Goal: Task Accomplishment & Management: Use online tool/utility

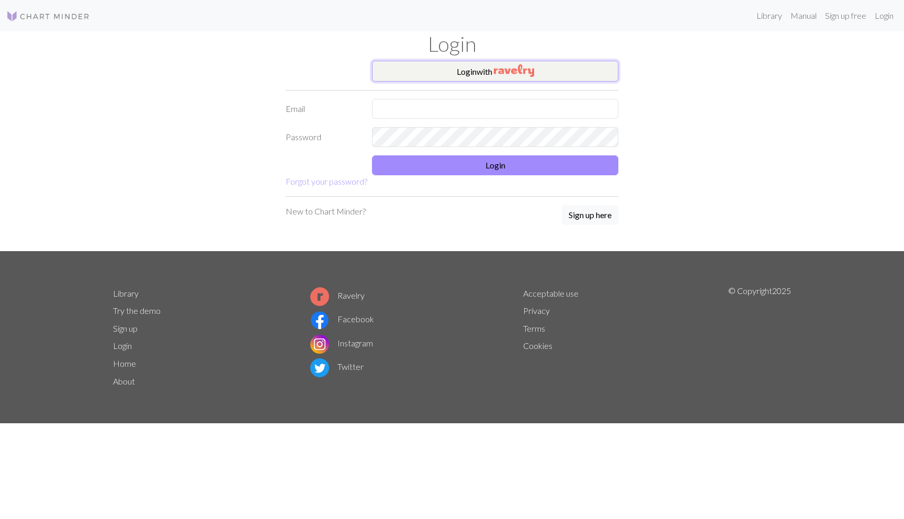
click at [583, 69] on button "Login with" at bounding box center [495, 71] width 246 height 21
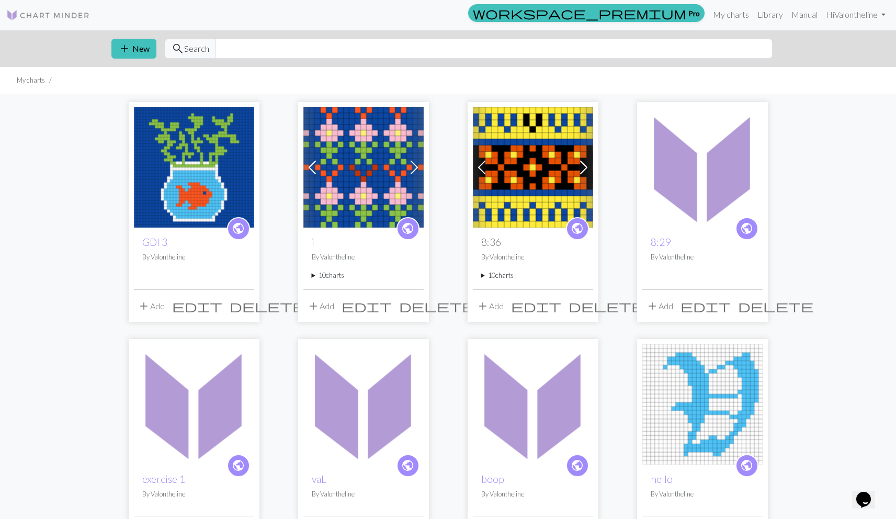
scroll to position [2, 0]
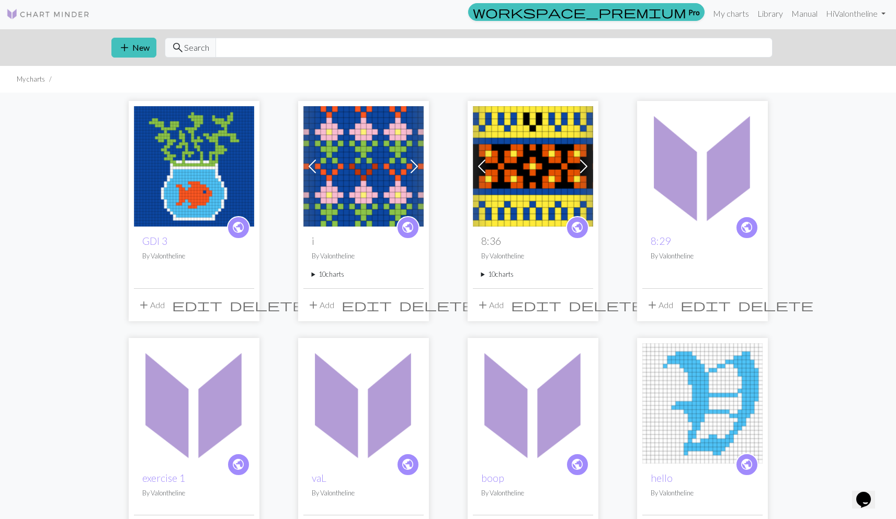
click at [315, 273] on summary "10 charts" at bounding box center [364, 274] width 104 height 10
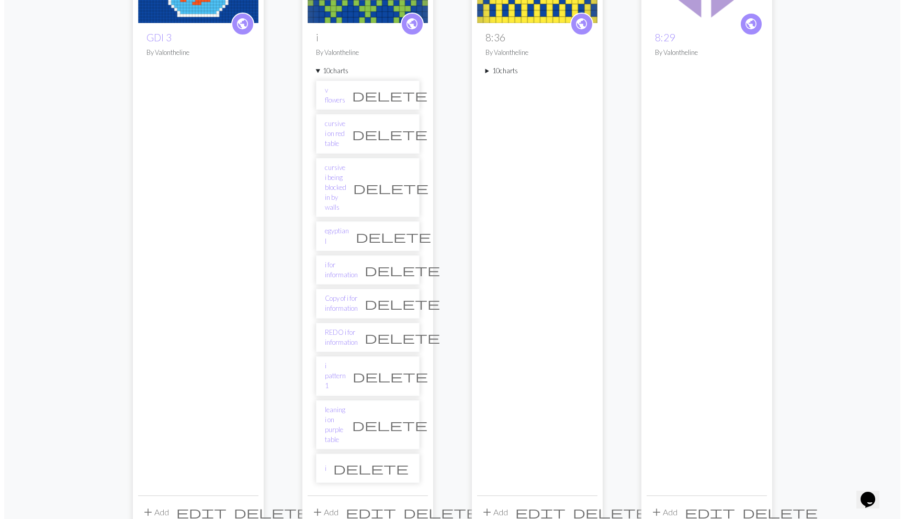
scroll to position [214, 0]
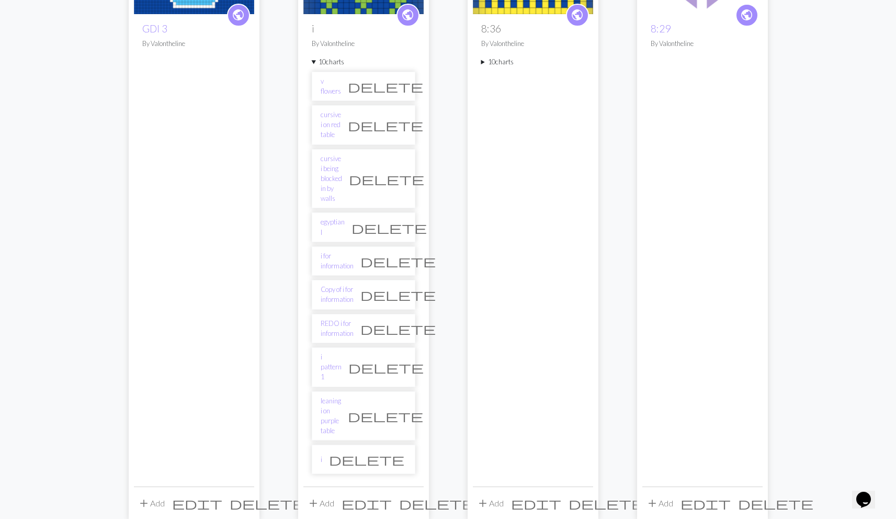
click at [352, 486] on div "add Add edit delete" at bounding box center [363, 502] width 120 height 33
click at [362, 486] on div "add Add edit delete" at bounding box center [363, 502] width 120 height 33
click at [322, 493] on button "add Add" at bounding box center [320, 503] width 35 height 20
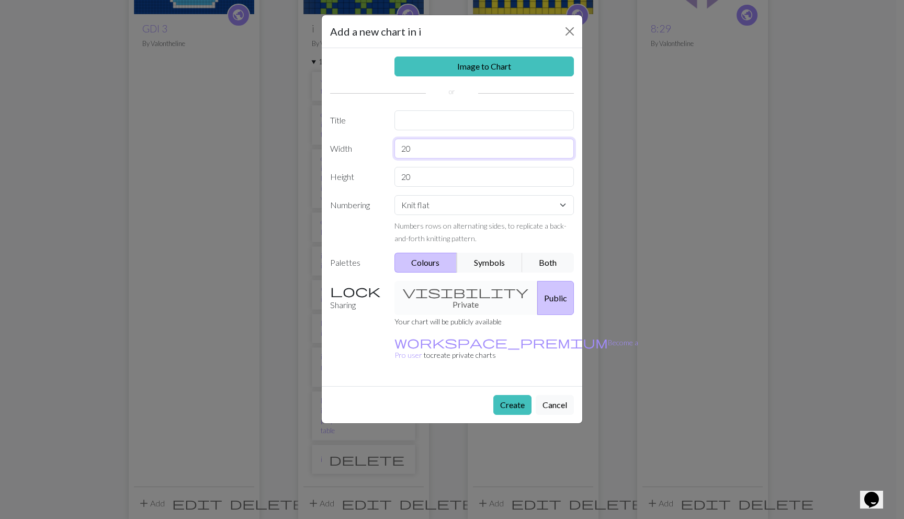
click at [403, 148] on input "20" at bounding box center [484, 149] width 180 height 20
click at [455, 124] on input "text" at bounding box center [484, 120] width 180 height 20
type input "i"
click at [519, 395] on button "Create" at bounding box center [512, 405] width 38 height 20
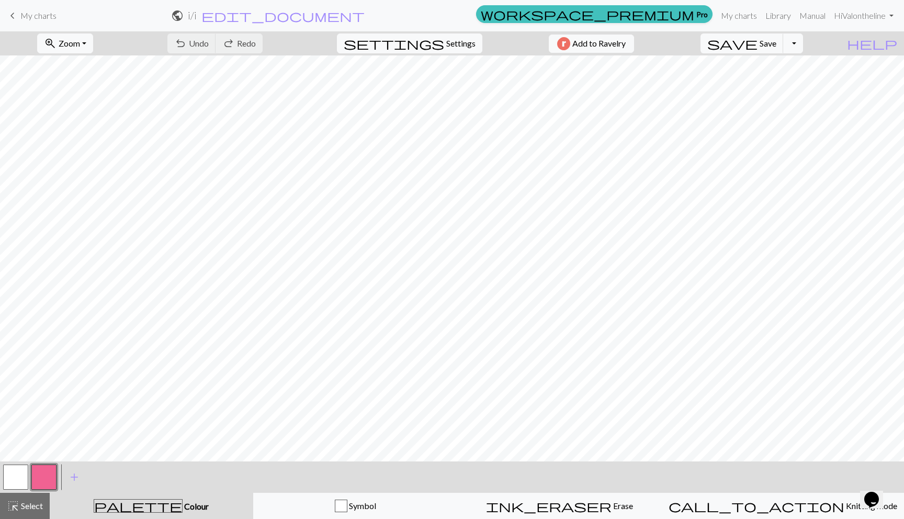
click at [24, 469] on button "button" at bounding box center [15, 476] width 25 height 25
click at [27, 470] on button "button" at bounding box center [15, 476] width 25 height 25
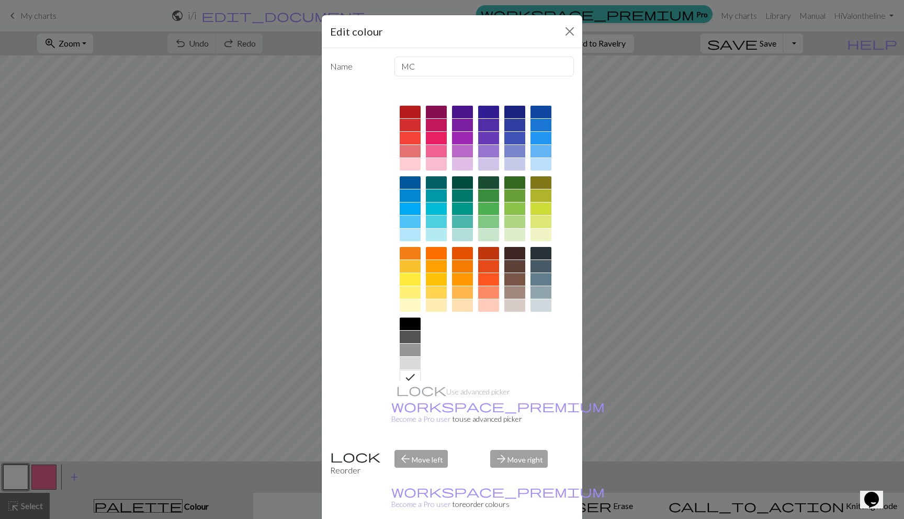
click at [404, 278] on div at bounding box center [409, 279] width 21 height 13
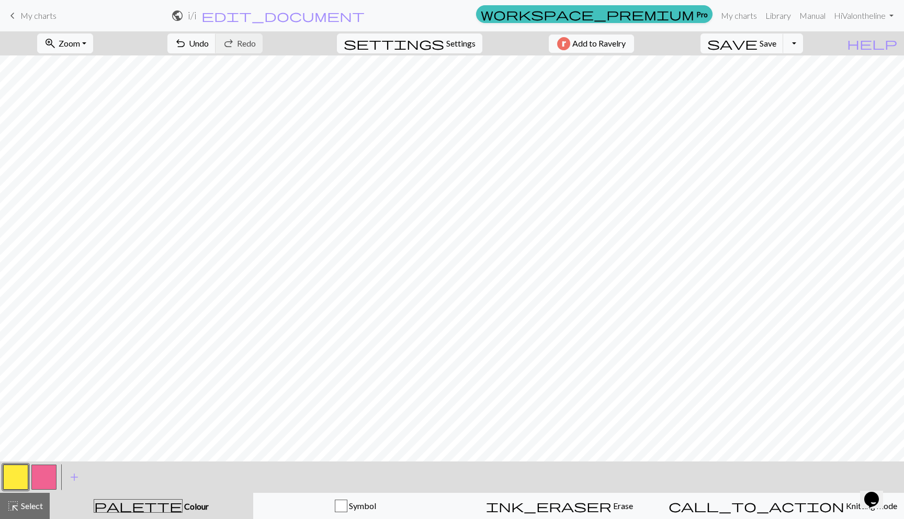
click at [45, 480] on button "button" at bounding box center [43, 476] width 25 height 25
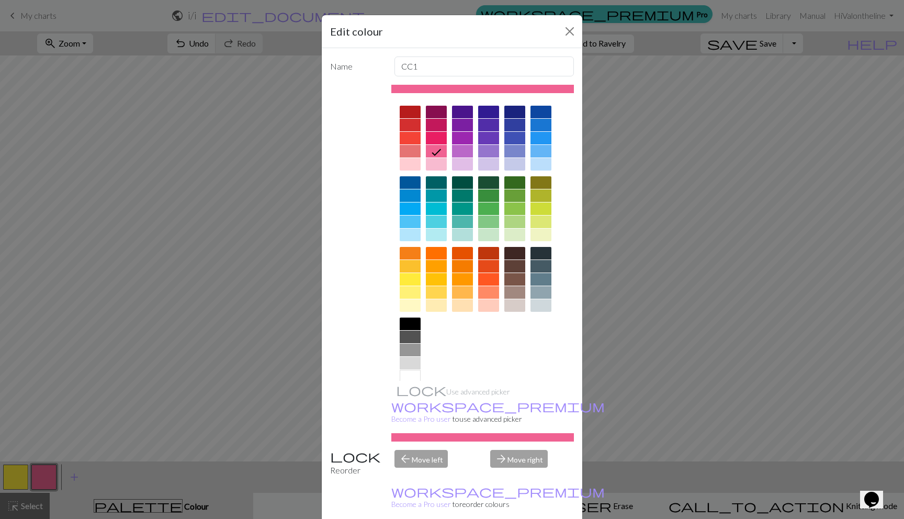
click at [532, 164] on div at bounding box center [540, 164] width 21 height 13
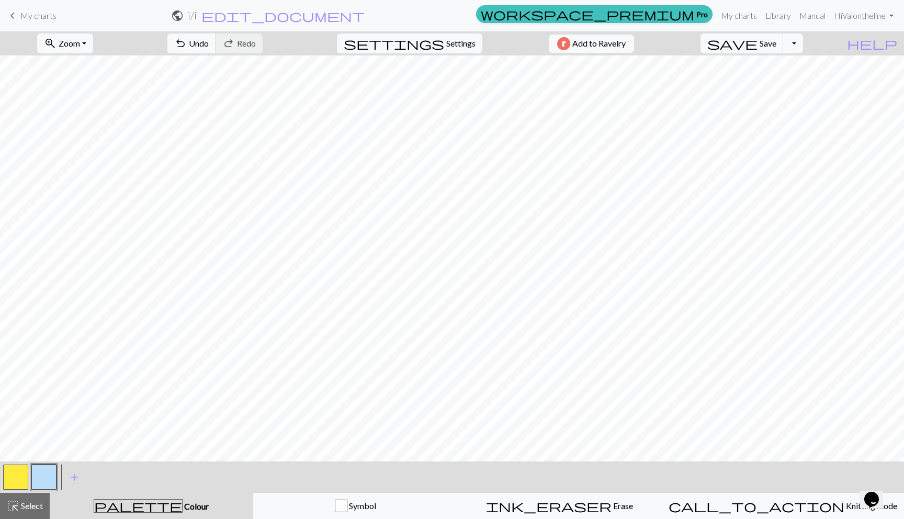
click at [35, 481] on button "button" at bounding box center [43, 476] width 25 height 25
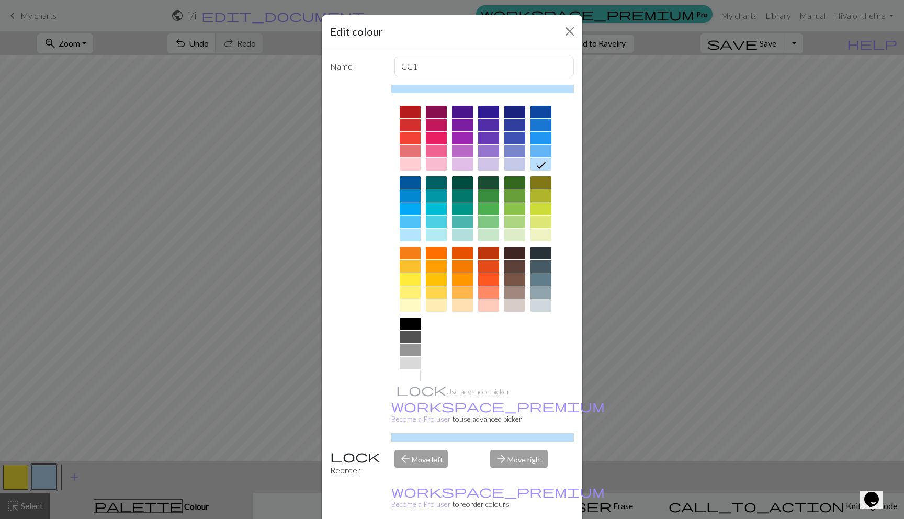
click at [478, 277] on div at bounding box center [488, 279] width 21 height 13
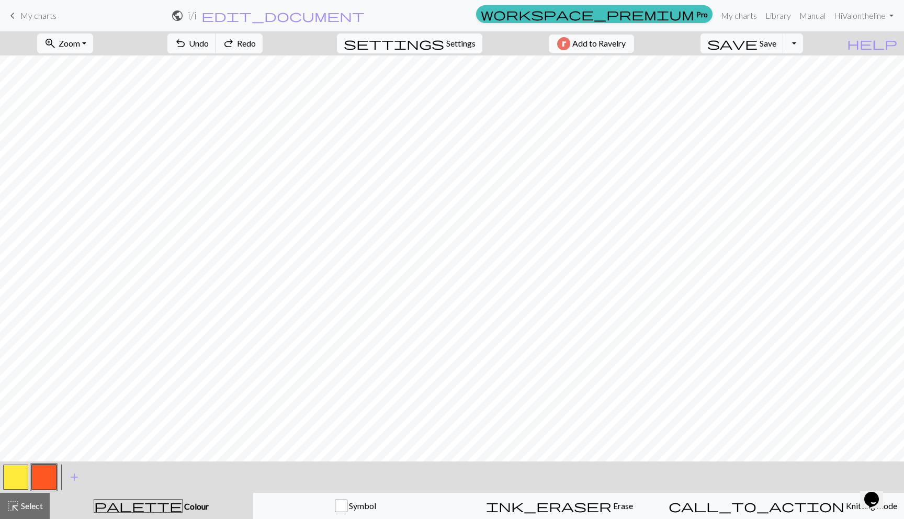
click at [424, 48] on button "settings Settings" at bounding box center [409, 43] width 145 height 20
select select "aran"
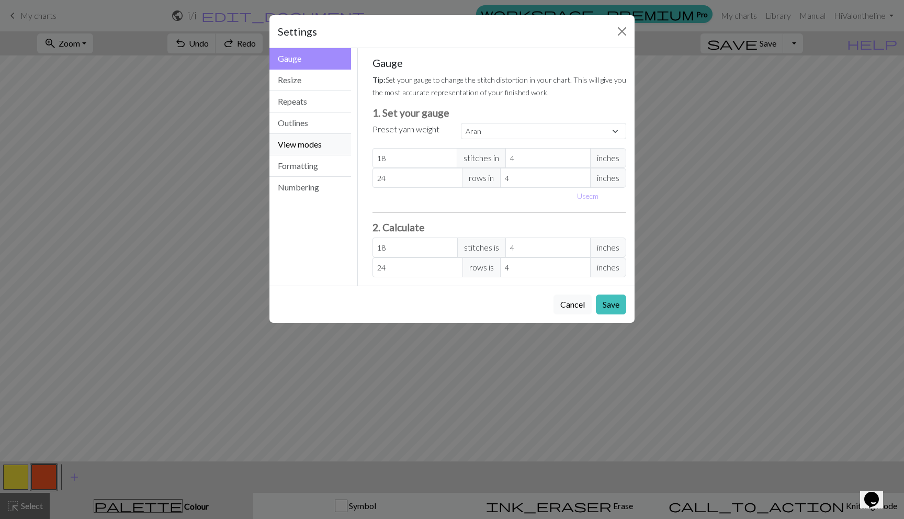
click at [317, 142] on button "View modes" at bounding box center [310, 144] width 82 height 21
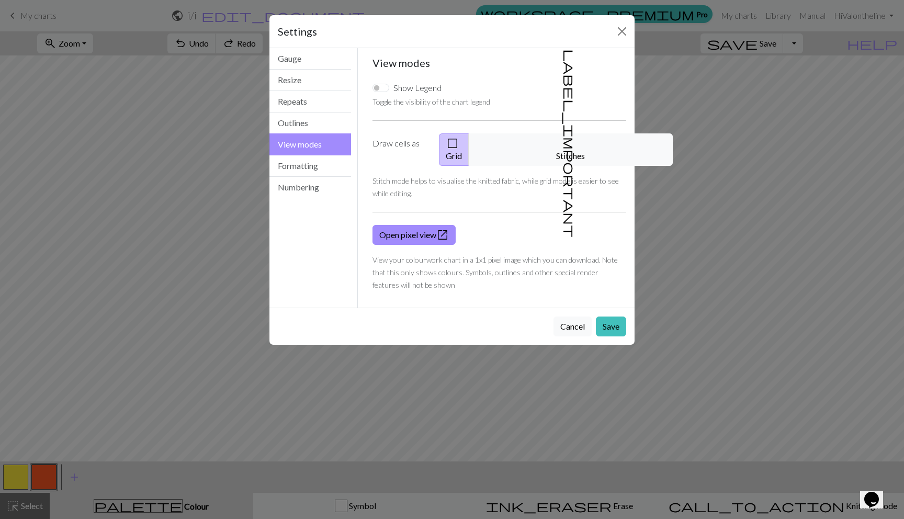
drag, startPoint x: 554, startPoint y: 144, endPoint x: 566, endPoint y: 212, distance: 69.0
click at [562, 145] on span "label_important" at bounding box center [569, 143] width 15 height 188
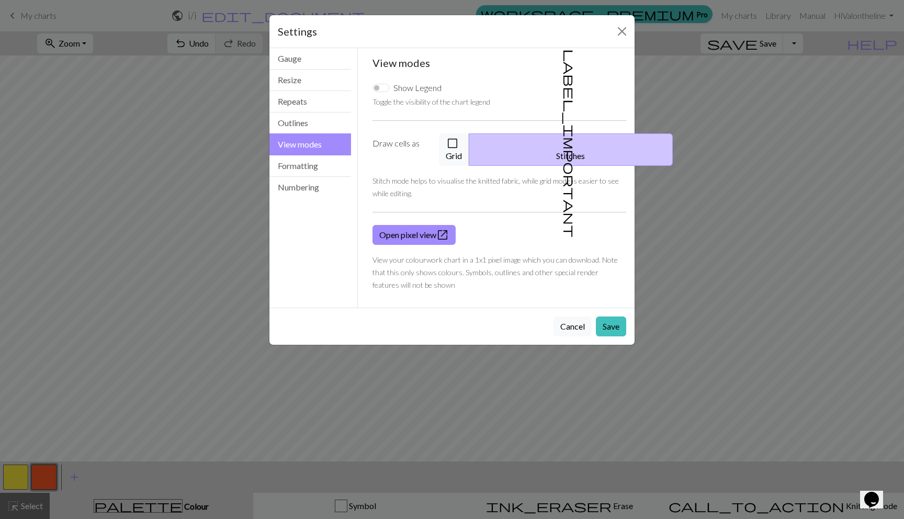
click at [598, 316] on button "Save" at bounding box center [611, 326] width 30 height 20
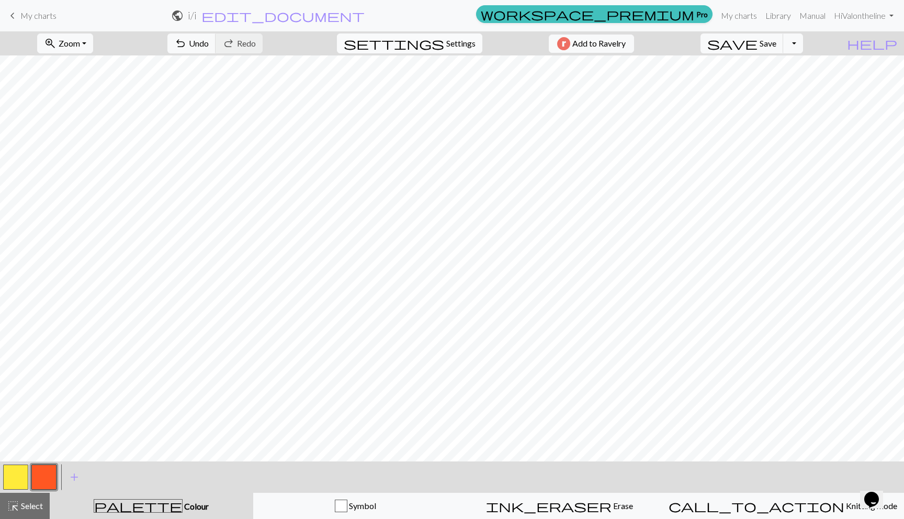
click at [435, 38] on span "settings" at bounding box center [394, 43] width 100 height 15
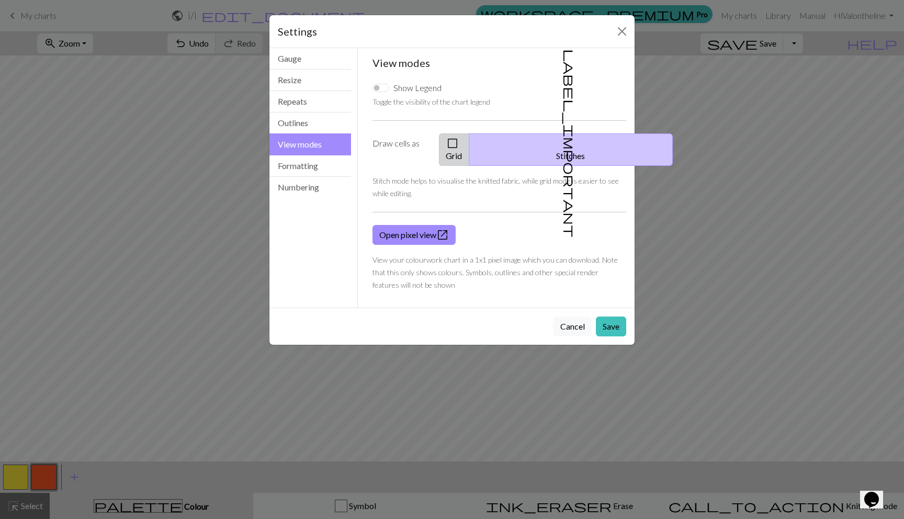
click at [469, 140] on button "check_box_outline_blank Grid" at bounding box center [454, 149] width 30 height 32
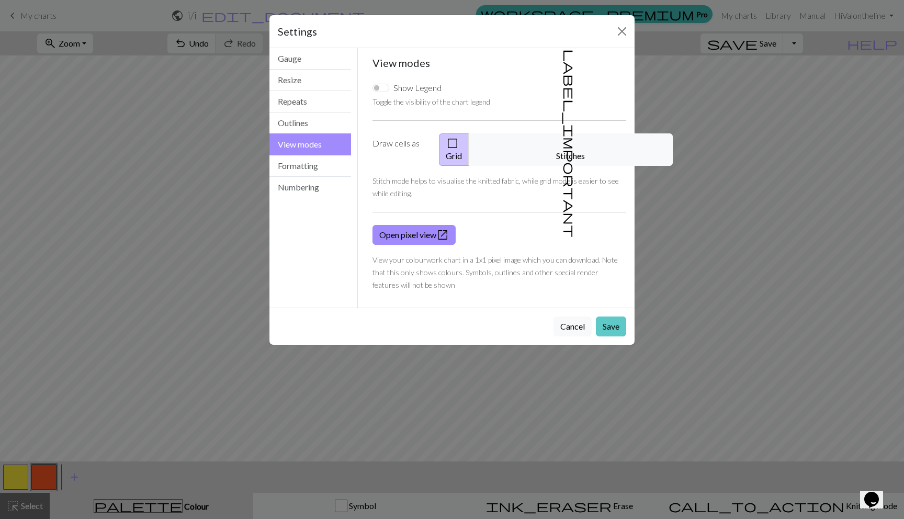
click at [620, 316] on button "Save" at bounding box center [611, 326] width 30 height 20
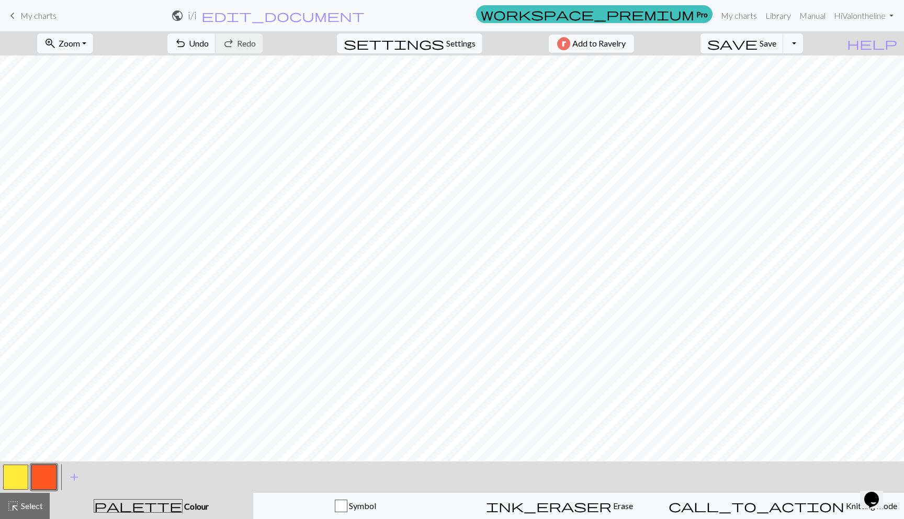
click at [433, 40] on span "settings" at bounding box center [394, 43] width 100 height 15
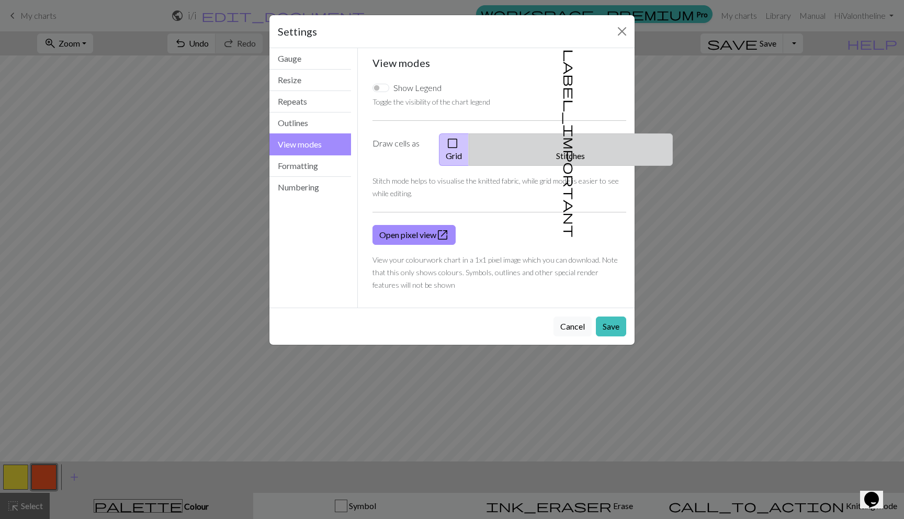
click at [562, 151] on button "label_important Stitches" at bounding box center [570, 149] width 204 height 32
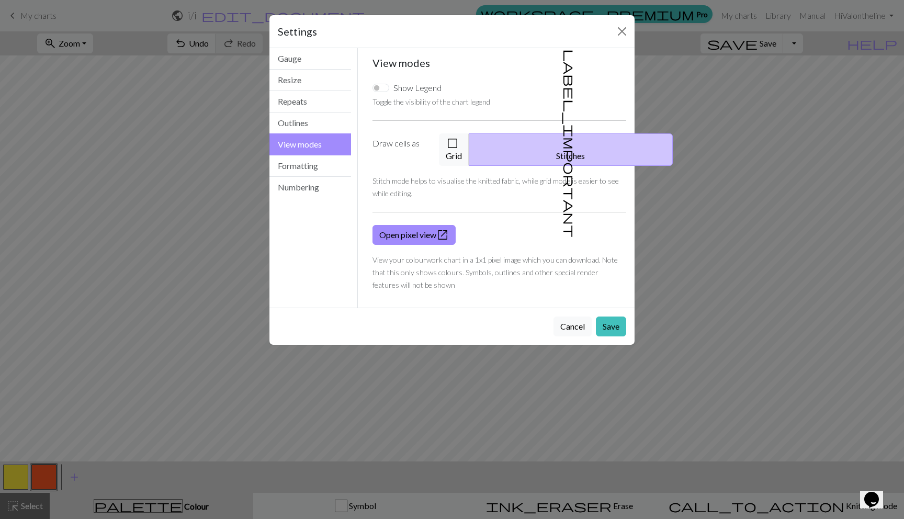
drag, startPoint x: 606, startPoint y: 316, endPoint x: 634, endPoint y: 232, distance: 88.6
click at [606, 316] on button "Save" at bounding box center [611, 326] width 30 height 20
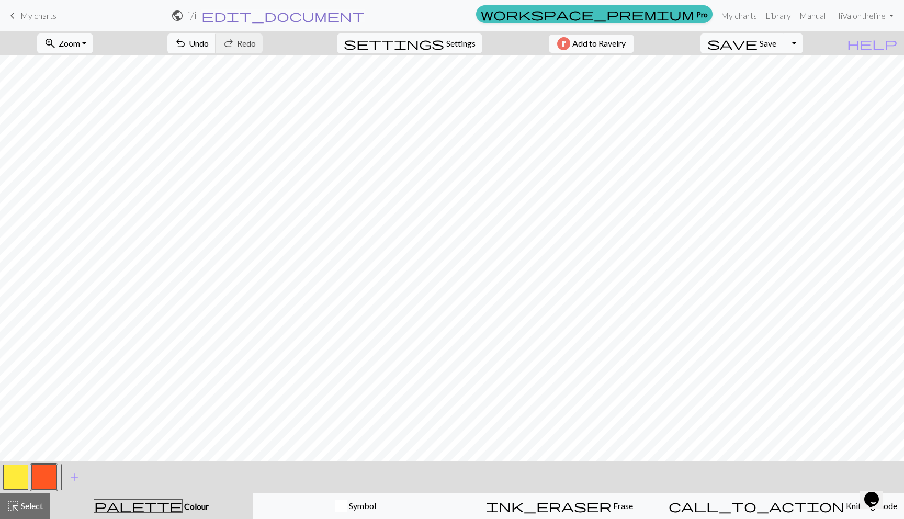
click at [364, 11] on span "edit_document" at bounding box center [282, 15] width 163 height 15
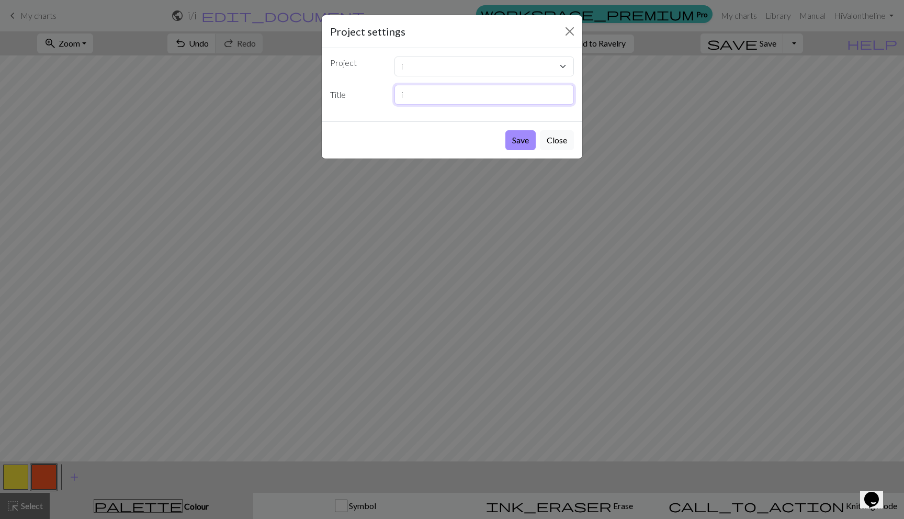
click at [427, 98] on input "i" at bounding box center [484, 95] width 180 height 20
type input "i red and yellow flag"
click at [513, 135] on button "Save" at bounding box center [520, 140] width 30 height 20
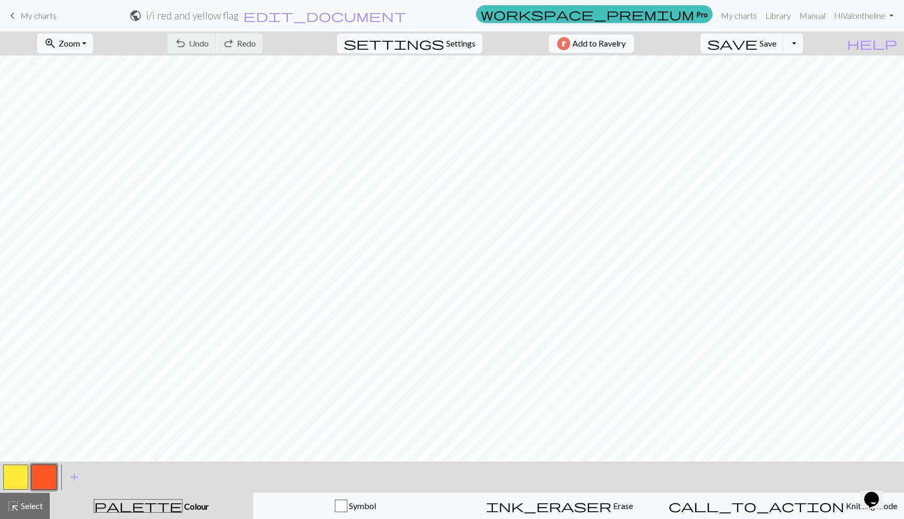
click at [29, 13] on span "My charts" at bounding box center [38, 15] width 36 height 10
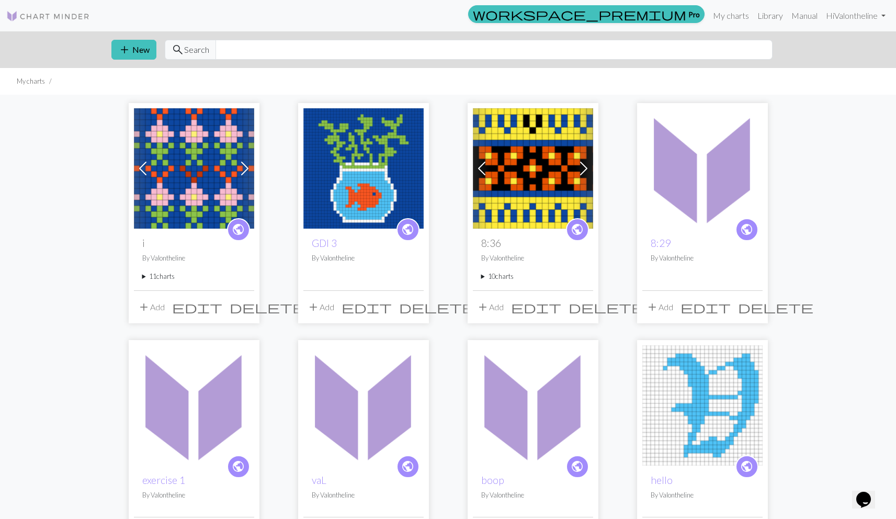
click at [148, 280] on summary "11 charts" at bounding box center [194, 276] width 104 height 10
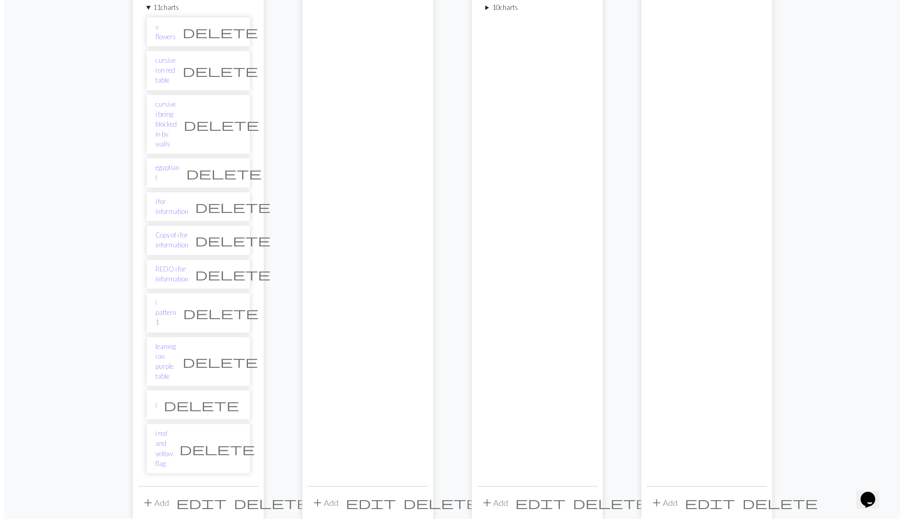
scroll to position [322, 0]
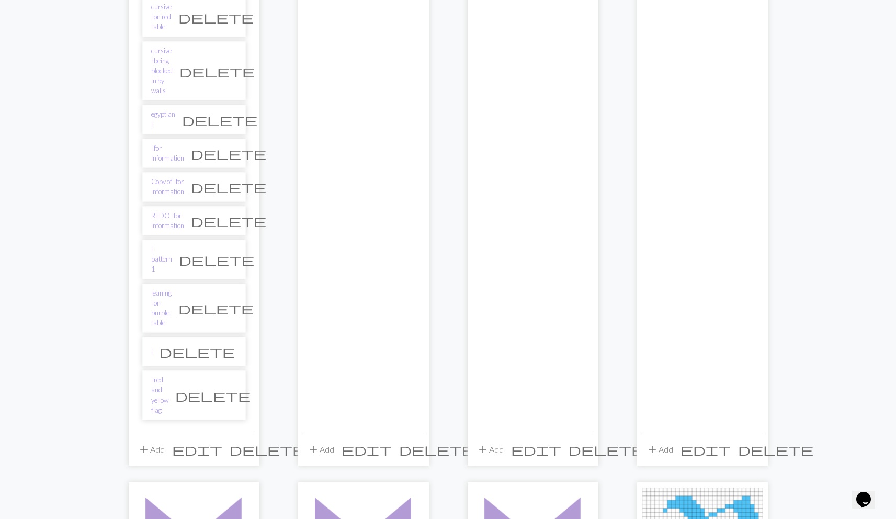
click at [140, 442] on span "add" at bounding box center [144, 449] width 13 height 15
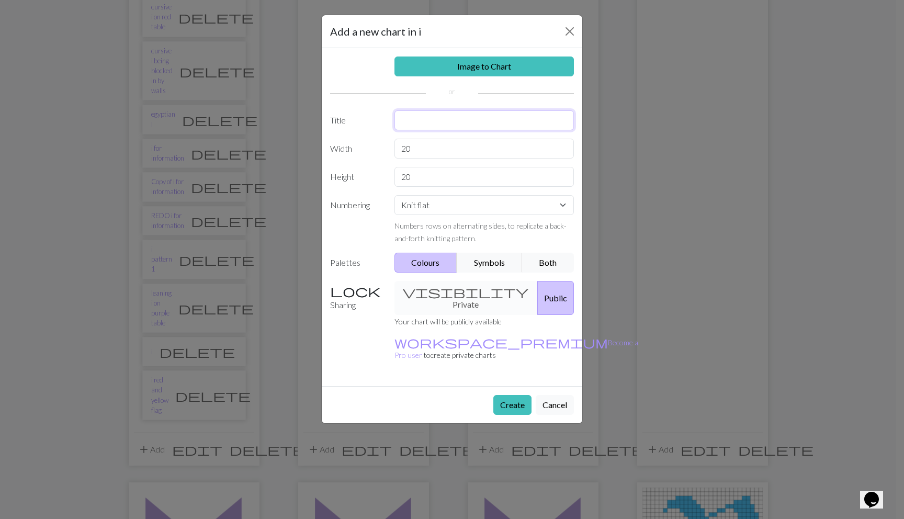
click at [437, 124] on input "text" at bounding box center [484, 120] width 180 height 20
type input "i"
click at [498, 395] on button "Create" at bounding box center [512, 405] width 38 height 20
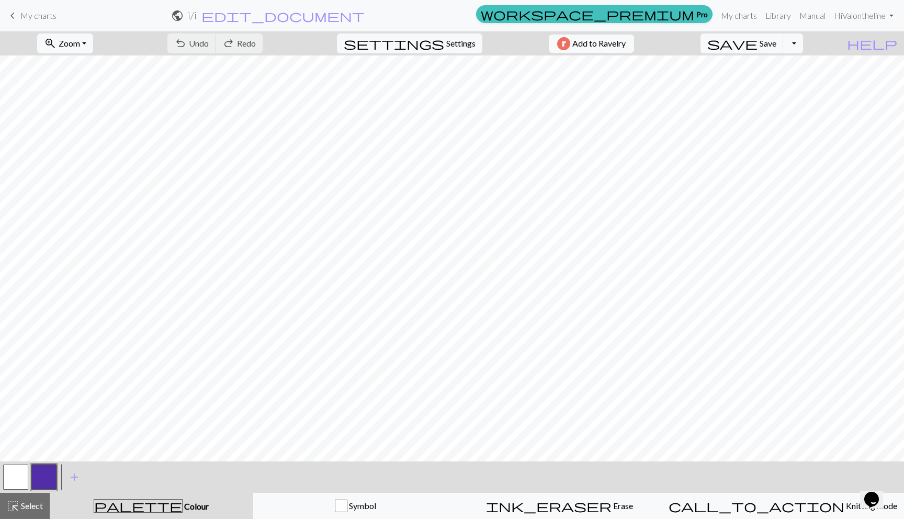
click at [17, 479] on button "button" at bounding box center [15, 476] width 25 height 25
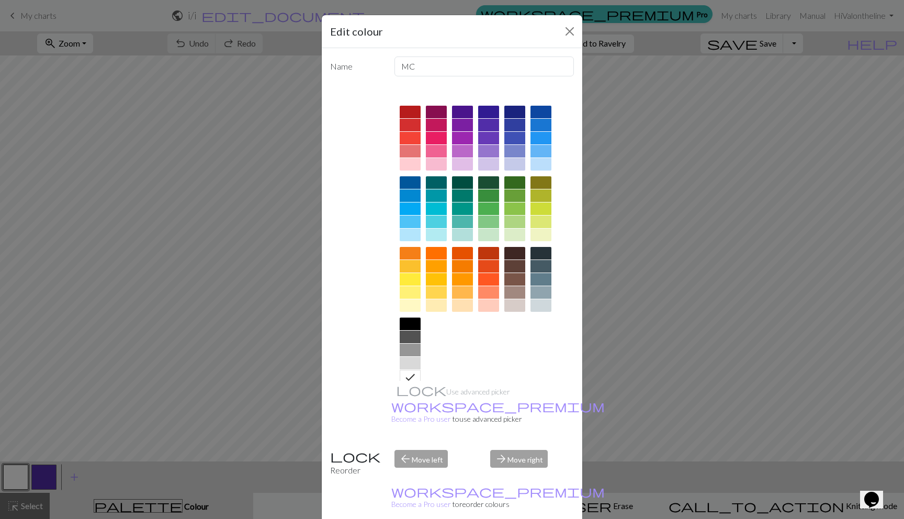
drag, startPoint x: 402, startPoint y: 303, endPoint x: 418, endPoint y: 329, distance: 31.2
click at [402, 303] on div at bounding box center [409, 305] width 21 height 13
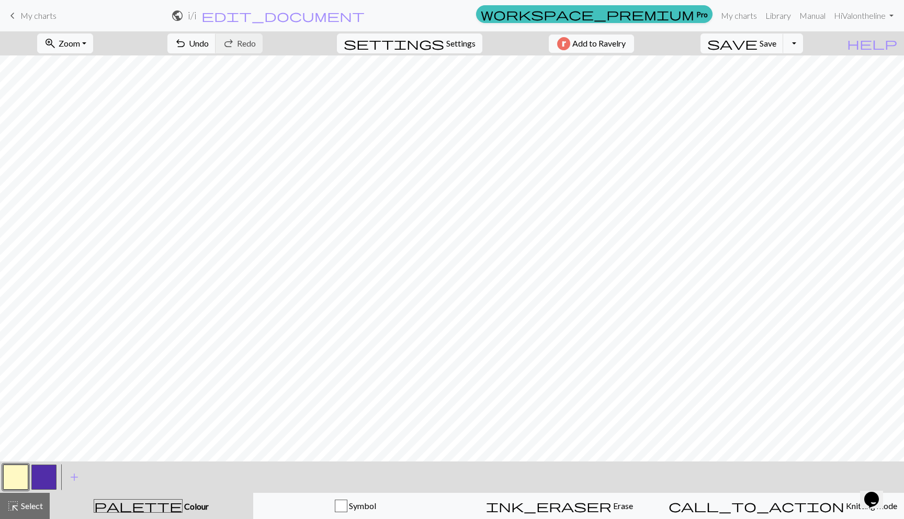
click at [49, 469] on button "button" at bounding box center [43, 476] width 25 height 25
click at [47, 469] on button "button" at bounding box center [43, 476] width 25 height 25
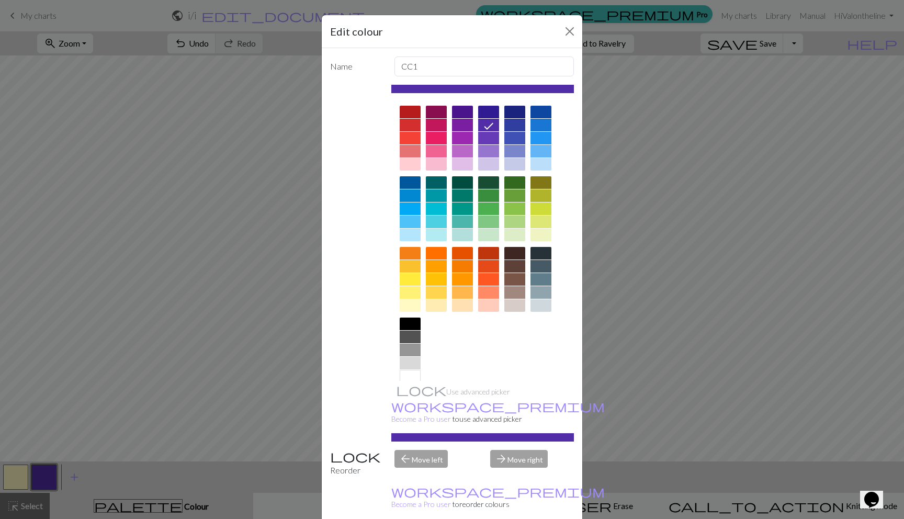
click at [533, 152] on div at bounding box center [540, 151] width 21 height 13
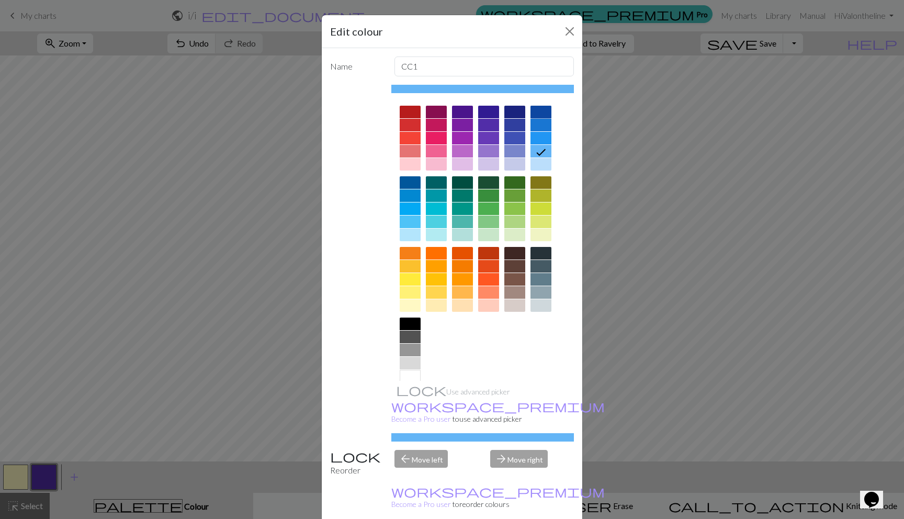
drag, startPoint x: 537, startPoint y: 114, endPoint x: 538, endPoint y: 186, distance: 72.2
click at [537, 114] on div at bounding box center [540, 112] width 21 height 13
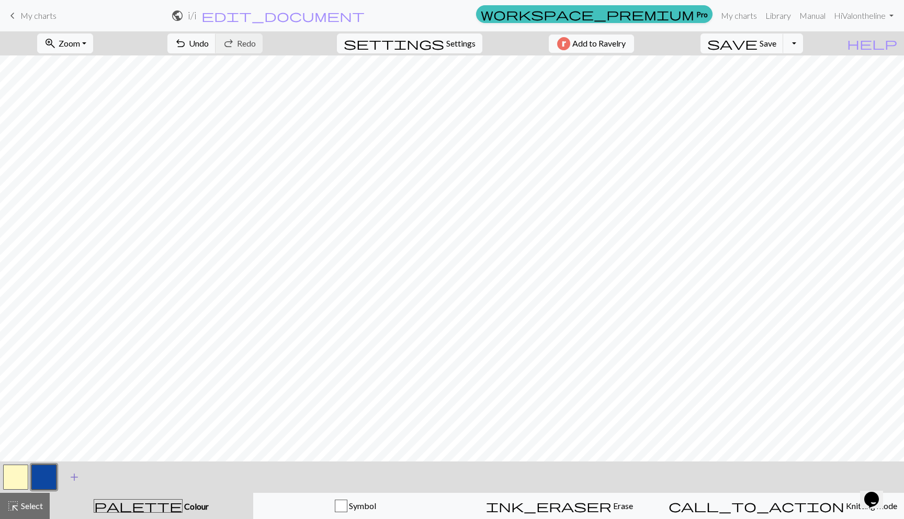
click at [72, 478] on span "add" at bounding box center [74, 477] width 13 height 15
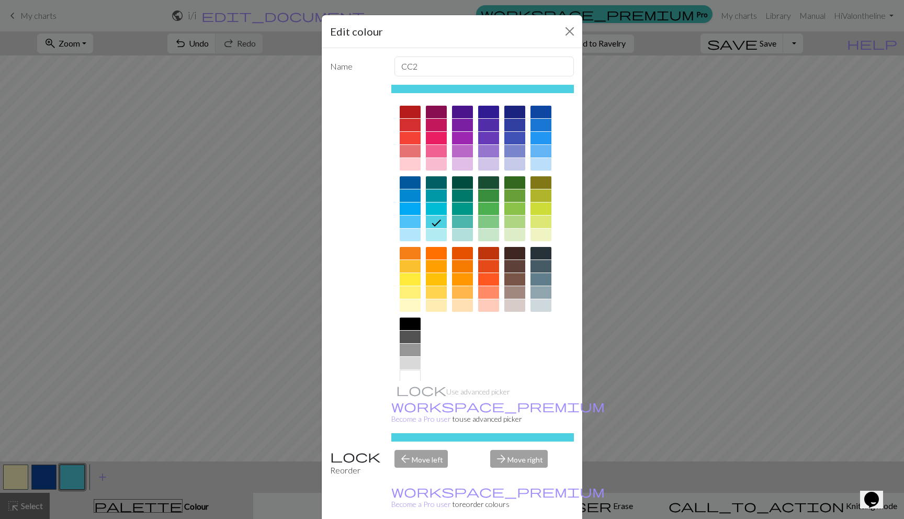
click at [410, 282] on div at bounding box center [409, 279] width 21 height 13
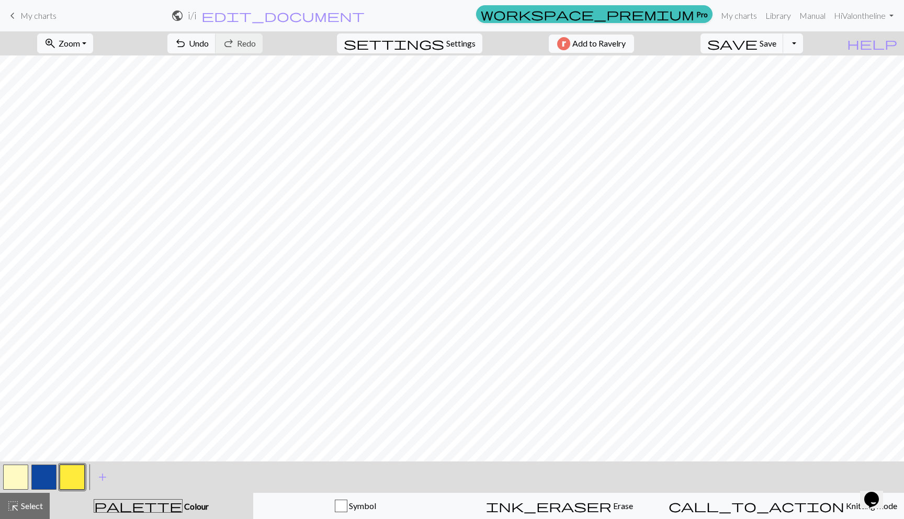
drag, startPoint x: 39, startPoint y: 476, endPoint x: 44, endPoint y: 465, distance: 11.9
click at [39, 476] on button "button" at bounding box center [43, 476] width 25 height 25
click at [71, 477] on button "button" at bounding box center [72, 476] width 25 height 25
click at [38, 476] on button "button" at bounding box center [43, 476] width 25 height 25
click at [17, 475] on button "button" at bounding box center [15, 476] width 25 height 25
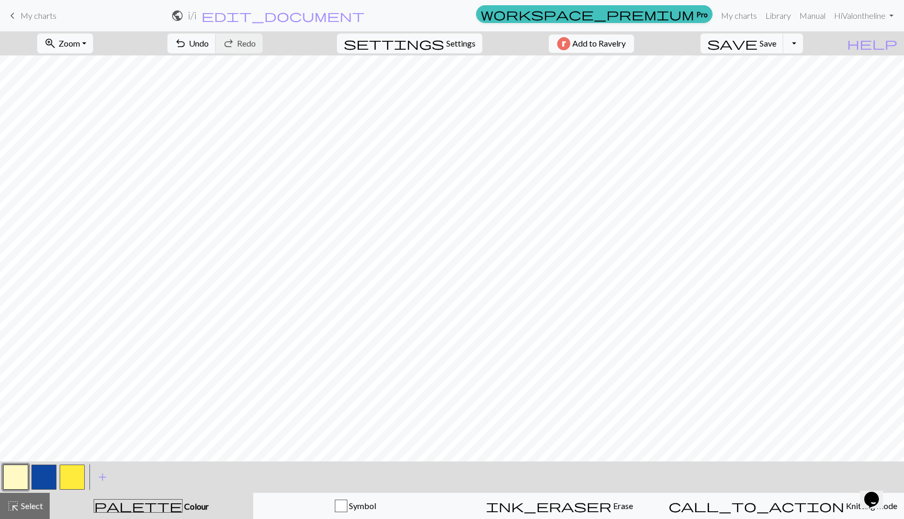
click at [51, 472] on button "button" at bounding box center [43, 476] width 25 height 25
click at [13, 472] on button "button" at bounding box center [15, 476] width 25 height 25
click at [364, 14] on span "edit_document" at bounding box center [282, 15] width 163 height 15
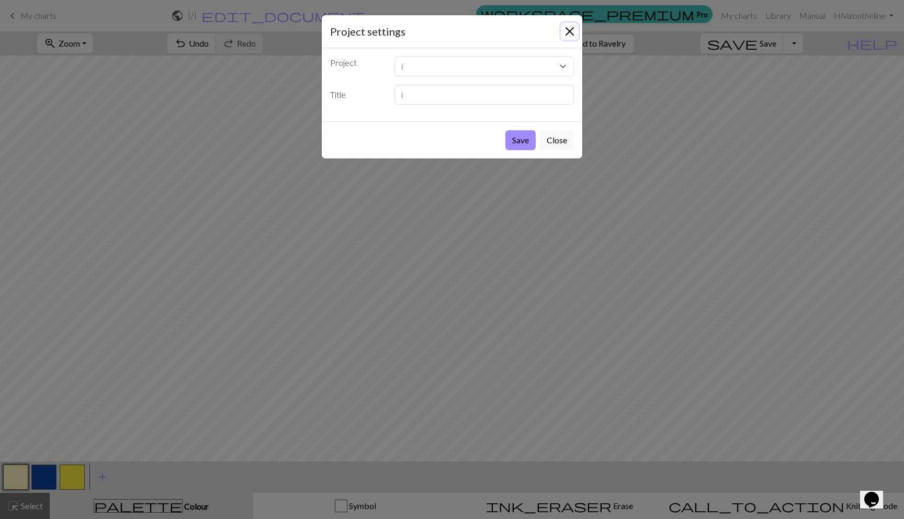
click at [571, 30] on button "Close" at bounding box center [569, 31] width 17 height 17
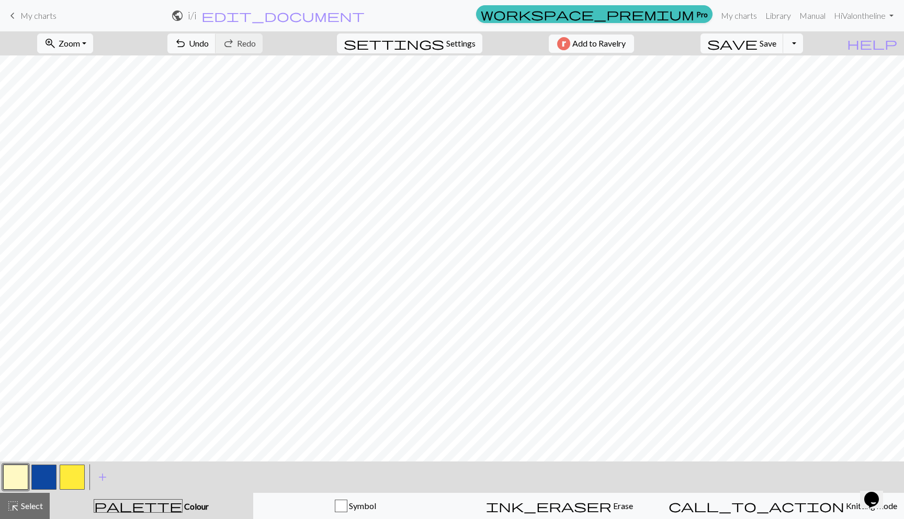
click at [82, 480] on button "button" at bounding box center [72, 476] width 25 height 25
click at [103, 480] on span "add" at bounding box center [102, 477] width 13 height 15
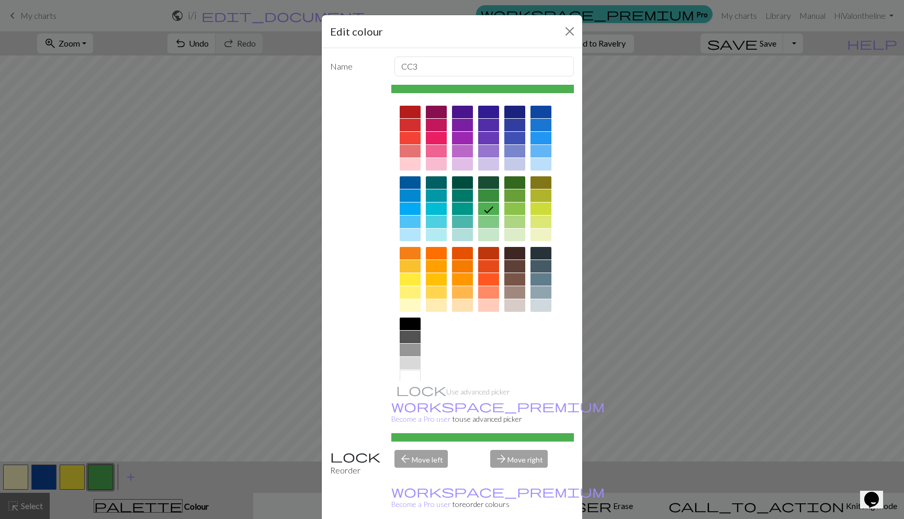
drag, startPoint x: 498, startPoint y: 504, endPoint x: 502, endPoint y: 463, distance: 40.9
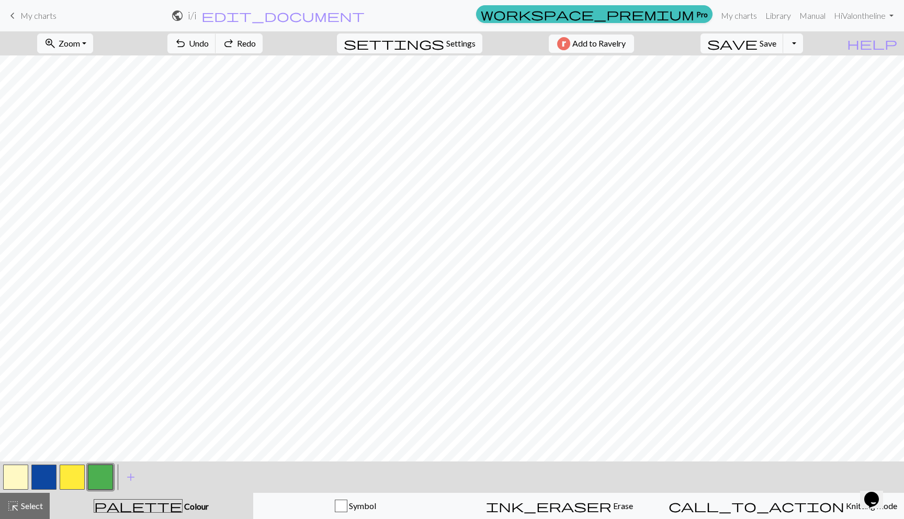
click at [76, 477] on button "button" at bounding box center [72, 476] width 25 height 25
click at [77, 476] on button "button" at bounding box center [72, 476] width 25 height 25
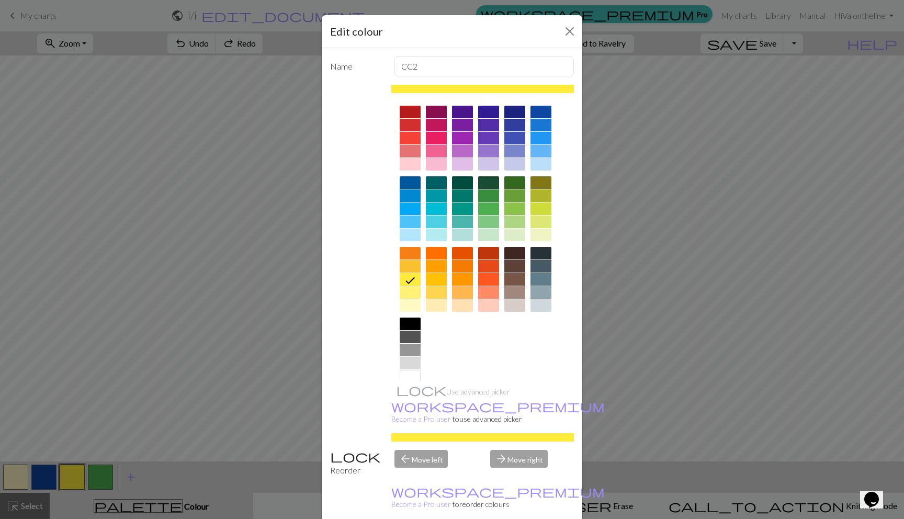
click at [403, 173] on div at bounding box center [409, 141] width 21 height 71
click at [401, 169] on div at bounding box center [409, 164] width 21 height 13
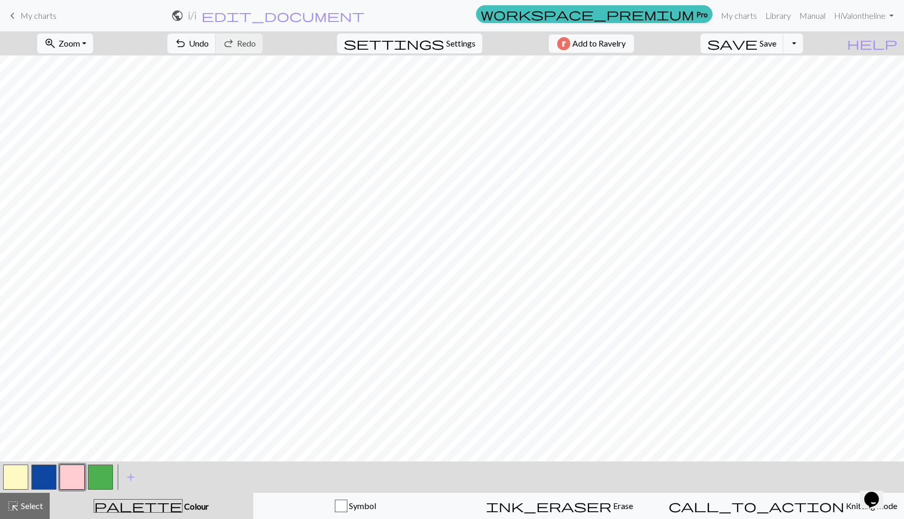
click at [94, 471] on button "button" at bounding box center [100, 476] width 25 height 25
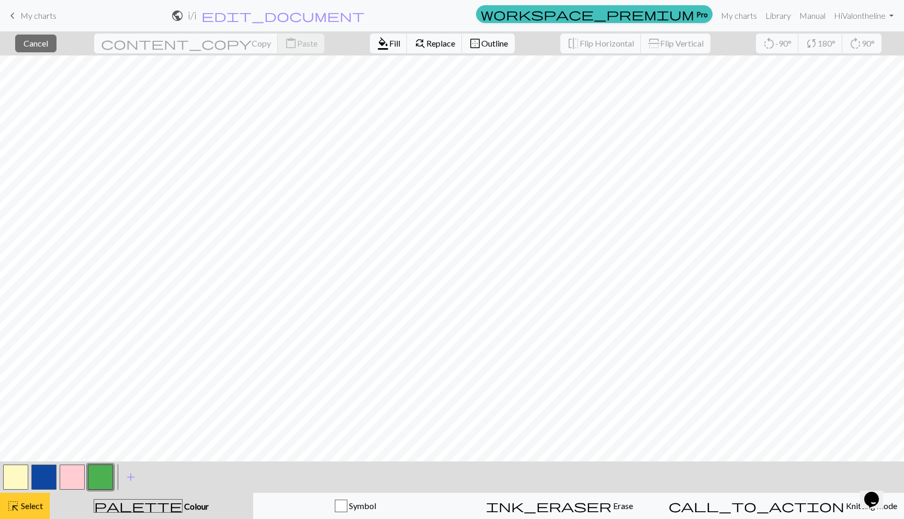
click at [25, 504] on span "Select" at bounding box center [31, 505] width 24 height 10
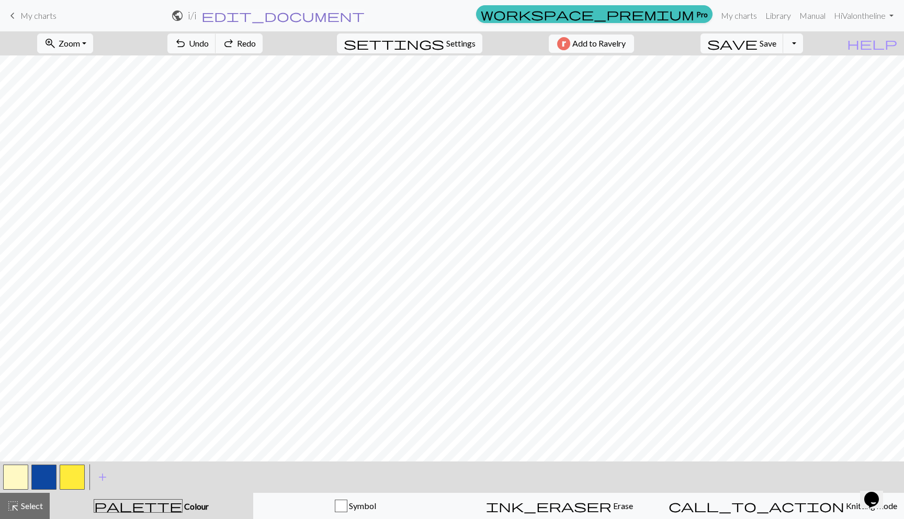
click at [364, 14] on span "edit_document" at bounding box center [282, 15] width 163 height 15
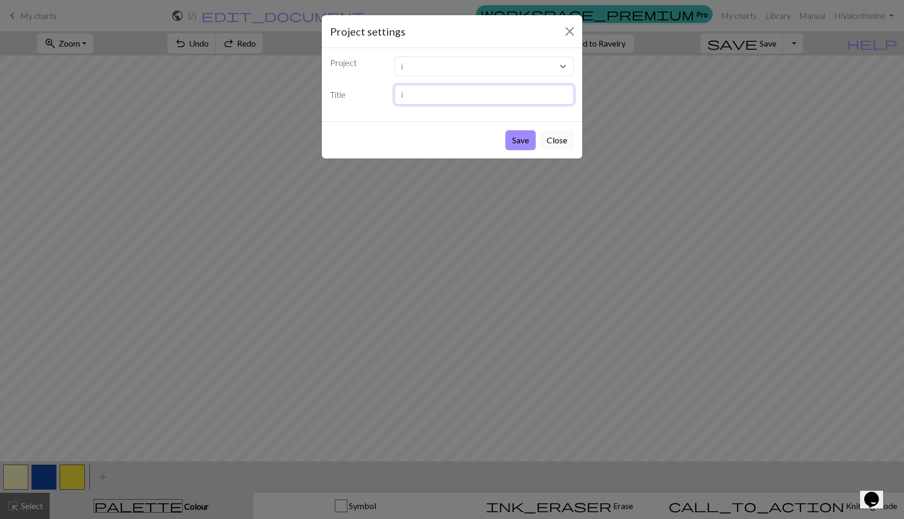
click at [407, 96] on input "i" at bounding box center [484, 95] width 180 height 20
type input "i abstract flower"
click at [518, 141] on button "Save" at bounding box center [520, 140] width 30 height 20
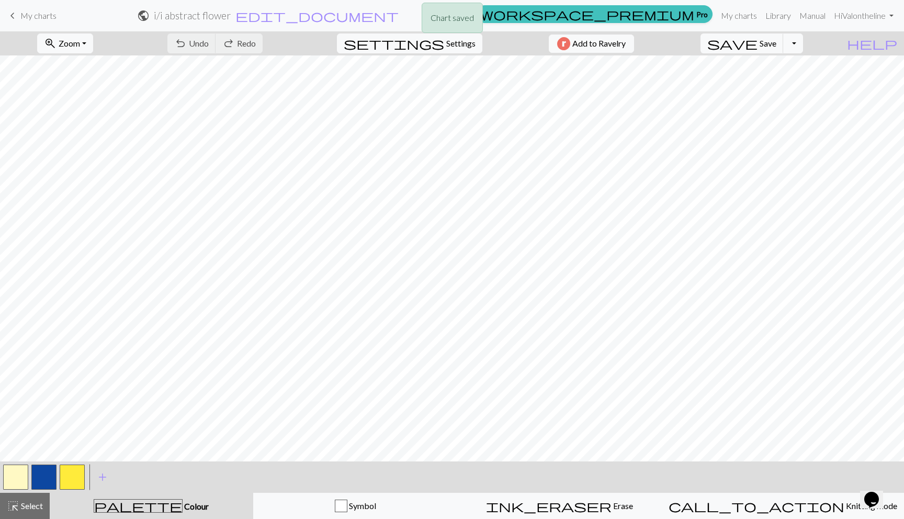
click at [786, 39] on div "Chart saved" at bounding box center [452, 20] width 904 height 41
click at [776, 43] on span "Save" at bounding box center [767, 43] width 17 height 10
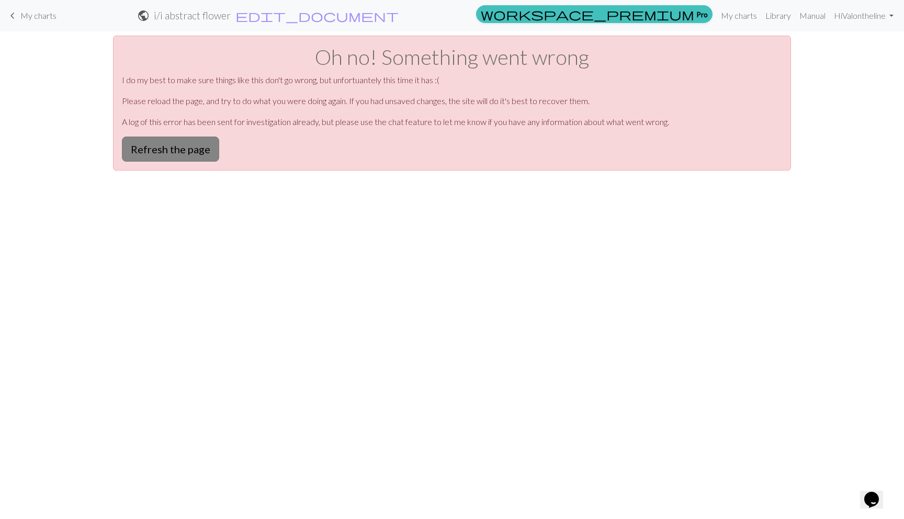
click at [203, 146] on button "Refresh the page" at bounding box center [170, 148] width 97 height 25
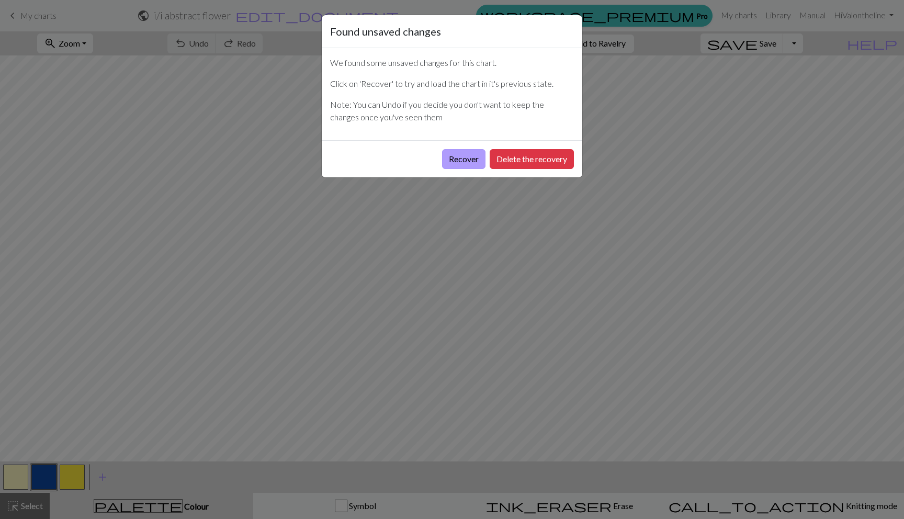
click at [456, 159] on button "Recover" at bounding box center [463, 159] width 43 height 20
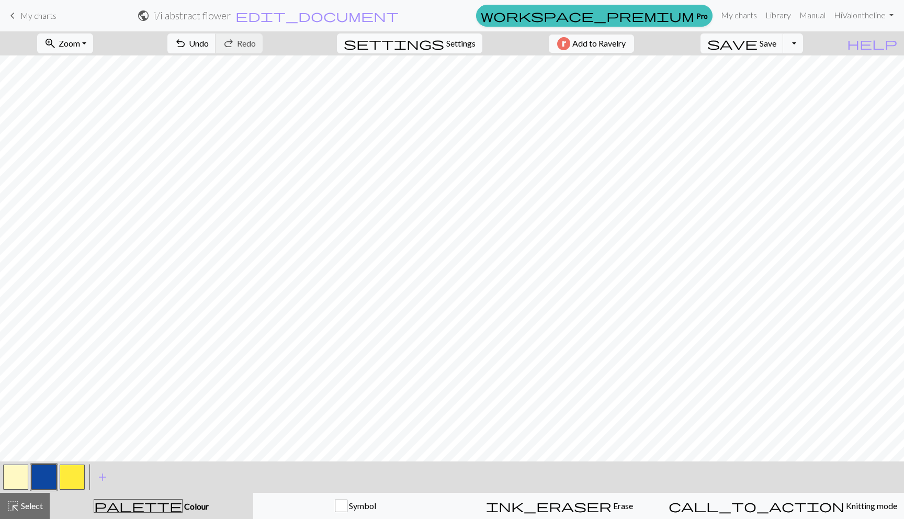
click at [434, 43] on span "settings" at bounding box center [394, 43] width 100 height 15
select select "aran"
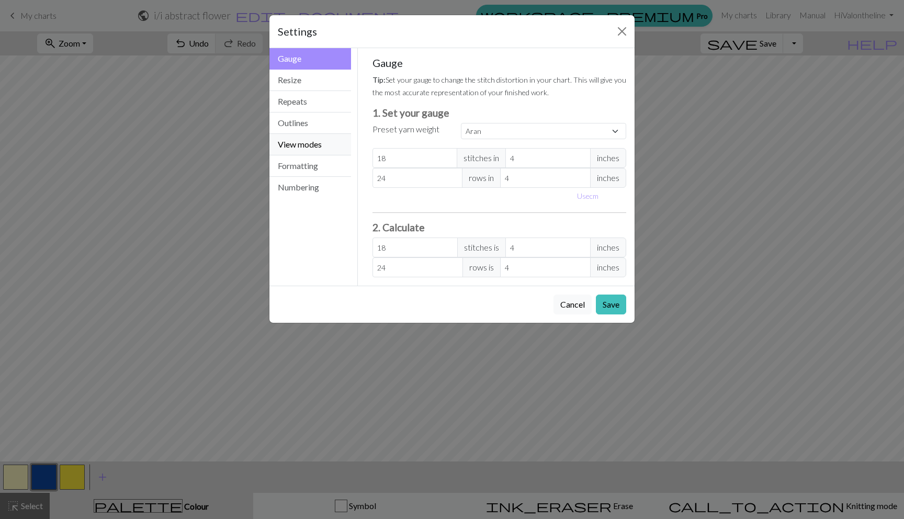
click at [321, 150] on button "View modes" at bounding box center [310, 144] width 82 height 21
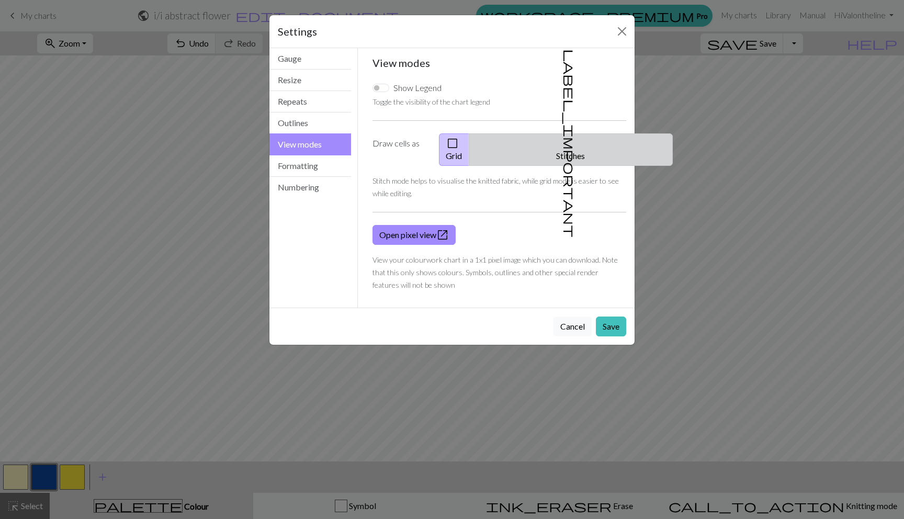
click at [569, 149] on button "label_important Stitches" at bounding box center [570, 149] width 204 height 32
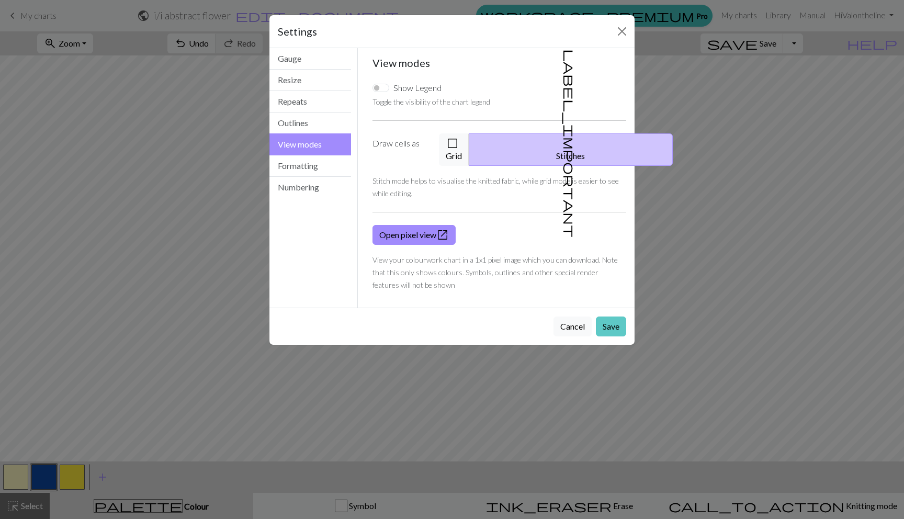
click at [603, 318] on button "Save" at bounding box center [611, 326] width 30 height 20
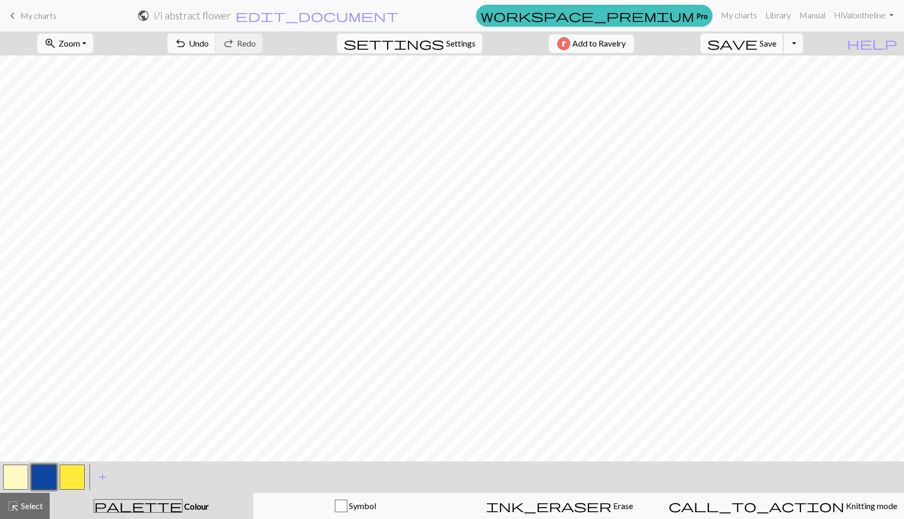
click at [757, 48] on span "save" at bounding box center [732, 43] width 50 height 15
click at [37, 21] on link "keyboard_arrow_left My charts" at bounding box center [31, 16] width 50 height 18
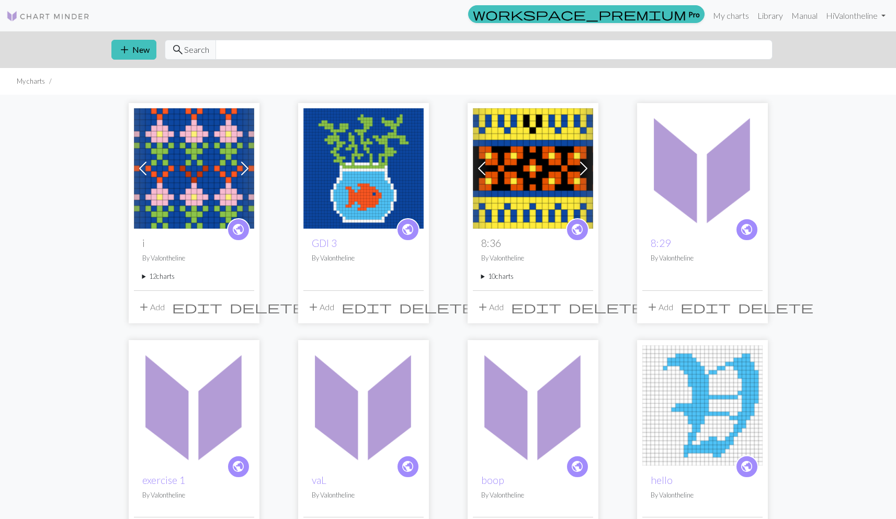
click at [150, 274] on summary "12 charts" at bounding box center [194, 276] width 104 height 10
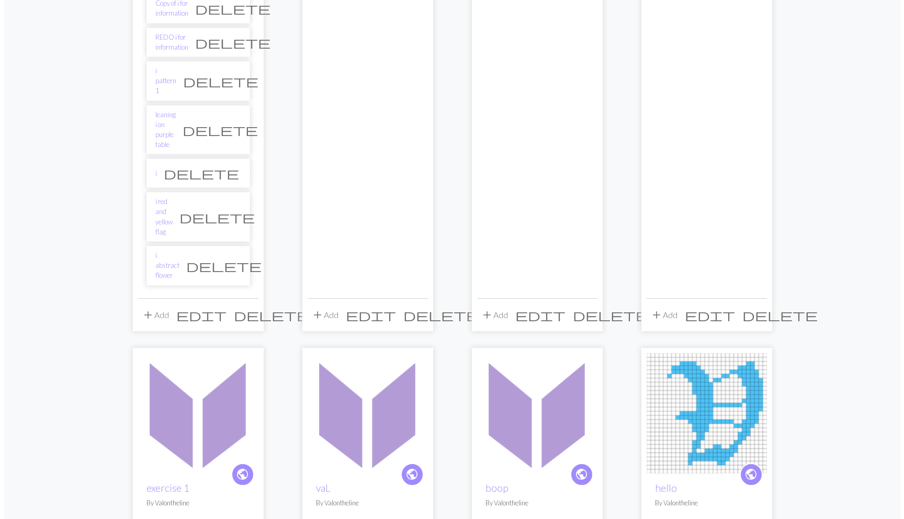
scroll to position [509, 0]
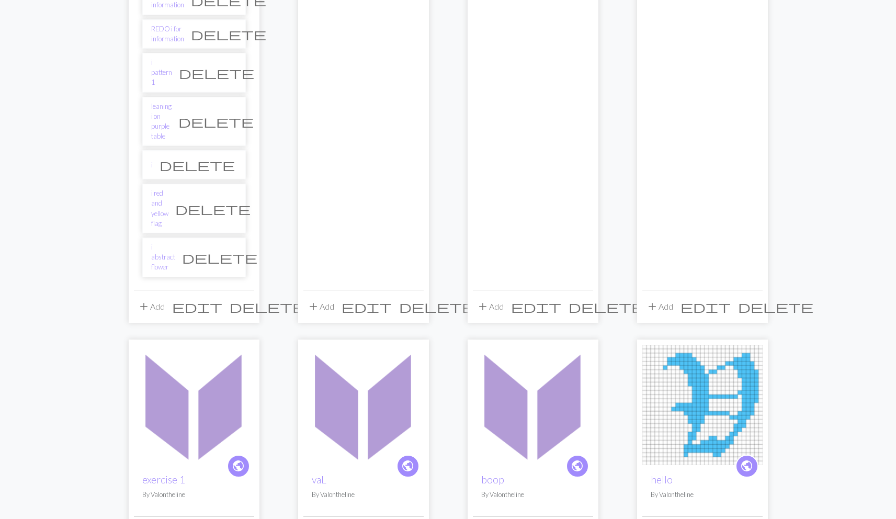
click at [154, 296] on button "add Add" at bounding box center [151, 306] width 35 height 20
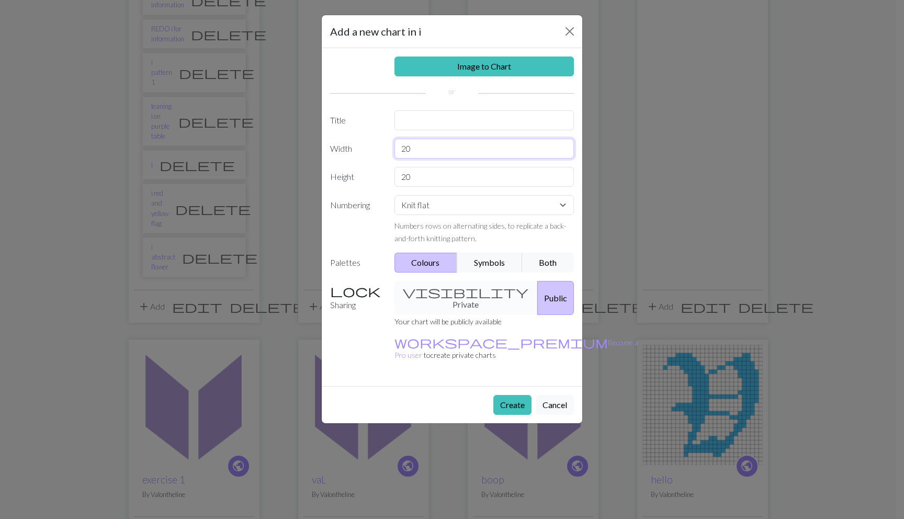
drag, startPoint x: 418, startPoint y: 150, endPoint x: 374, endPoint y: 145, distance: 44.1
click at [374, 145] on div "Width 20" at bounding box center [452, 149] width 256 height 20
type input "50"
drag, startPoint x: 414, startPoint y: 178, endPoint x: 369, endPoint y: 178, distance: 45.0
click at [369, 178] on div "Height 20" at bounding box center [452, 177] width 256 height 20
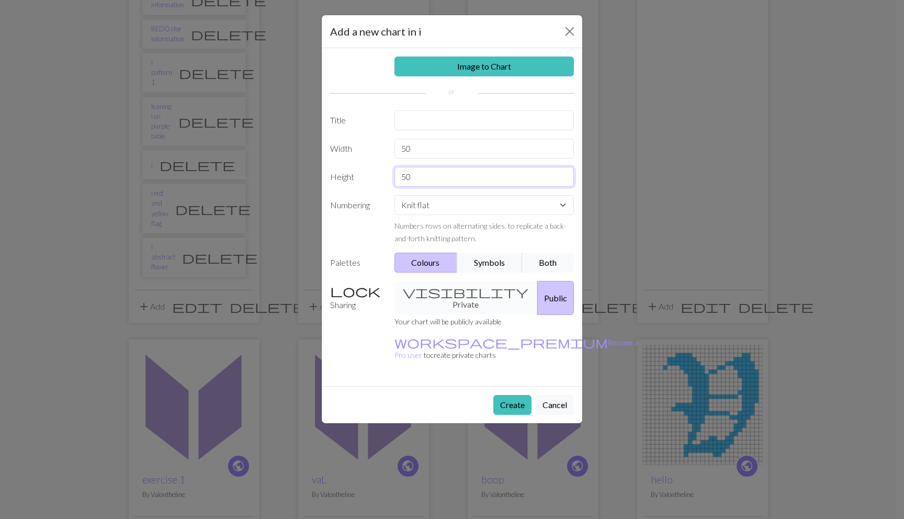
type input "50"
click at [398, 122] on input "text" at bounding box center [484, 120] width 180 height 20
type input "1"
click at [517, 395] on button "Create" at bounding box center [512, 405] width 38 height 20
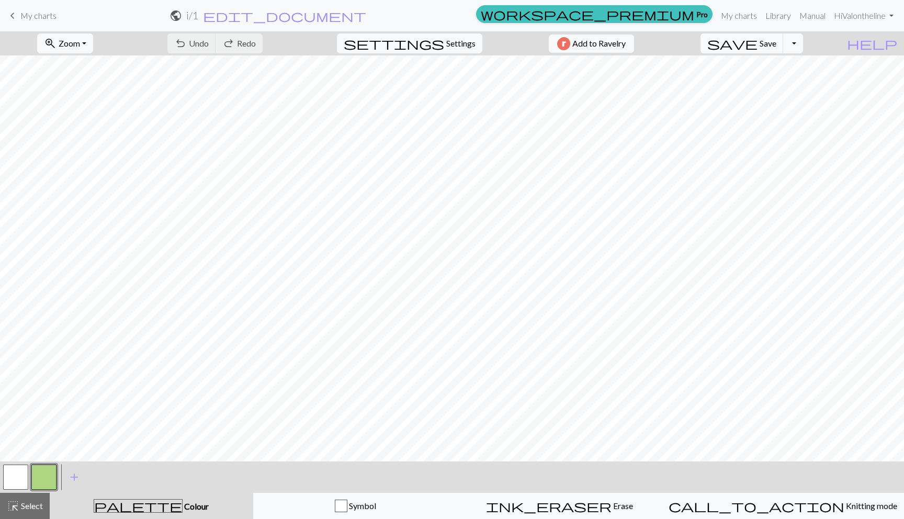
click at [24, 475] on button "button" at bounding box center [15, 476] width 25 height 25
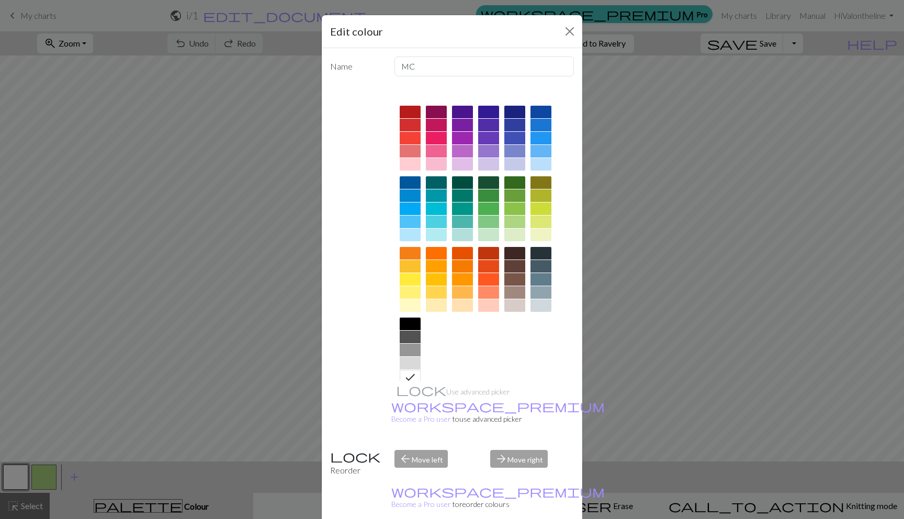
click at [409, 163] on div at bounding box center [409, 164] width 21 height 13
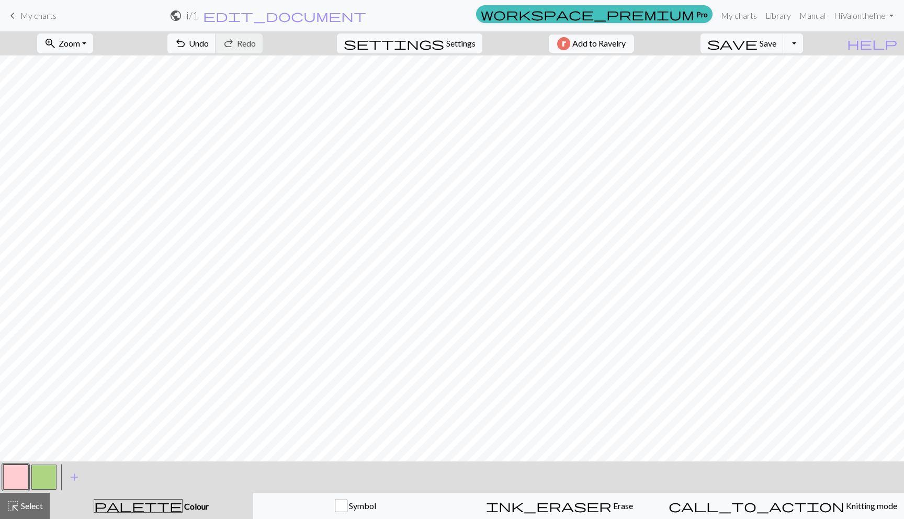
click at [49, 473] on button "button" at bounding box center [43, 476] width 25 height 25
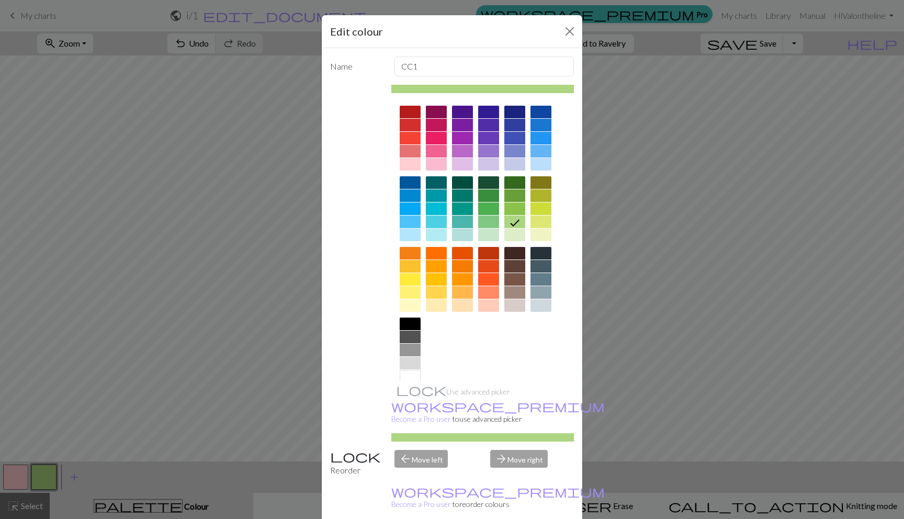
click at [508, 202] on div at bounding box center [514, 208] width 21 height 13
click at [508, 197] on div at bounding box center [514, 195] width 21 height 13
click at [505, 212] on div at bounding box center [514, 208] width 21 height 13
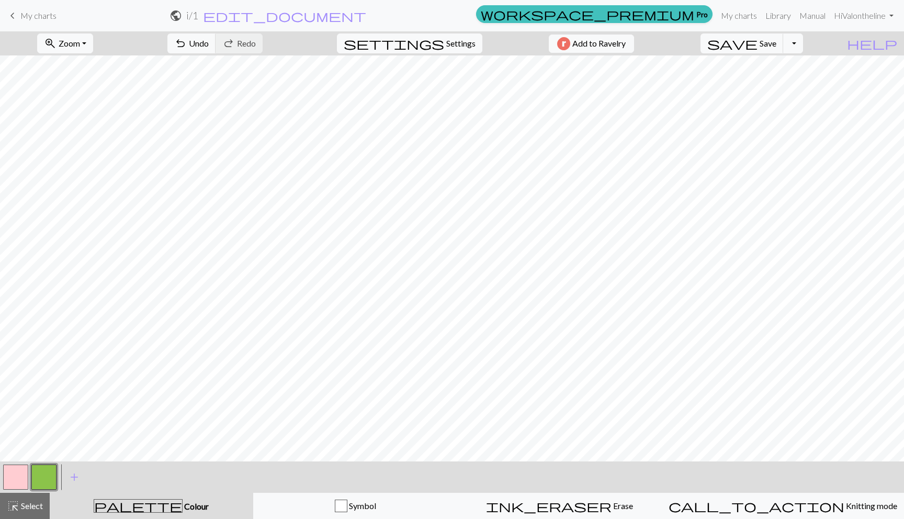
click at [40, 470] on button "button" at bounding box center [43, 476] width 25 height 25
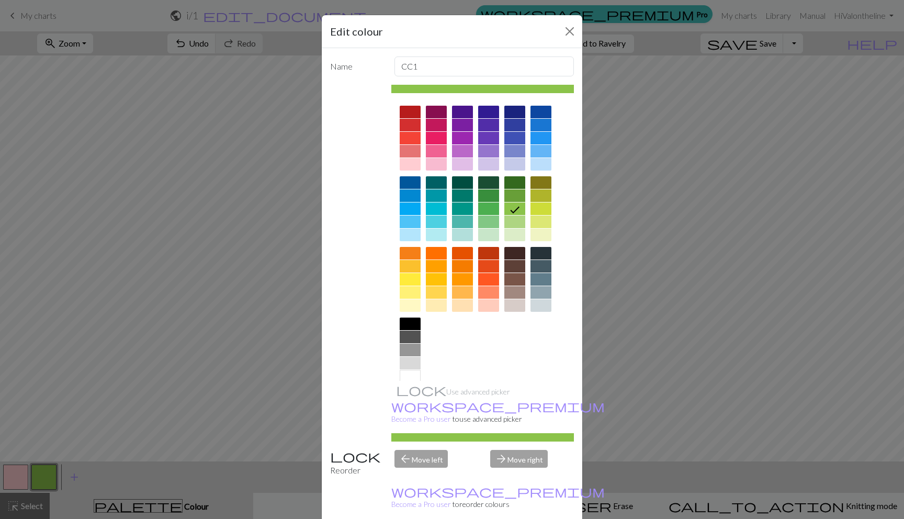
click at [537, 112] on div at bounding box center [540, 112] width 21 height 13
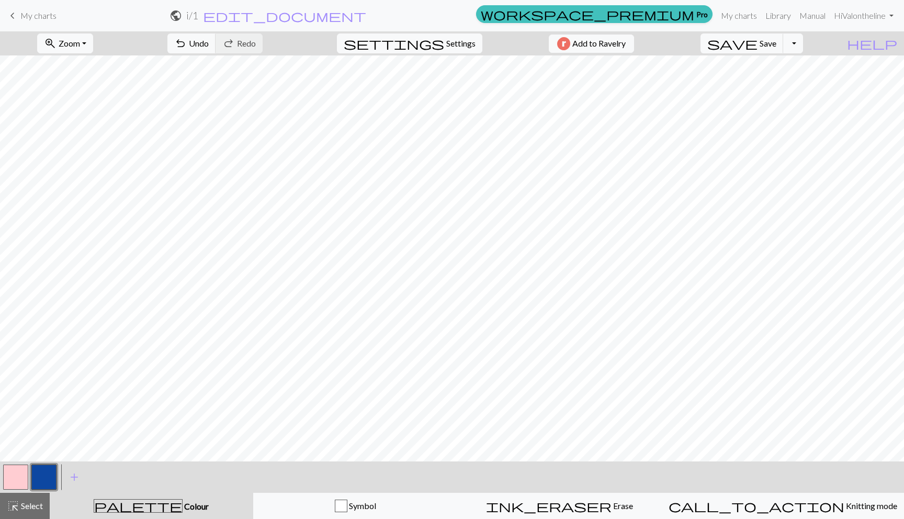
click at [13, 477] on button "button" at bounding box center [15, 476] width 25 height 25
click at [30, 484] on div at bounding box center [44, 477] width 28 height 28
click at [42, 485] on button "button" at bounding box center [43, 476] width 25 height 25
click at [21, 468] on button "button" at bounding box center [15, 476] width 25 height 25
click at [42, 472] on button "button" at bounding box center [43, 476] width 25 height 25
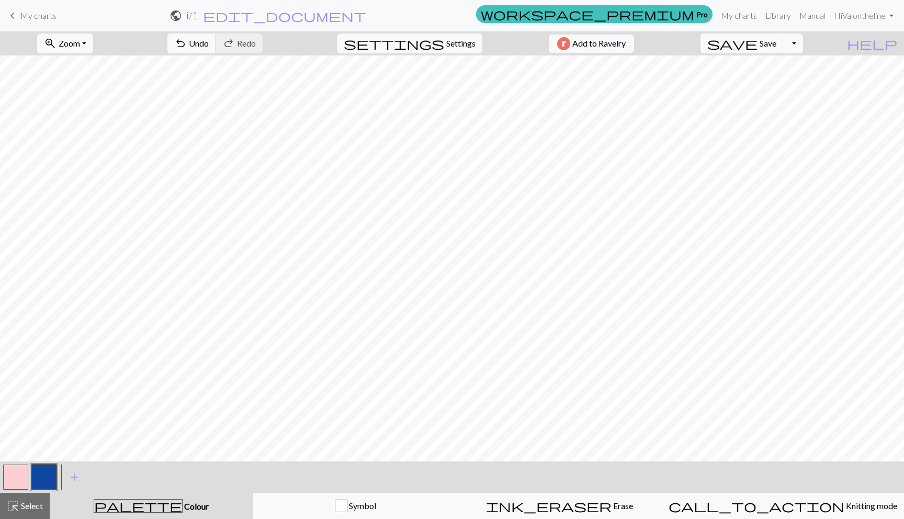
click at [21, 483] on button "button" at bounding box center [15, 476] width 25 height 25
click at [50, 471] on button "button" at bounding box center [43, 476] width 25 height 25
click at [19, 476] on button "button" at bounding box center [15, 476] width 25 height 25
click at [37, 474] on button "button" at bounding box center [43, 476] width 25 height 25
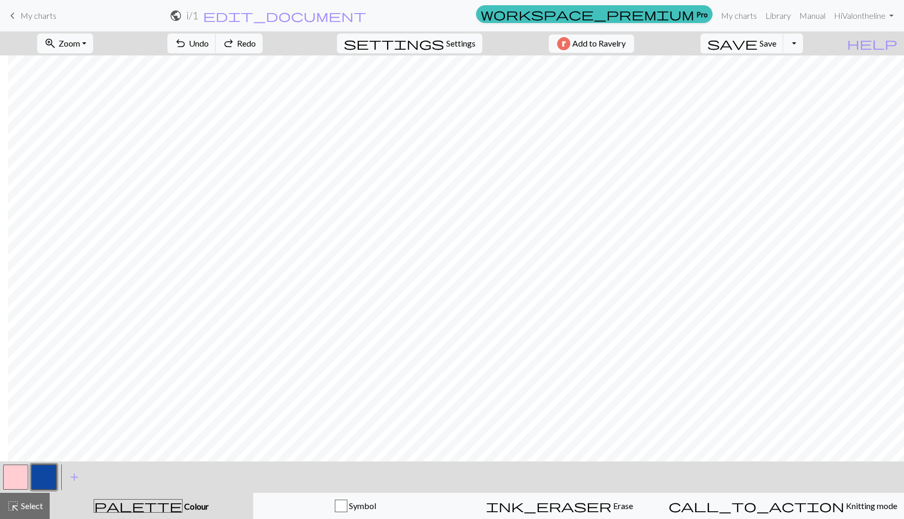
click at [8, 476] on button "button" at bounding box center [15, 476] width 25 height 25
click at [8, 477] on button "button" at bounding box center [15, 476] width 25 height 25
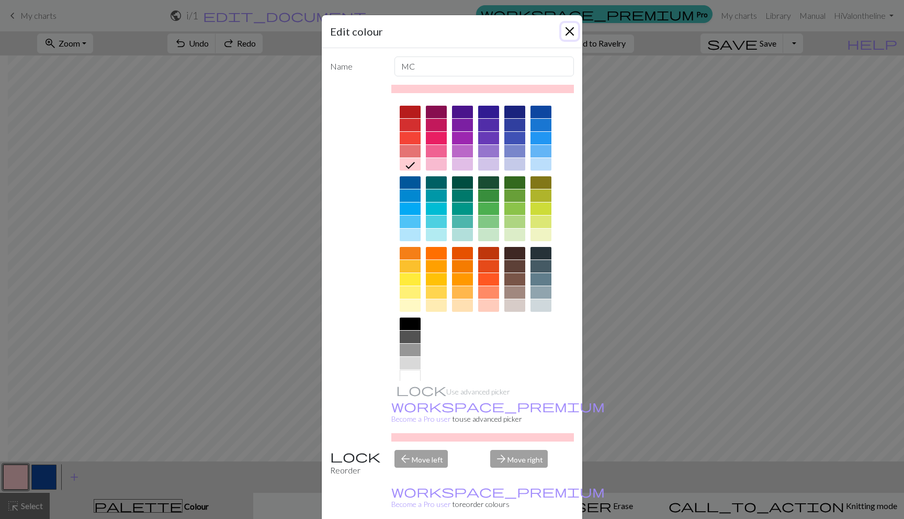
drag, startPoint x: 560, startPoint y: 35, endPoint x: 521, endPoint y: 52, distance: 42.4
click at [561, 35] on button "Close" at bounding box center [569, 31] width 17 height 17
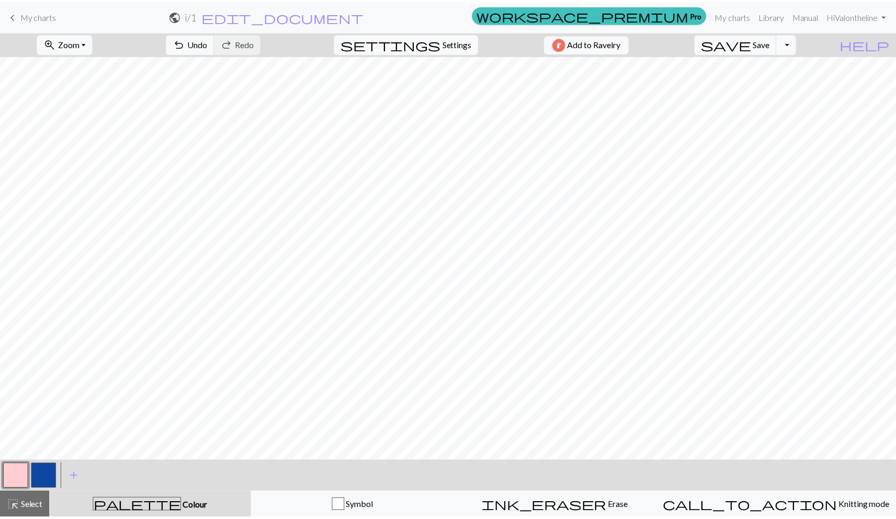
scroll to position [0, 0]
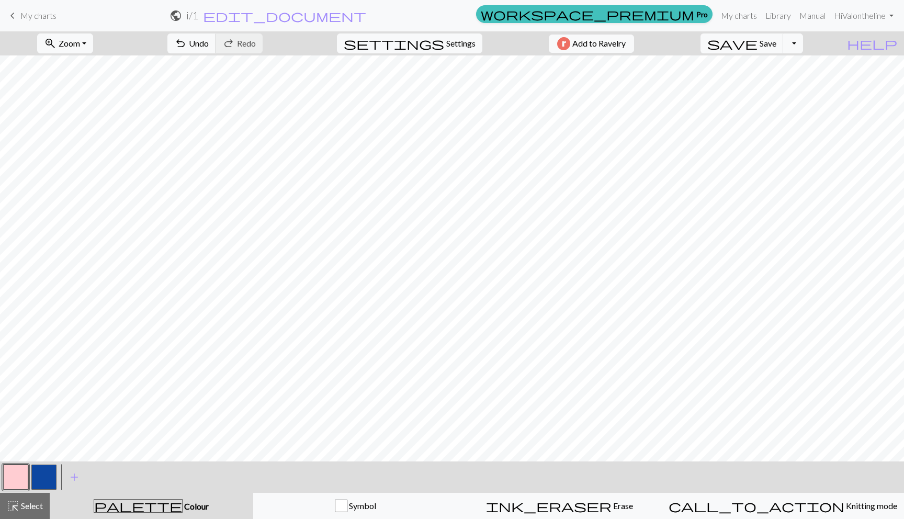
click at [41, 475] on button "button" at bounding box center [43, 476] width 25 height 25
click at [6, 478] on button "button" at bounding box center [15, 476] width 25 height 25
click at [46, 481] on button "button" at bounding box center [43, 476] width 25 height 25
drag, startPoint x: 17, startPoint y: 479, endPoint x: 33, endPoint y: 462, distance: 23.7
click at [17, 478] on button "button" at bounding box center [15, 476] width 25 height 25
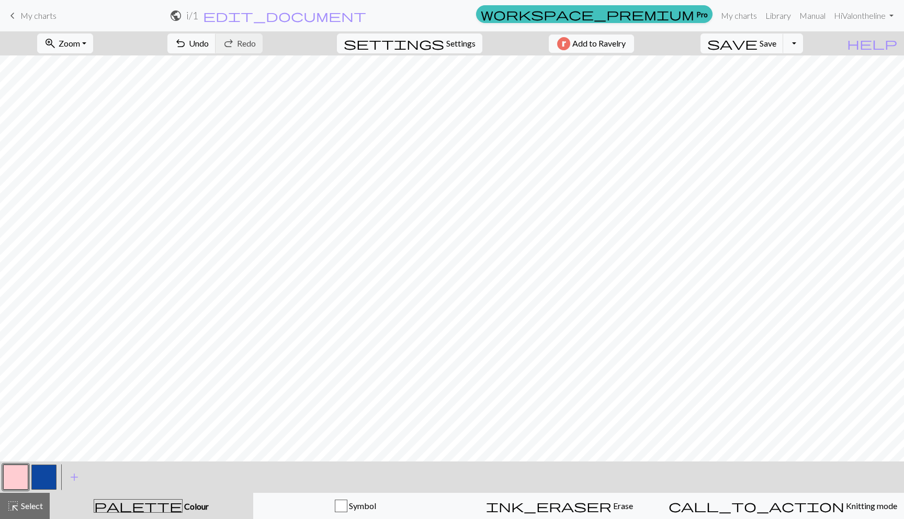
click at [37, 479] on button "button" at bounding box center [43, 476] width 25 height 25
click at [8, 483] on button "button" at bounding box center [15, 476] width 25 height 25
click at [35, 476] on button "button" at bounding box center [43, 476] width 25 height 25
click at [7, 479] on button "button" at bounding box center [15, 476] width 25 height 25
click at [35, 483] on button "button" at bounding box center [43, 476] width 25 height 25
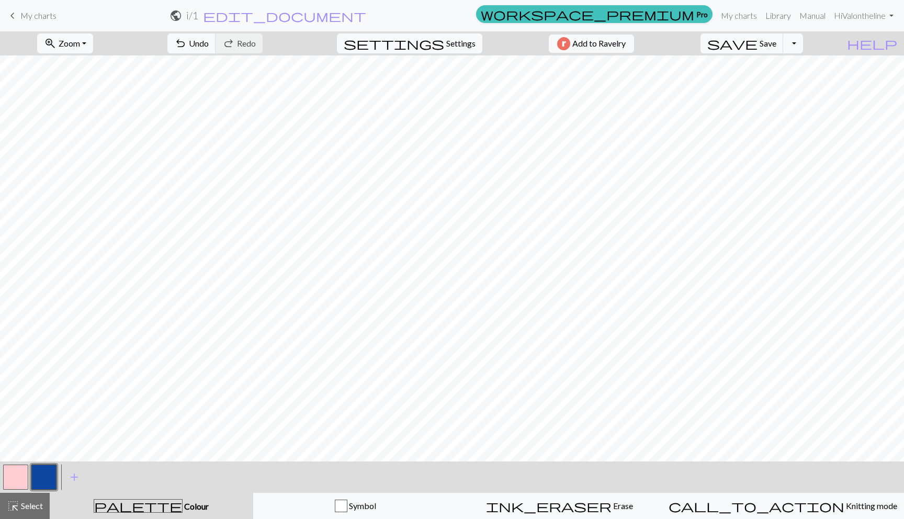
drag, startPoint x: 21, startPoint y: 482, endPoint x: 45, endPoint y: 461, distance: 32.3
click at [21, 482] on button "button" at bounding box center [15, 476] width 25 height 25
drag, startPoint x: 39, startPoint y: 478, endPoint x: 41, endPoint y: 473, distance: 5.8
click at [39, 479] on button "button" at bounding box center [43, 476] width 25 height 25
drag, startPoint x: 18, startPoint y: 478, endPoint x: 38, endPoint y: 463, distance: 24.6
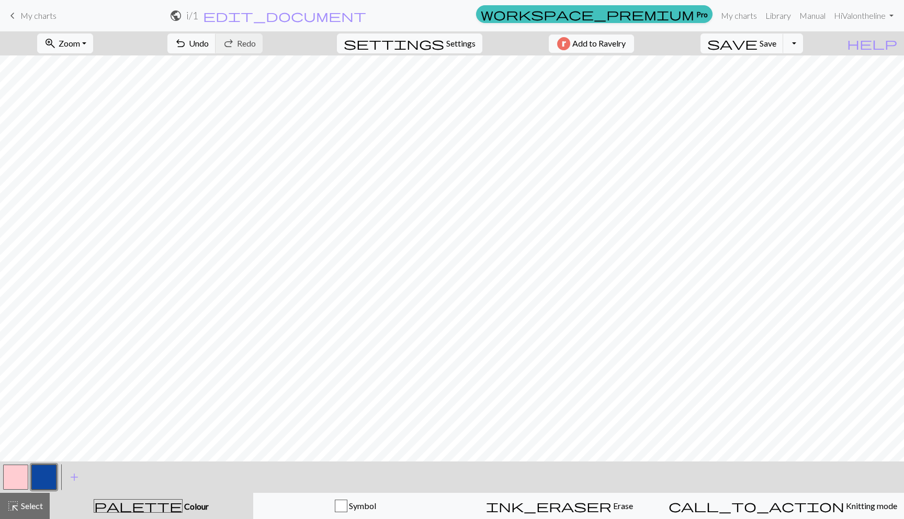
click at [19, 478] on button "button" at bounding box center [15, 476] width 25 height 25
click at [49, 476] on button "button" at bounding box center [43, 476] width 25 height 25
click at [12, 483] on button "button" at bounding box center [15, 476] width 25 height 25
click at [40, 478] on button "button" at bounding box center [43, 476] width 25 height 25
drag, startPoint x: 9, startPoint y: 470, endPoint x: 14, endPoint y: 467, distance: 5.7
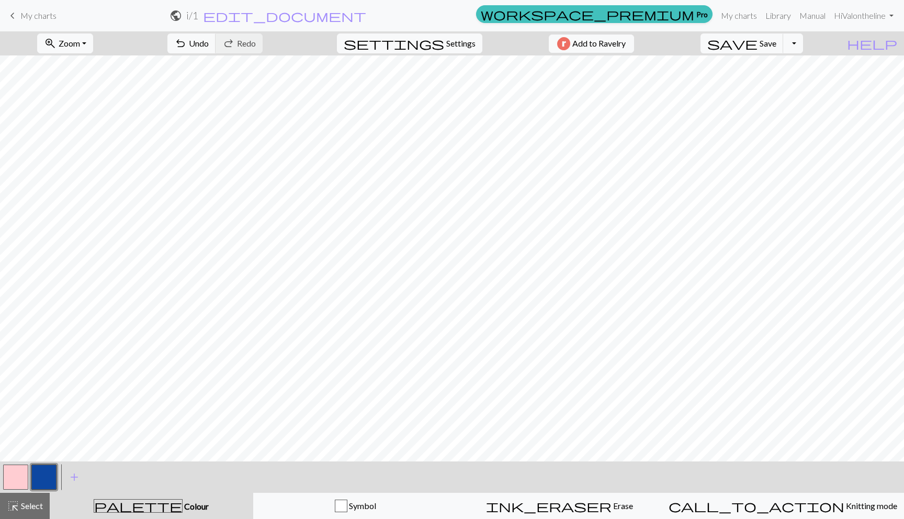
click at [9, 470] on button "button" at bounding box center [15, 476] width 25 height 25
click at [44, 479] on button "button" at bounding box center [43, 476] width 25 height 25
click at [37, 472] on button "button" at bounding box center [43, 476] width 25 height 25
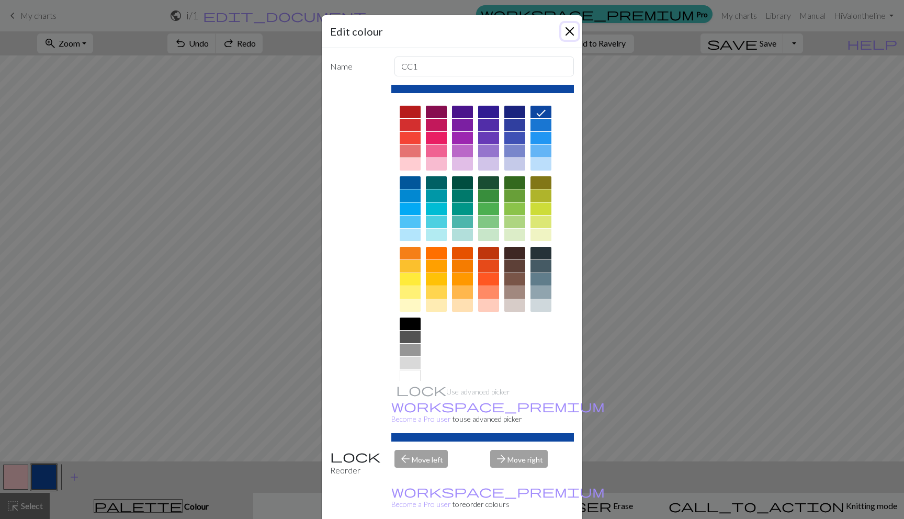
click at [566, 32] on button "Close" at bounding box center [569, 31] width 17 height 17
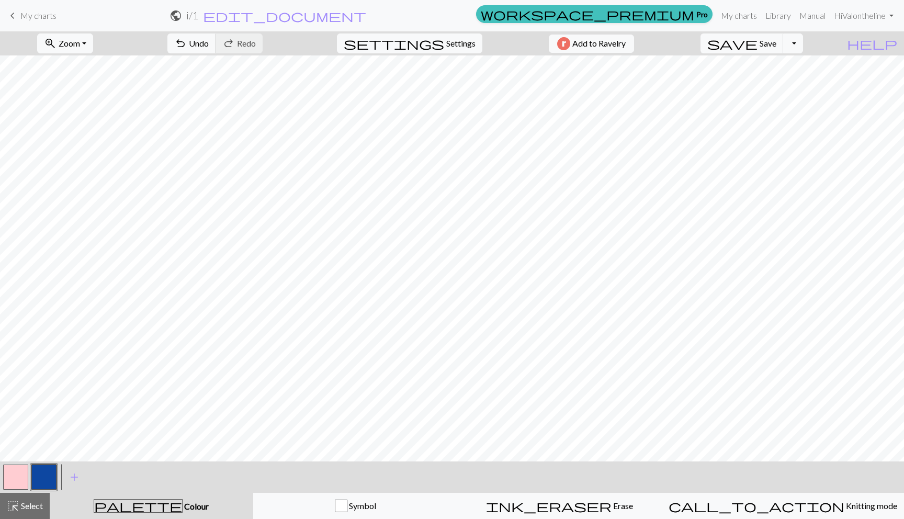
drag, startPoint x: 12, startPoint y: 475, endPoint x: 21, endPoint y: 468, distance: 10.9
click at [12, 475] on button "button" at bounding box center [15, 476] width 25 height 25
click at [35, 474] on button "button" at bounding box center [43, 476] width 25 height 25
click at [70, 473] on span "add" at bounding box center [74, 477] width 13 height 15
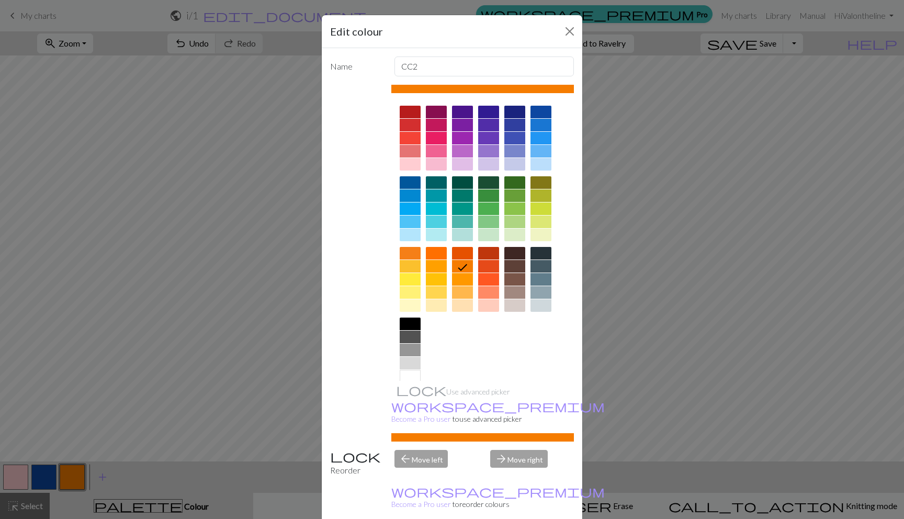
drag, startPoint x: 482, startPoint y: 272, endPoint x: 483, endPoint y: 277, distance: 5.3
click at [482, 272] on div at bounding box center [488, 282] width 21 height 71
click at [485, 280] on div at bounding box center [488, 279] width 21 height 13
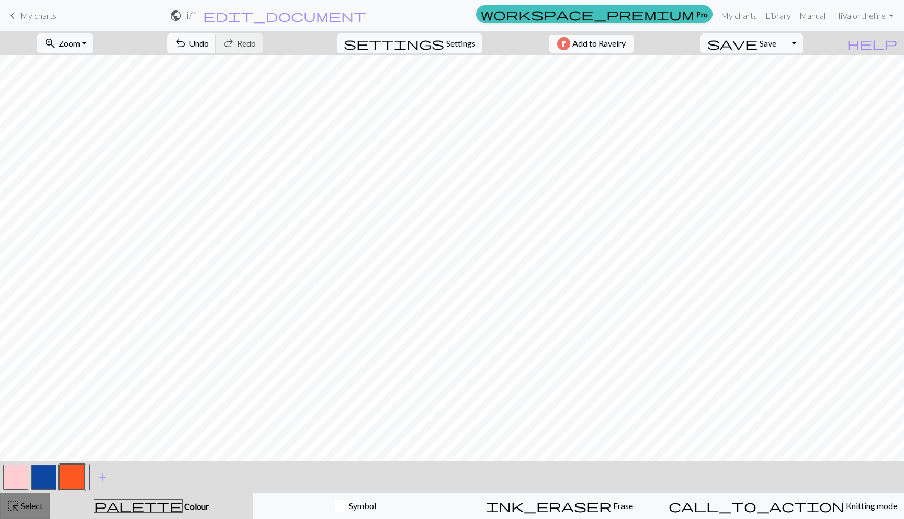
click at [29, 506] on span "Select" at bounding box center [31, 505] width 24 height 10
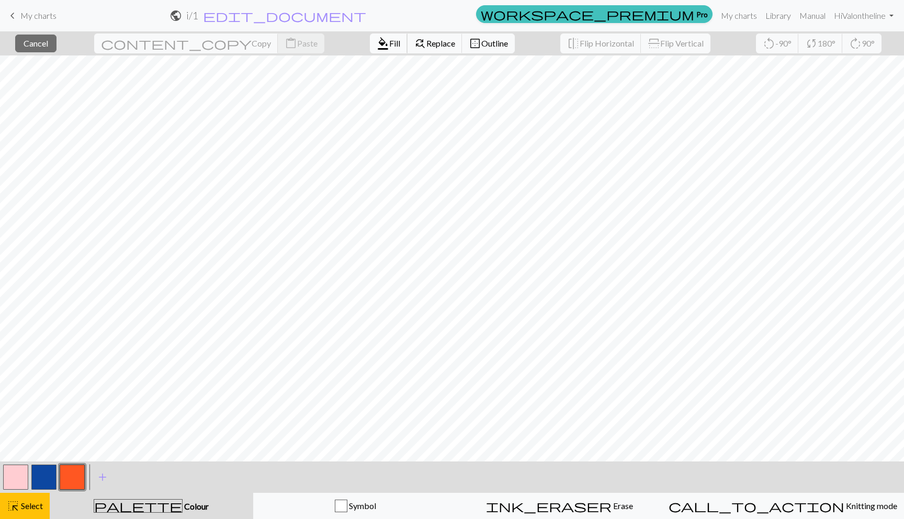
click at [370, 35] on button "format_color_fill Fill" at bounding box center [389, 43] width 38 height 20
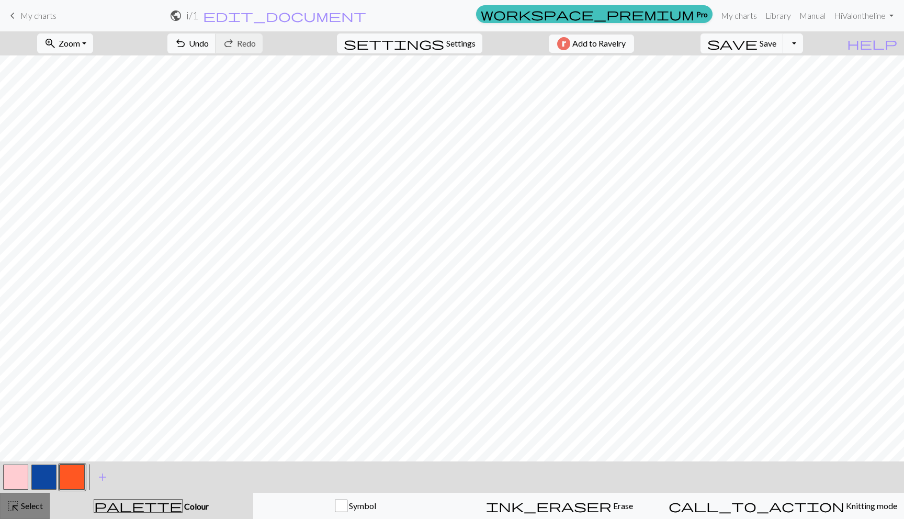
drag, startPoint x: 36, startPoint y: 506, endPoint x: 45, endPoint y: 499, distance: 11.6
click at [36, 506] on span "Select" at bounding box center [31, 505] width 24 height 10
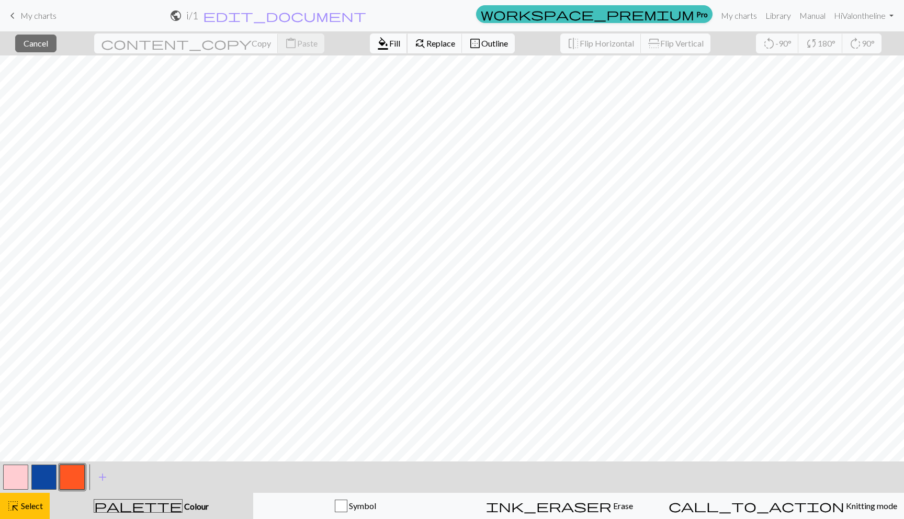
click at [376, 42] on span "format_color_fill" at bounding box center [382, 43] width 13 height 15
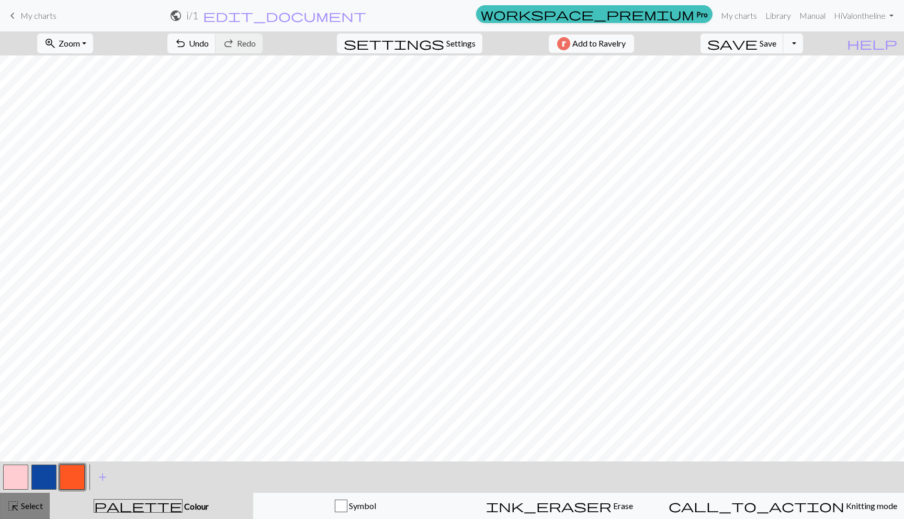
click at [22, 506] on span "Select" at bounding box center [31, 505] width 24 height 10
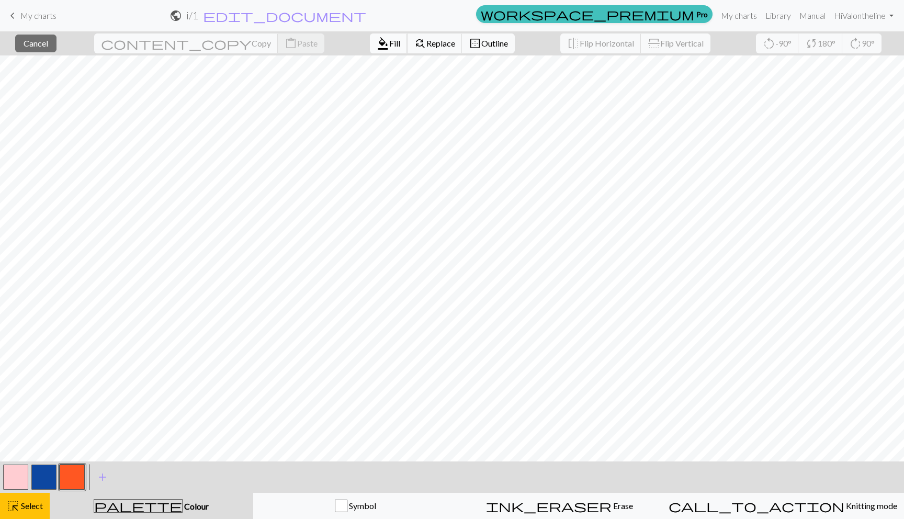
click at [389, 47] on span "Fill" at bounding box center [394, 43] width 11 height 10
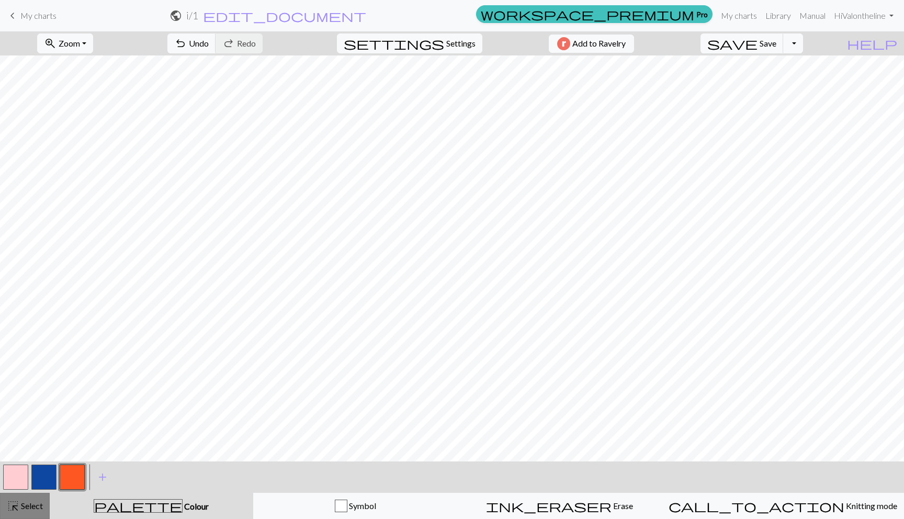
drag, startPoint x: 13, startPoint y: 516, endPoint x: 23, endPoint y: 508, distance: 13.1
click at [13, 515] on button "highlight_alt Select Select" at bounding box center [25, 506] width 50 height 26
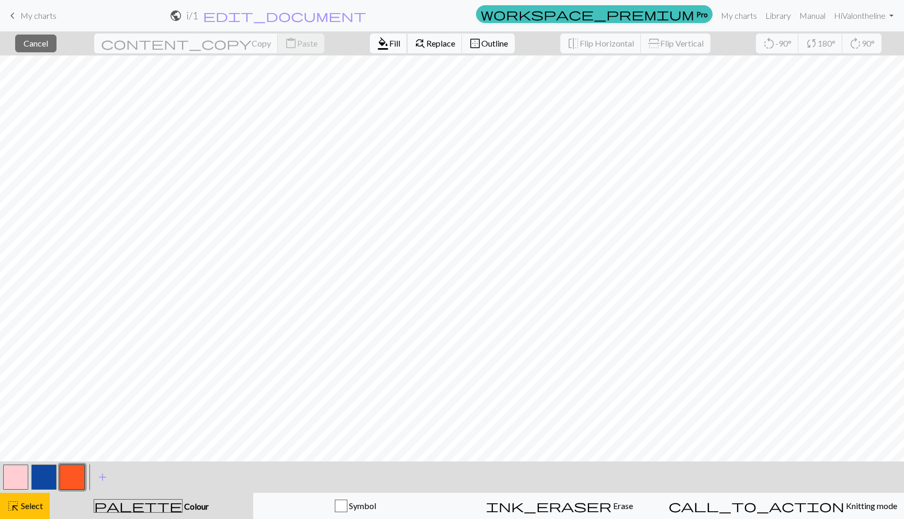
click at [376, 48] on span "format_color_fill" at bounding box center [382, 43] width 13 height 15
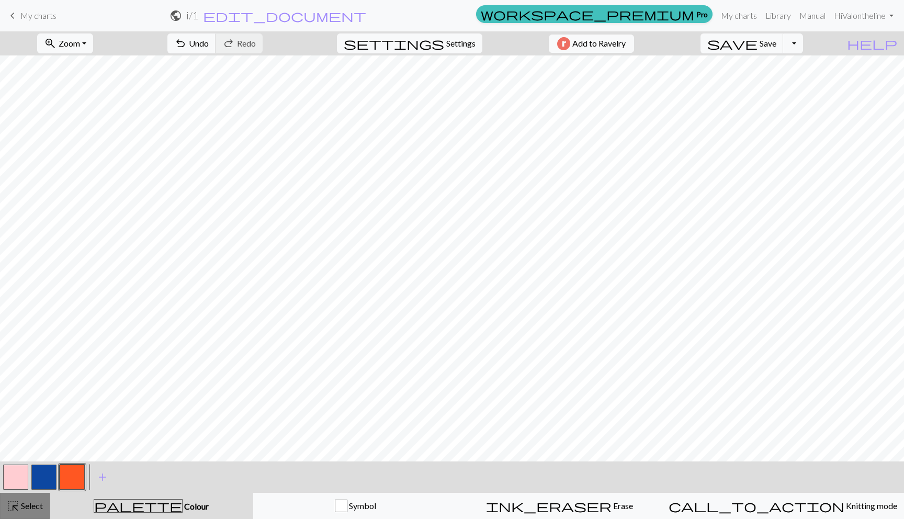
drag, startPoint x: 7, startPoint y: 513, endPoint x: 19, endPoint y: 506, distance: 14.5
click at [7, 513] on button "highlight_alt Select Select" at bounding box center [25, 506] width 50 height 26
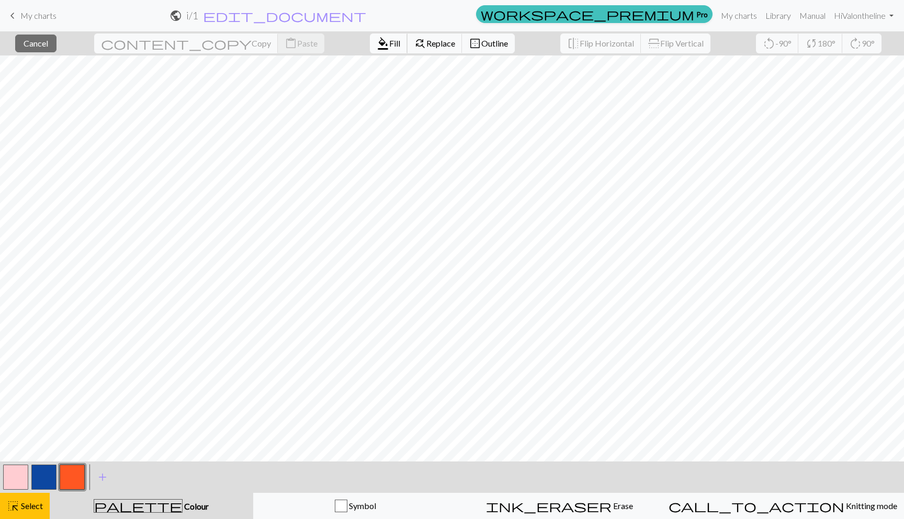
click at [376, 44] on span "format_color_fill" at bounding box center [382, 43] width 13 height 15
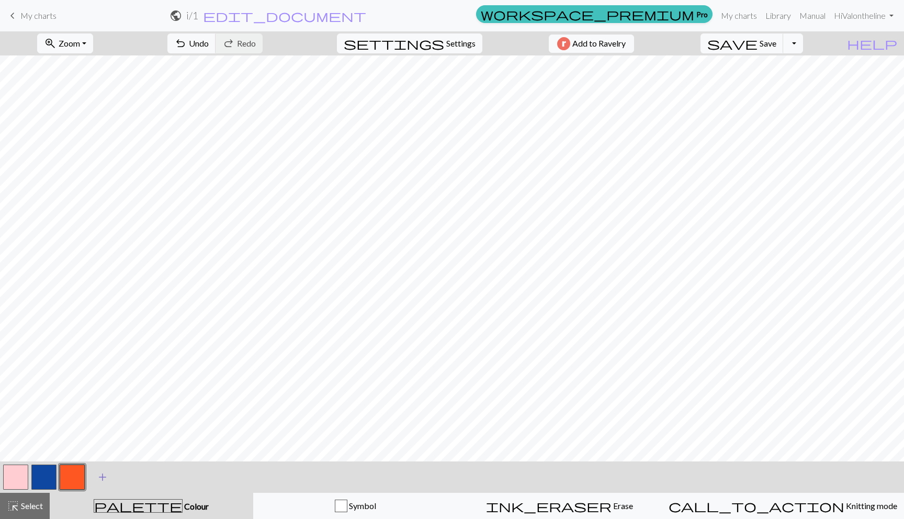
click at [96, 479] on span "add" at bounding box center [102, 477] width 13 height 15
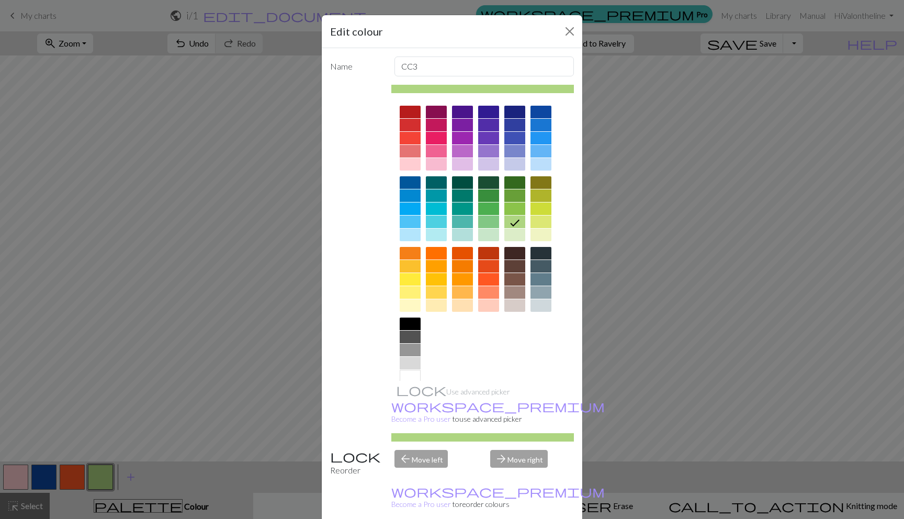
click at [410, 279] on div at bounding box center [409, 279] width 21 height 13
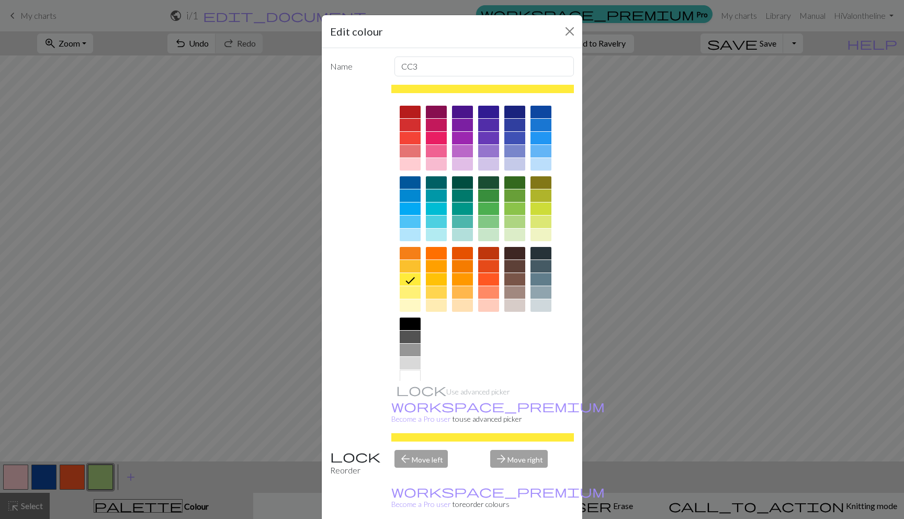
drag, startPoint x: 499, startPoint y: 510, endPoint x: 505, endPoint y: 465, distance: 45.3
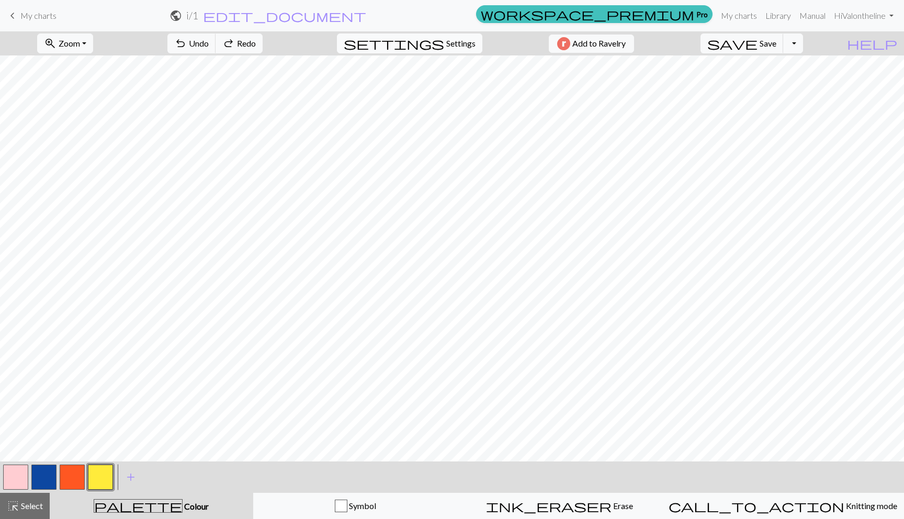
click at [424, 41] on button "settings Settings" at bounding box center [409, 43] width 145 height 20
select select "aran"
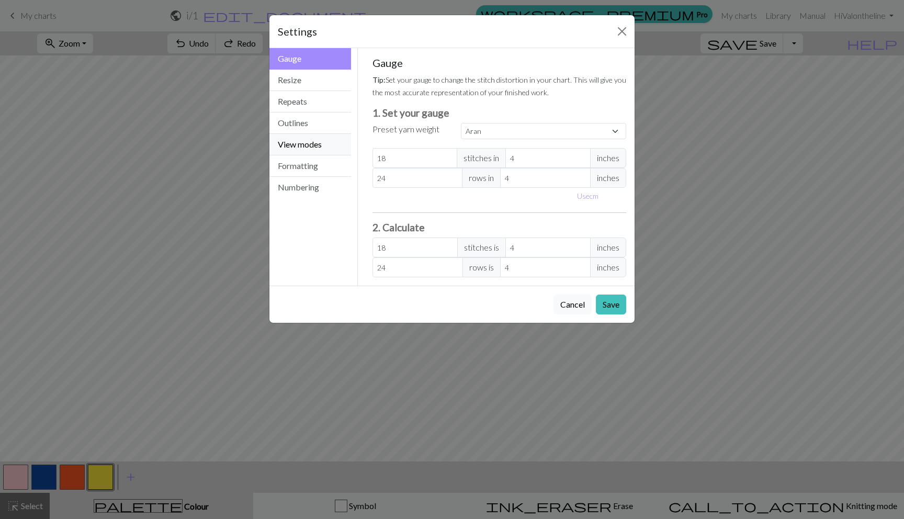
click at [311, 136] on button "View modes" at bounding box center [310, 144] width 82 height 21
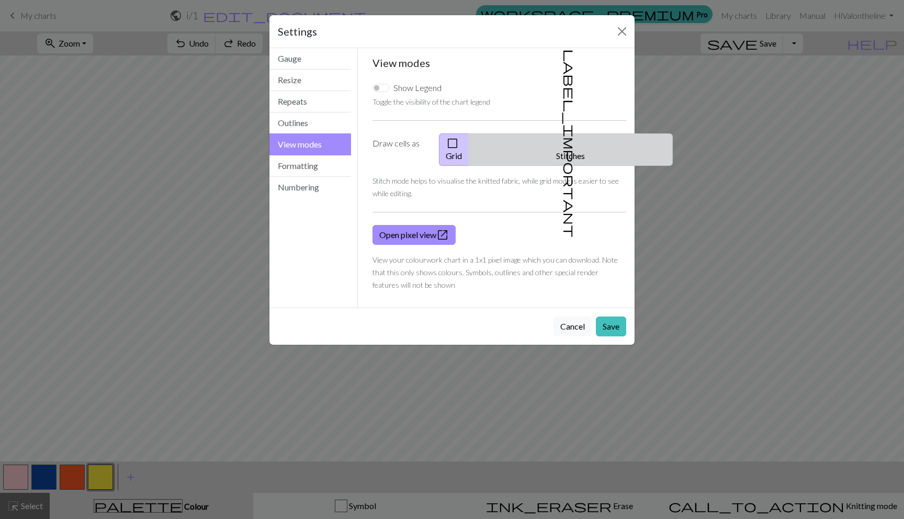
click at [562, 142] on span "label_important" at bounding box center [569, 143] width 15 height 188
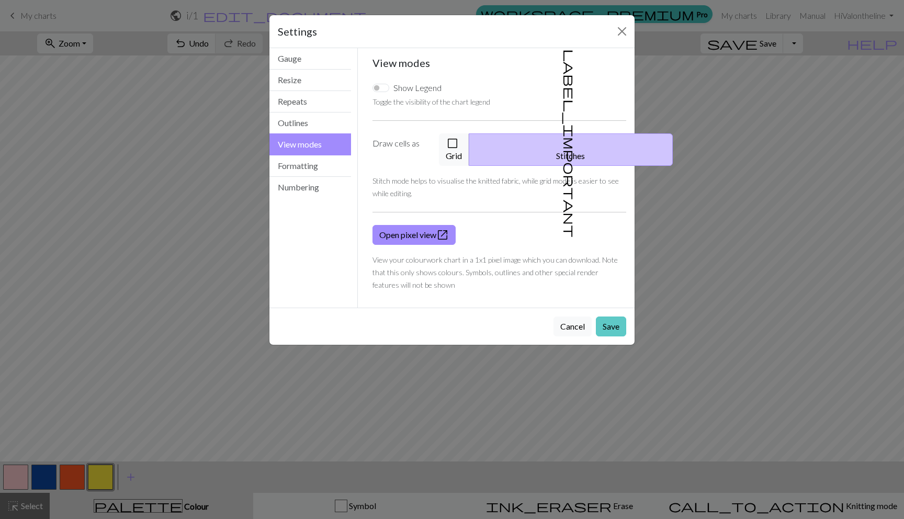
click at [602, 316] on button "Save" at bounding box center [611, 326] width 30 height 20
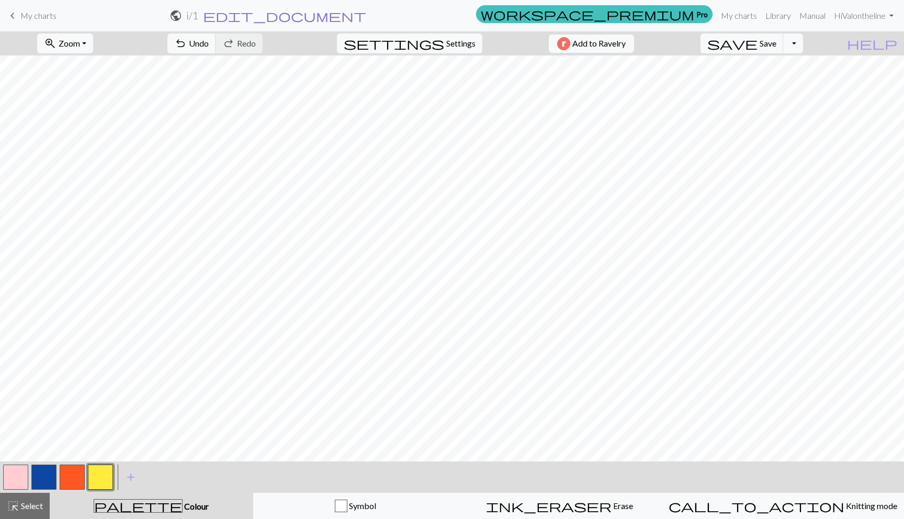
click at [366, 13] on span "edit_document" at bounding box center [284, 15] width 163 height 15
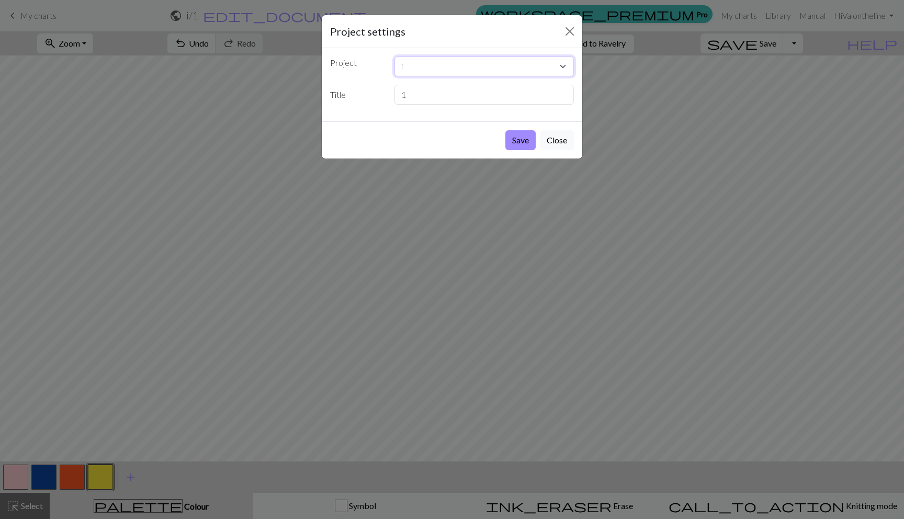
click at [412, 66] on select "i GDI 3 8:36 8:29 exercise 1 [PERSON_NAME] hello another v tiny v v4 v3 v2 v1 t…" at bounding box center [484, 66] width 180 height 20
drag, startPoint x: 407, startPoint y: 92, endPoint x: 342, endPoint y: 92, distance: 64.3
click at [342, 92] on div "Title 1" at bounding box center [452, 95] width 256 height 20
type input "v"
type input "v for victorian girl"
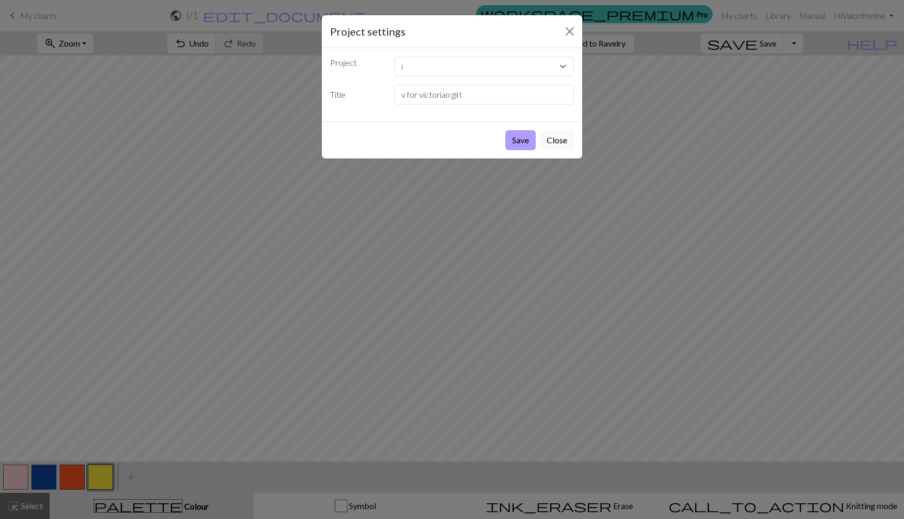
click at [510, 139] on button "Save" at bounding box center [520, 140] width 30 height 20
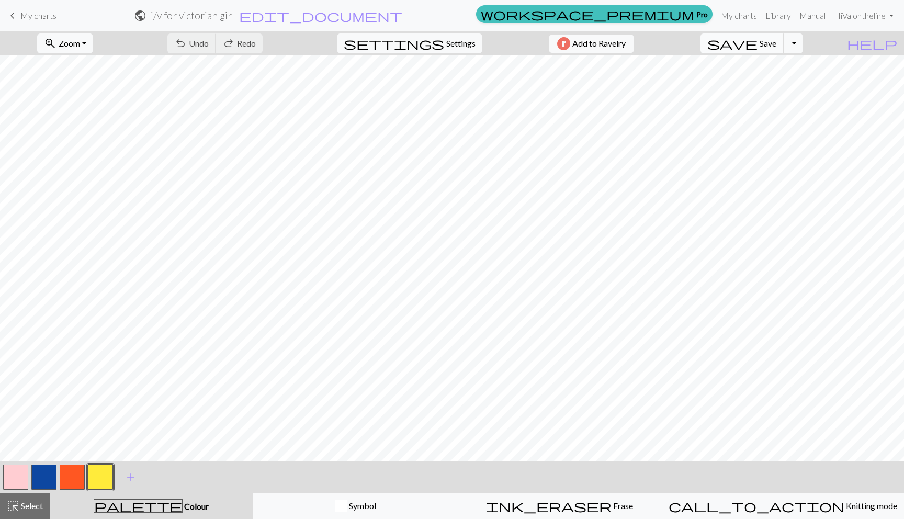
click at [757, 38] on span "save" at bounding box center [732, 43] width 50 height 15
click at [757, 48] on span "save" at bounding box center [732, 43] width 50 height 15
click at [34, 17] on span "My charts" at bounding box center [38, 15] width 36 height 10
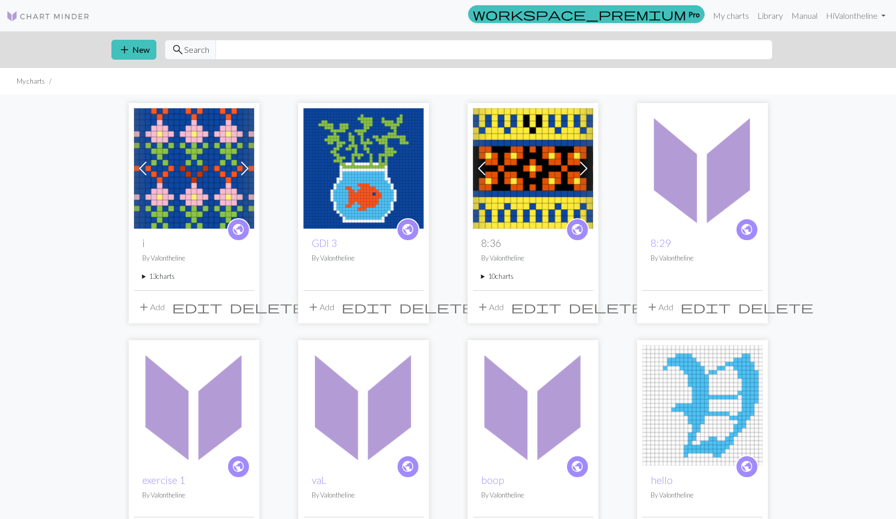
click at [152, 277] on summary "13 charts" at bounding box center [194, 276] width 104 height 10
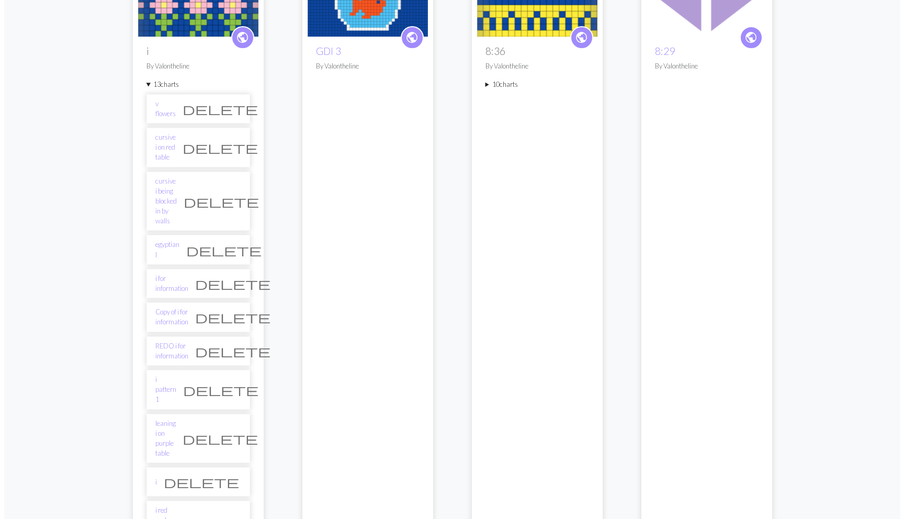
scroll to position [370, 0]
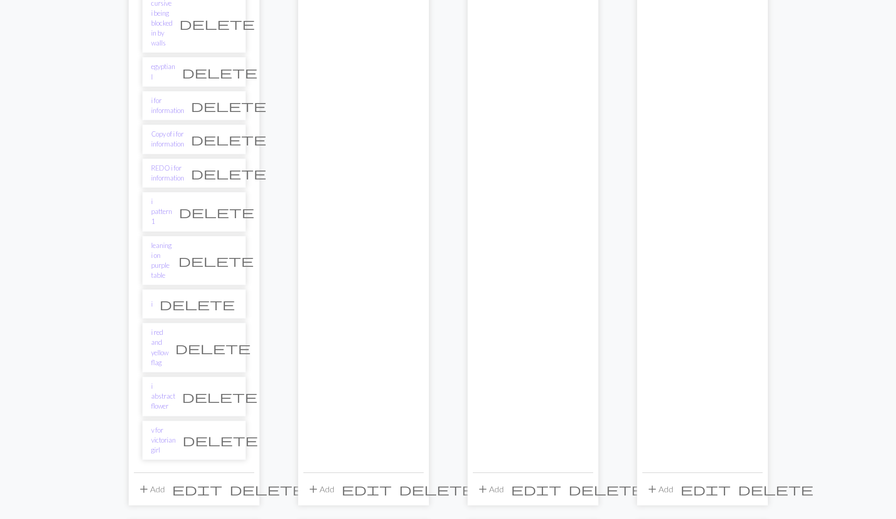
click at [154, 479] on button "add Add" at bounding box center [151, 489] width 35 height 20
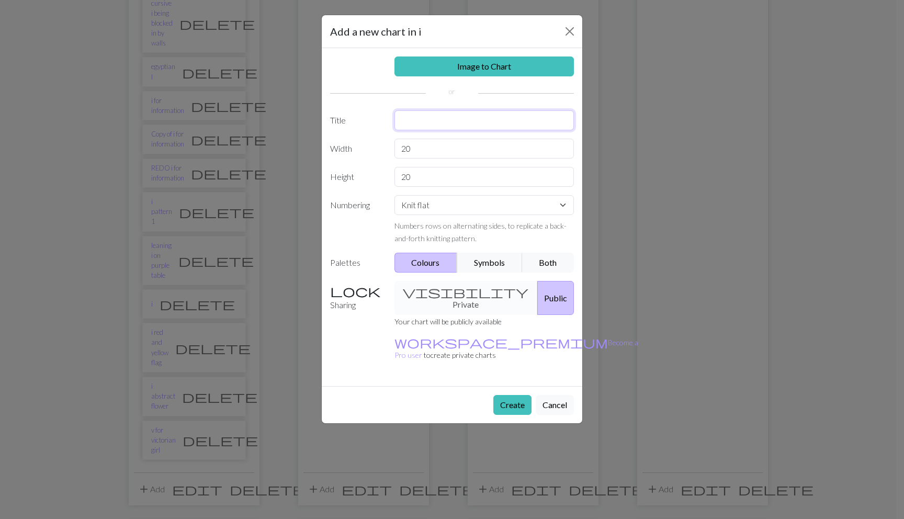
click at [464, 120] on input "text" at bounding box center [484, 120] width 180 height 20
type input "i"
click at [499, 395] on button "Create" at bounding box center [512, 405] width 38 height 20
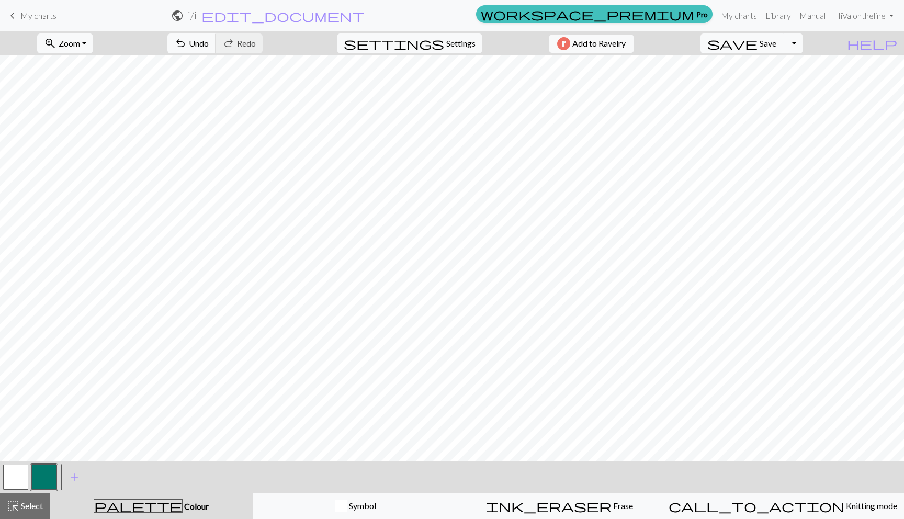
click at [41, 474] on button "button" at bounding box center [43, 476] width 25 height 25
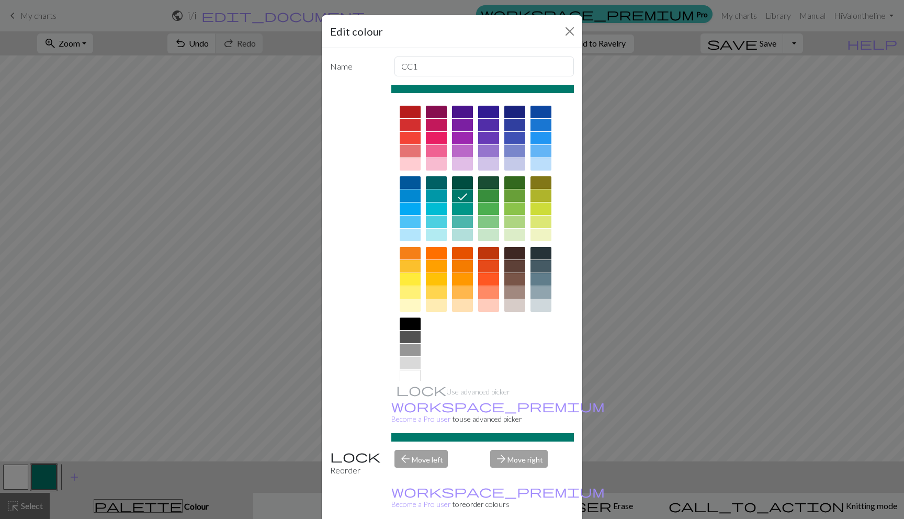
drag, startPoint x: 535, startPoint y: 112, endPoint x: 534, endPoint y: 119, distance: 6.9
click at [535, 112] on div at bounding box center [540, 112] width 21 height 13
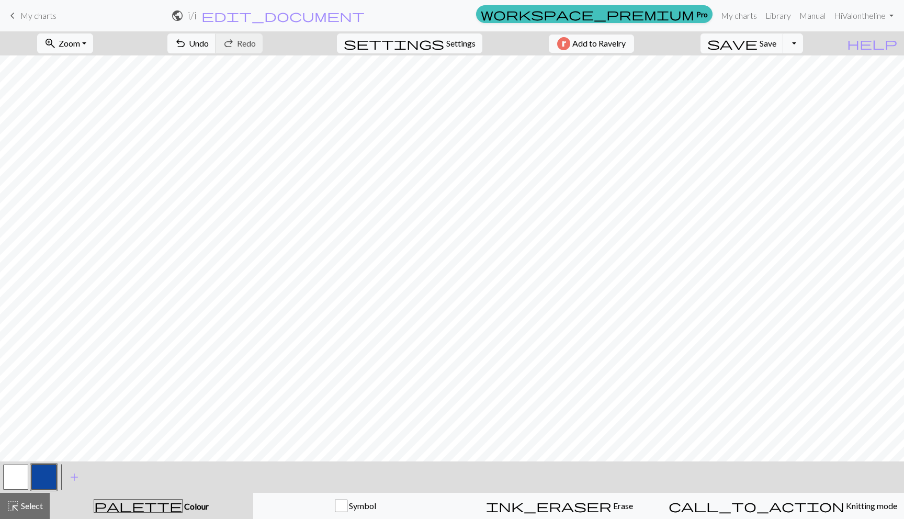
click at [14, 467] on button "button" at bounding box center [15, 476] width 25 height 25
click at [15, 471] on button "button" at bounding box center [15, 476] width 25 height 25
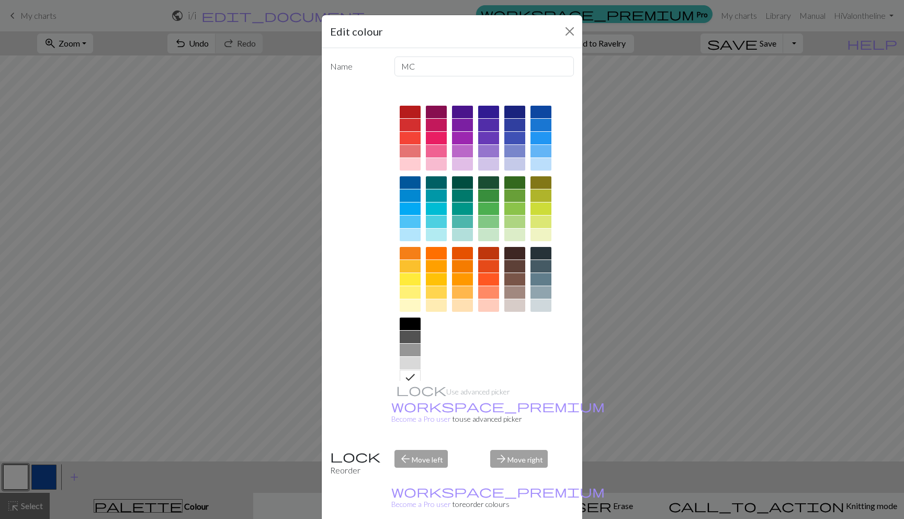
drag, startPoint x: 409, startPoint y: 306, endPoint x: 412, endPoint y: 316, distance: 10.2
click at [409, 306] on div at bounding box center [409, 305] width 21 height 13
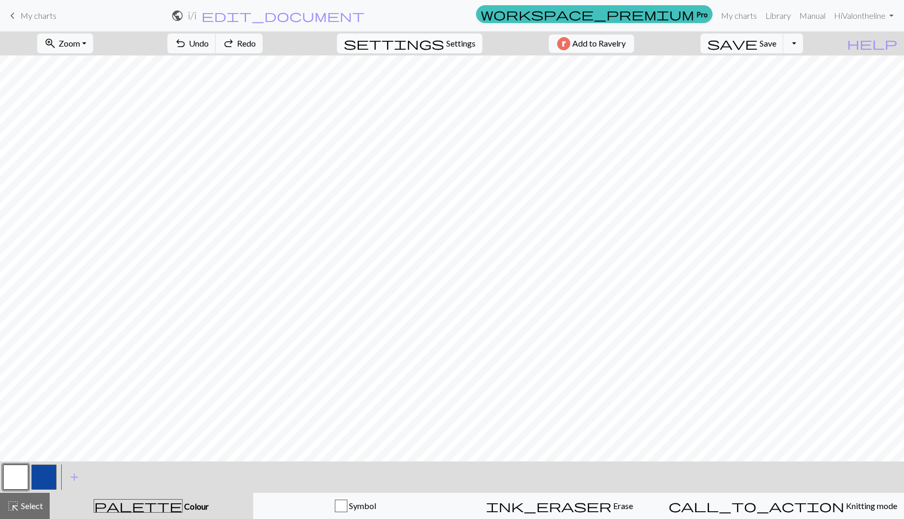
click at [458, 49] on span "Settings" at bounding box center [460, 43] width 29 height 13
select select "aran"
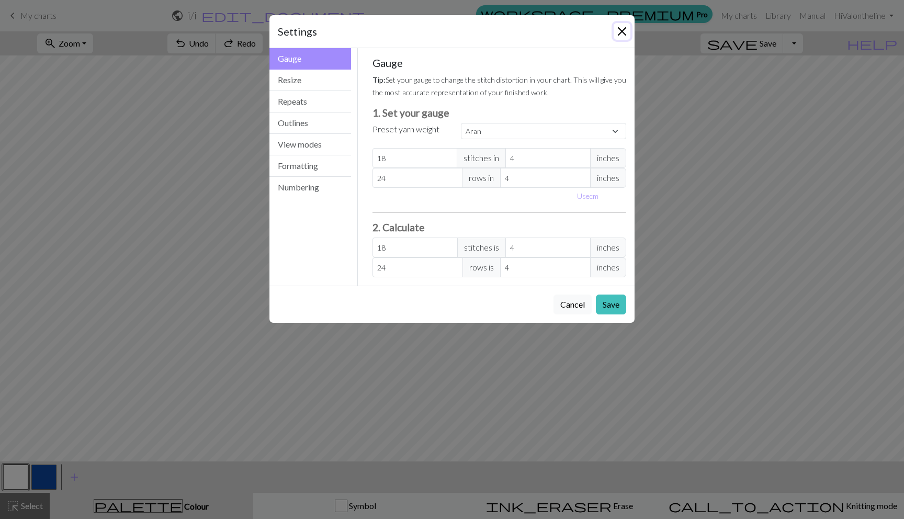
click at [618, 32] on button "Close" at bounding box center [621, 31] width 17 height 17
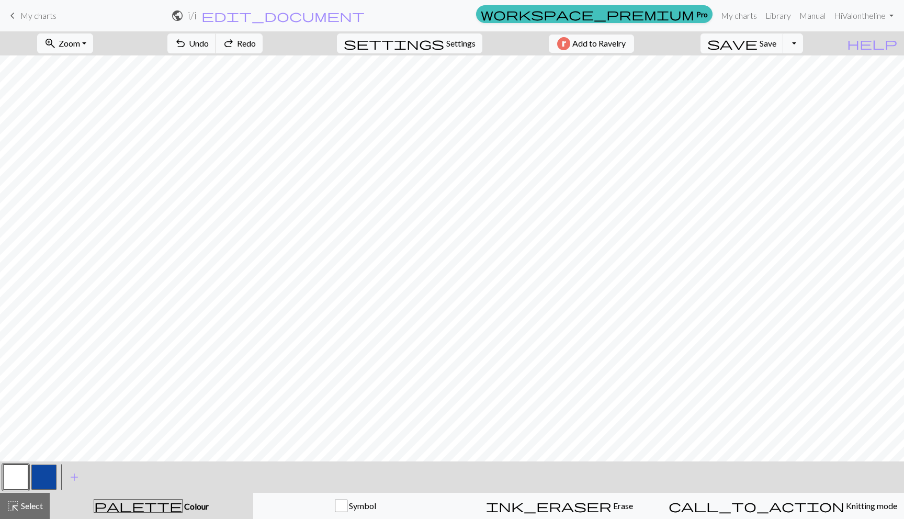
click at [45, 470] on button "button" at bounding box center [43, 476] width 25 height 25
click at [77, 476] on span "add" at bounding box center [74, 477] width 13 height 15
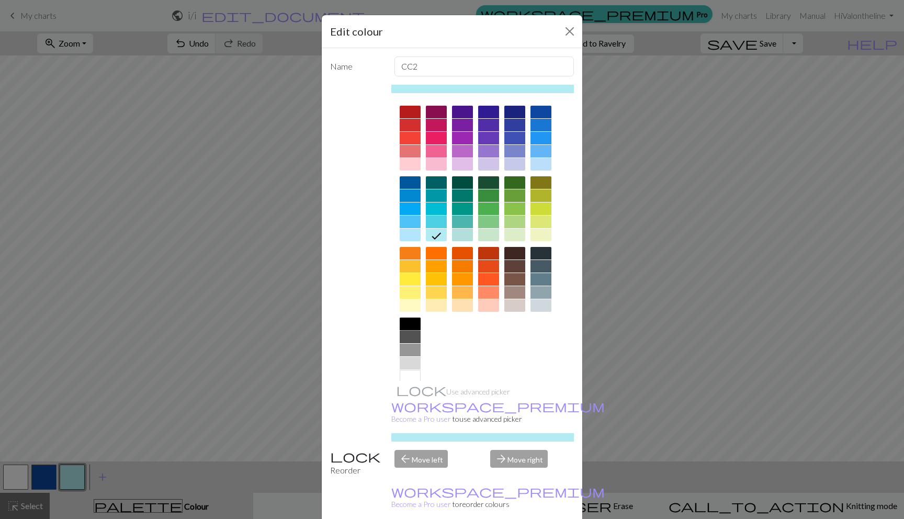
click at [412, 326] on div at bounding box center [409, 323] width 21 height 13
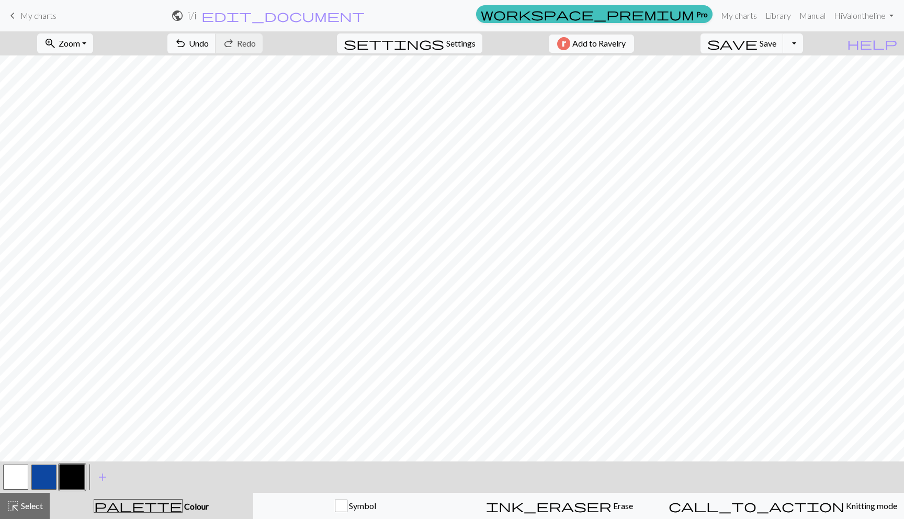
click at [42, 482] on button "button" at bounding box center [43, 476] width 25 height 25
click at [71, 478] on button "button" at bounding box center [72, 476] width 25 height 25
drag, startPoint x: 25, startPoint y: 472, endPoint x: 28, endPoint y: 466, distance: 7.0
click at [25, 472] on button "button" at bounding box center [15, 476] width 25 height 25
click at [429, 43] on span "settings" at bounding box center [394, 43] width 100 height 15
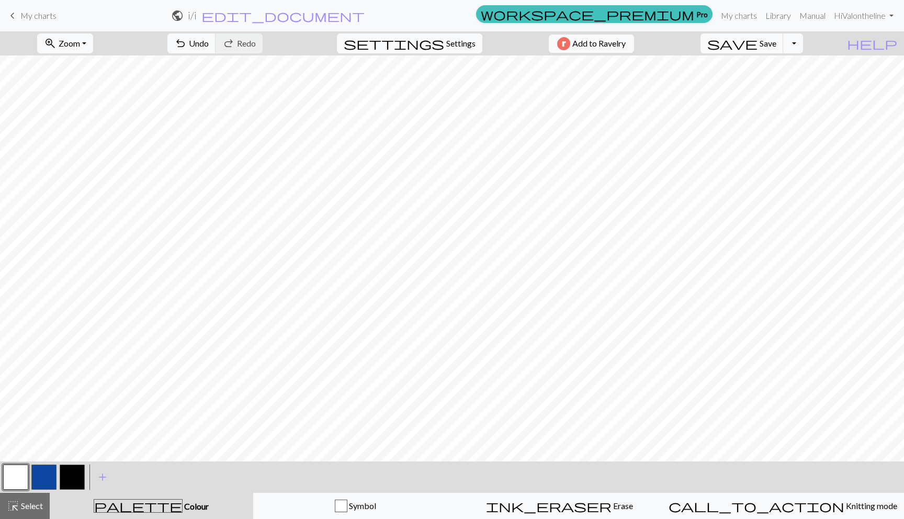
select select "aran"
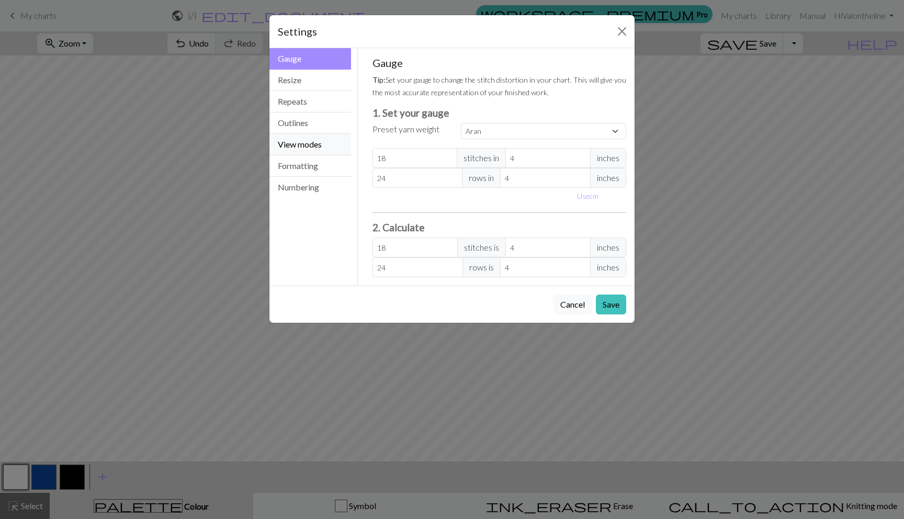
click at [290, 140] on button "View modes" at bounding box center [310, 144] width 82 height 21
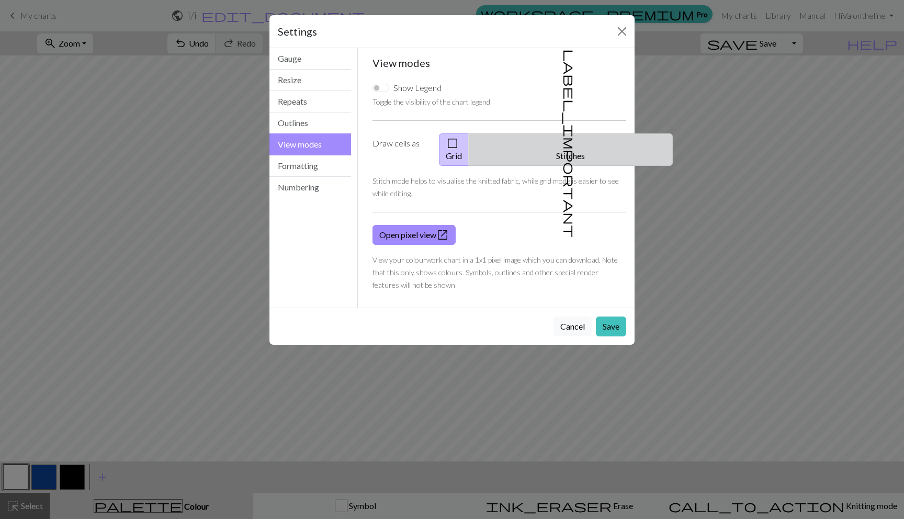
click at [538, 141] on button "label_important Stitches" at bounding box center [570, 149] width 204 height 32
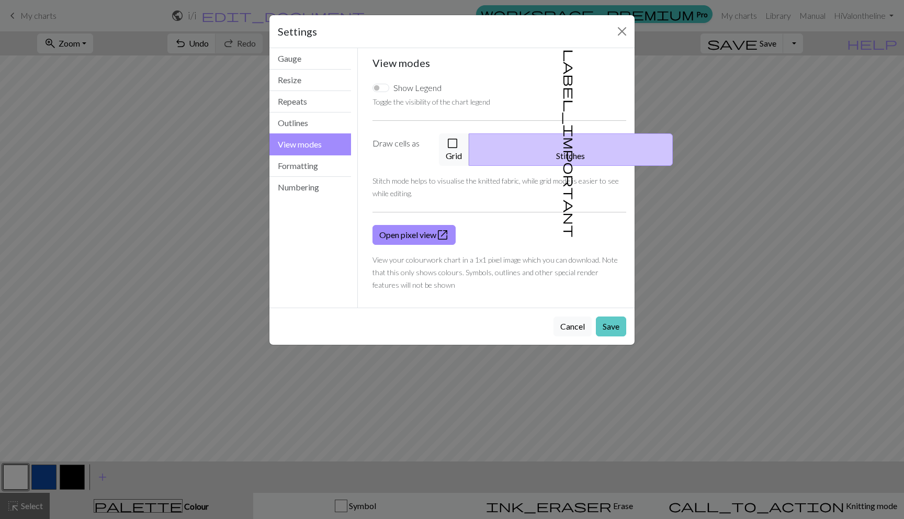
click at [603, 316] on button "Save" at bounding box center [611, 326] width 30 height 20
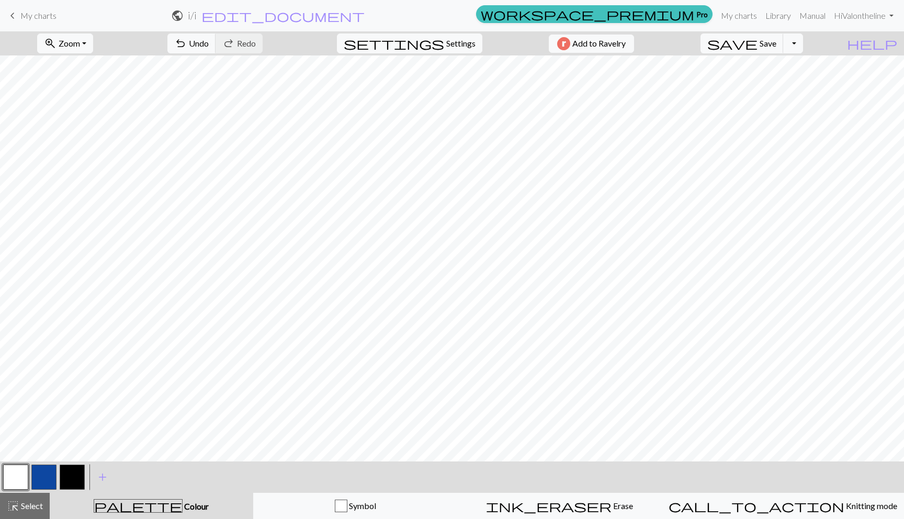
click at [72, 483] on button "button" at bounding box center [72, 476] width 25 height 25
click at [14, 483] on button "button" at bounding box center [15, 476] width 25 height 25
click at [65, 480] on button "button" at bounding box center [72, 476] width 25 height 25
click at [84, 481] on button "button" at bounding box center [72, 476] width 25 height 25
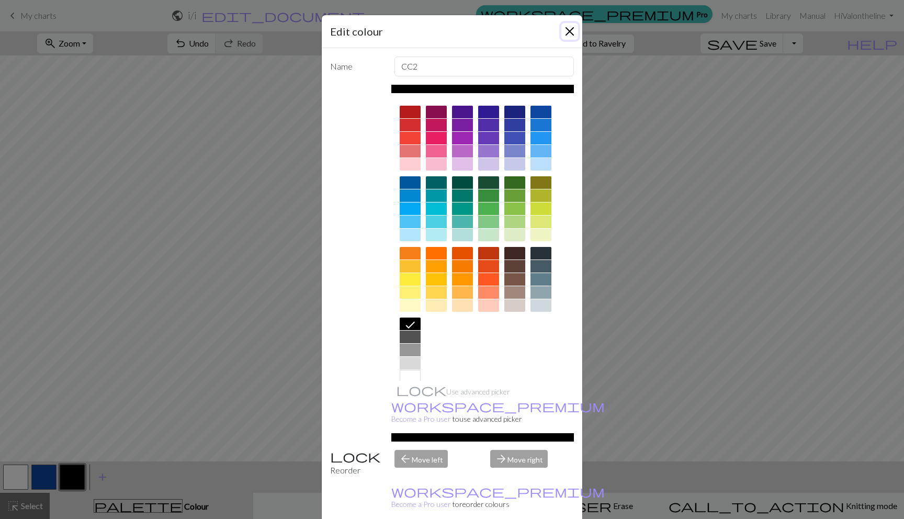
click at [566, 34] on button "Close" at bounding box center [569, 31] width 17 height 17
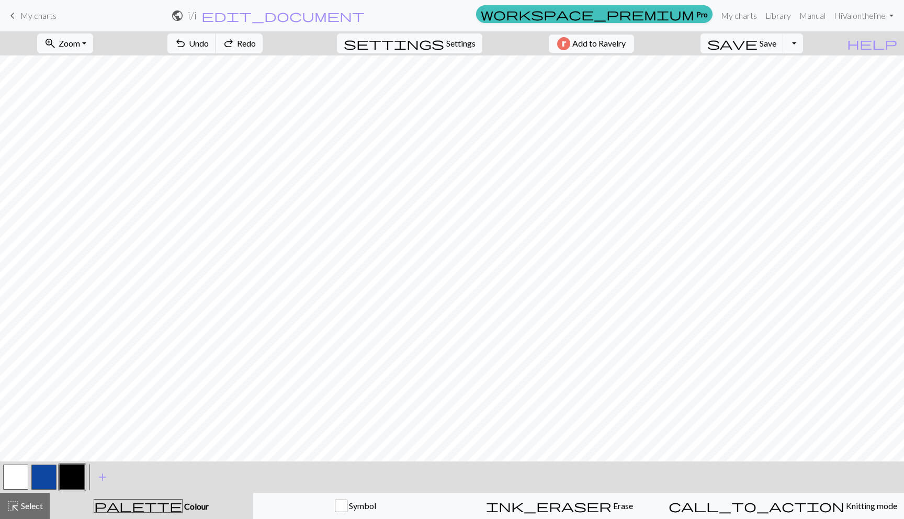
click at [17, 473] on button "button" at bounding box center [15, 476] width 25 height 25
click at [78, 484] on button "button" at bounding box center [72, 476] width 25 height 25
click at [102, 481] on span "add" at bounding box center [102, 477] width 13 height 15
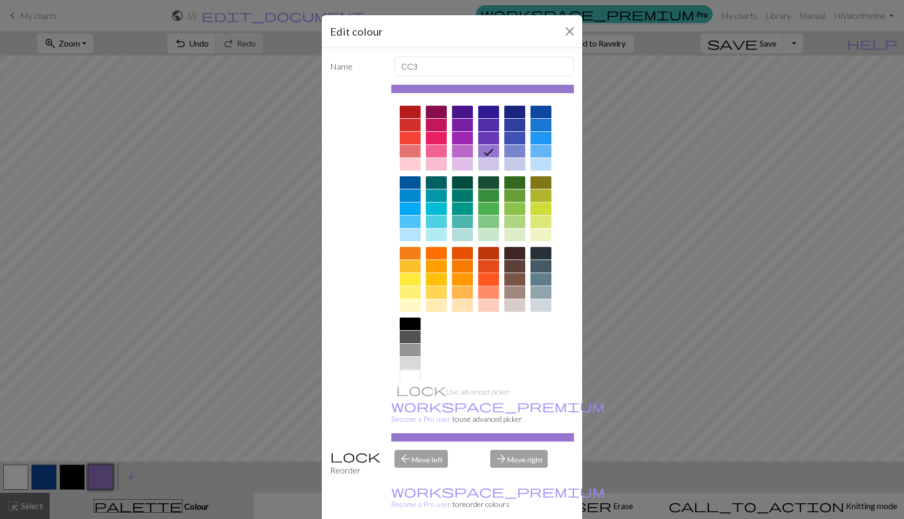
click at [478, 279] on div at bounding box center [488, 279] width 21 height 13
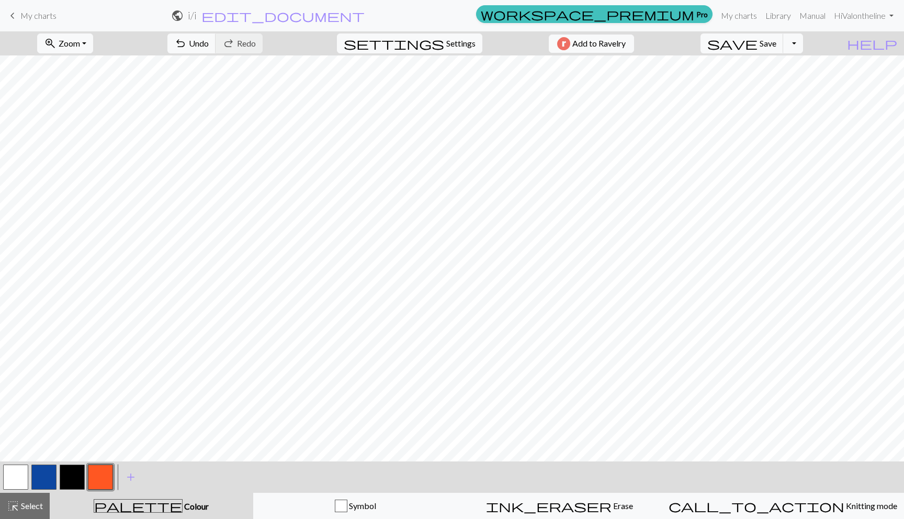
click at [4, 477] on button "button" at bounding box center [15, 476] width 25 height 25
click at [6, 478] on button "button" at bounding box center [15, 476] width 25 height 25
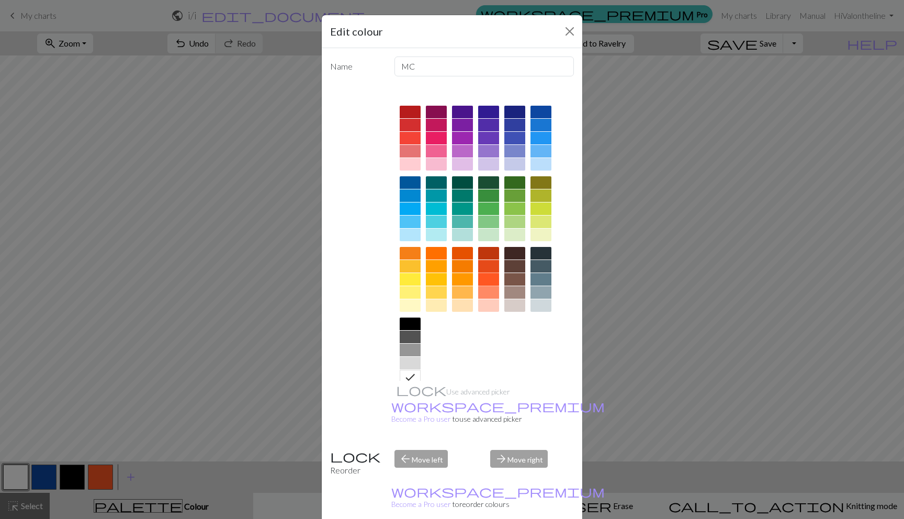
click at [478, 278] on div at bounding box center [488, 279] width 21 height 13
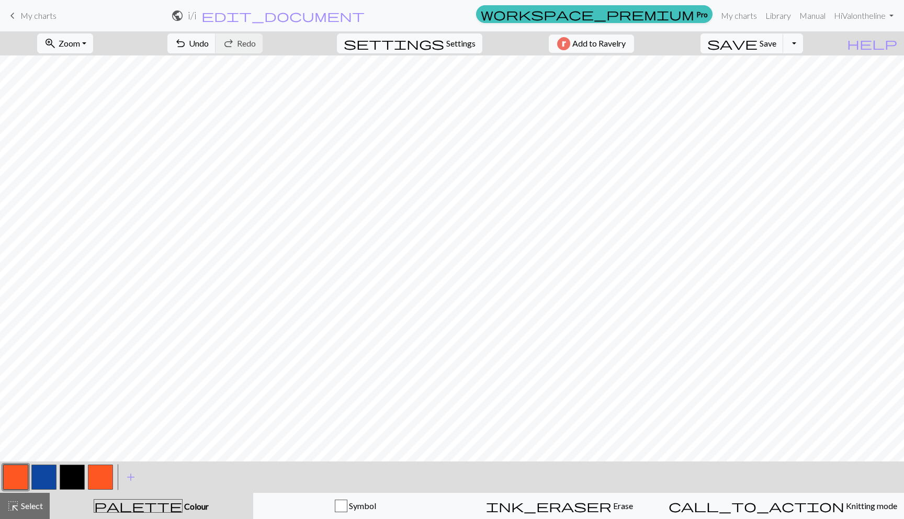
click at [104, 476] on button "button" at bounding box center [100, 476] width 25 height 25
click at [102, 475] on button "button" at bounding box center [100, 476] width 25 height 25
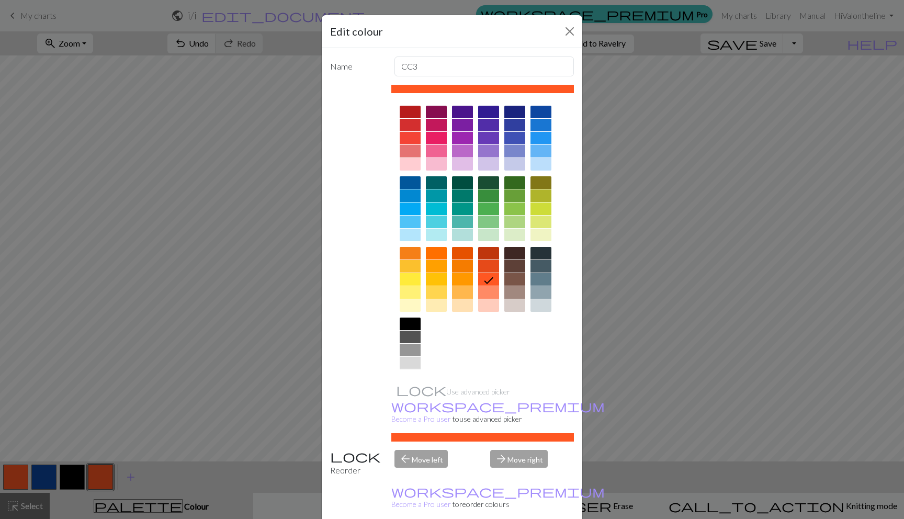
drag, startPoint x: 407, startPoint y: 374, endPoint x: 415, endPoint y: 394, distance: 21.1
click at [407, 374] on div at bounding box center [409, 376] width 21 height 13
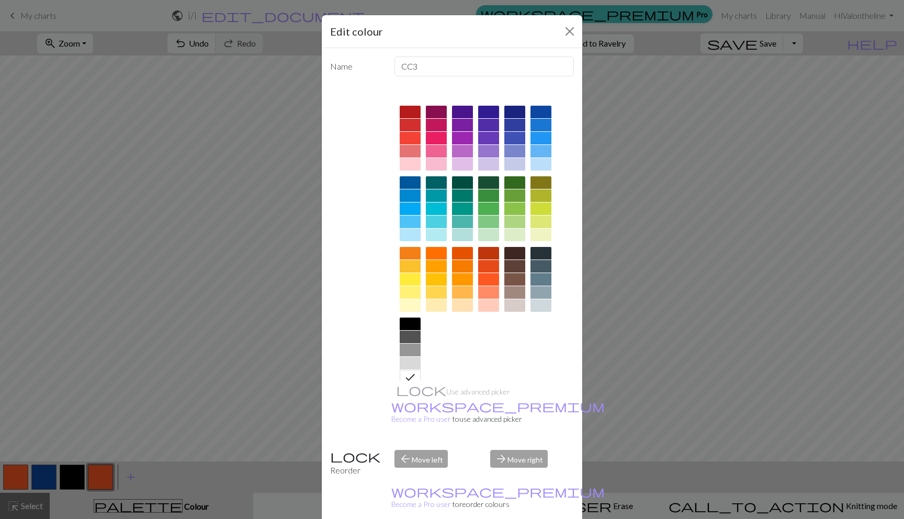
drag, startPoint x: 508, startPoint y: 505, endPoint x: 504, endPoint y: 492, distance: 13.6
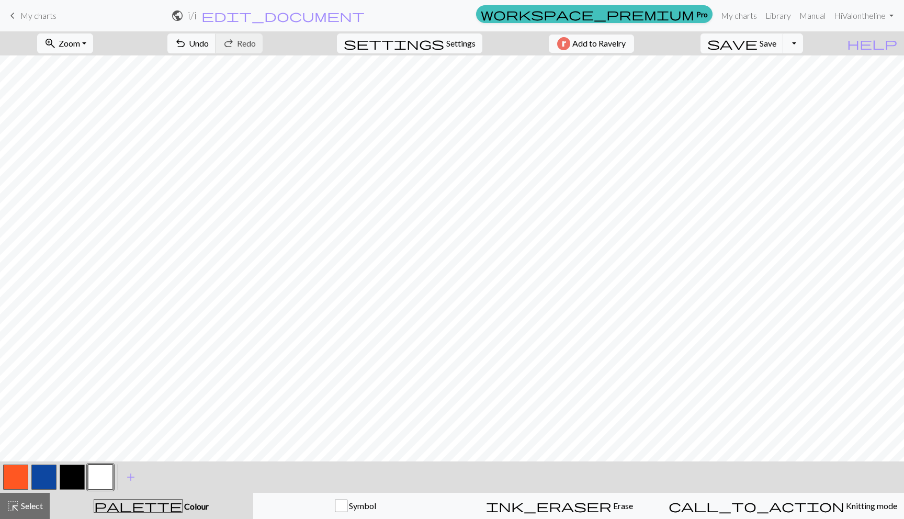
click at [37, 475] on button "button" at bounding box center [43, 476] width 25 height 25
click at [364, 15] on span "edit_document" at bounding box center [282, 15] width 163 height 15
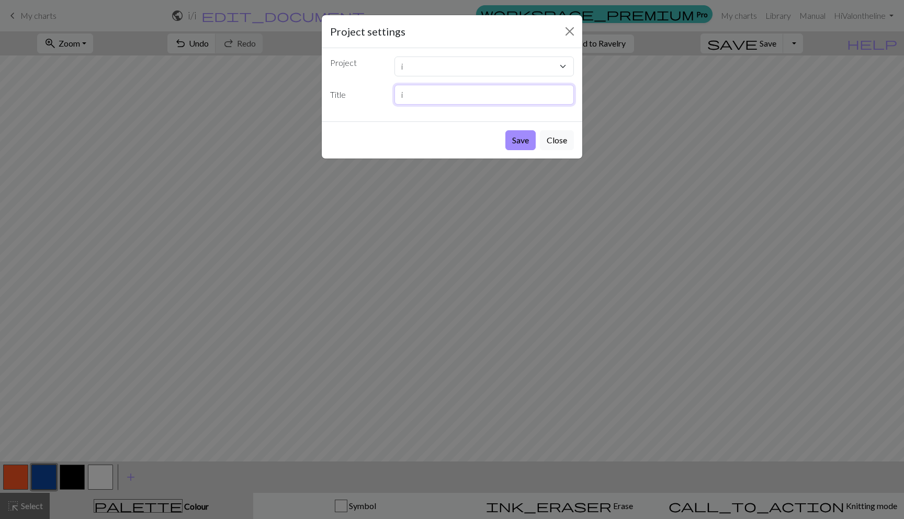
click at [417, 96] on input "i" at bounding box center [484, 95] width 180 height 20
type input "i for evil eye"
click at [524, 142] on button "Save" at bounding box center [520, 140] width 30 height 20
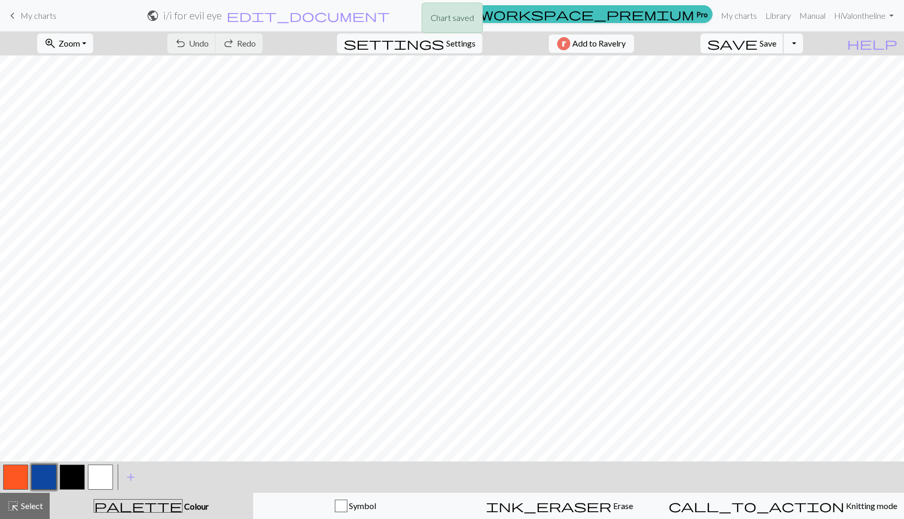
click at [776, 46] on span "Save" at bounding box center [767, 43] width 17 height 10
click at [28, 12] on span "My charts" at bounding box center [38, 15] width 36 height 10
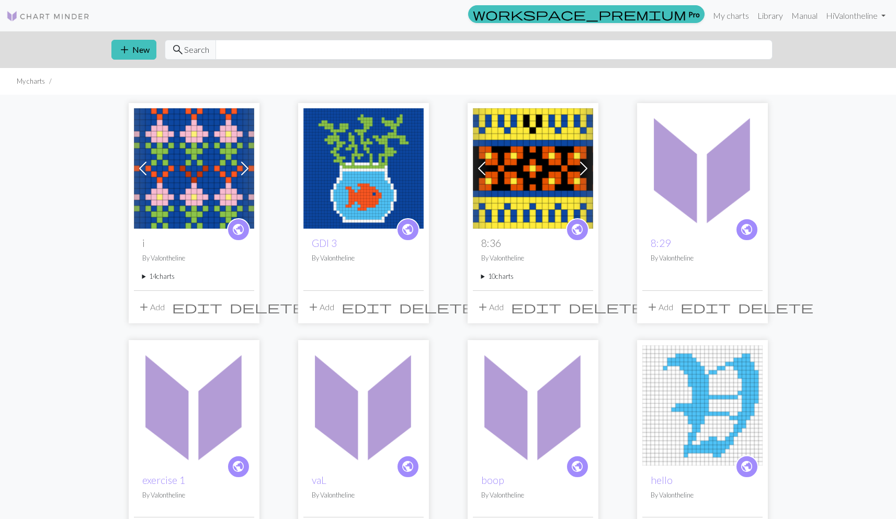
click at [156, 279] on summary "14 charts" at bounding box center [194, 276] width 104 height 10
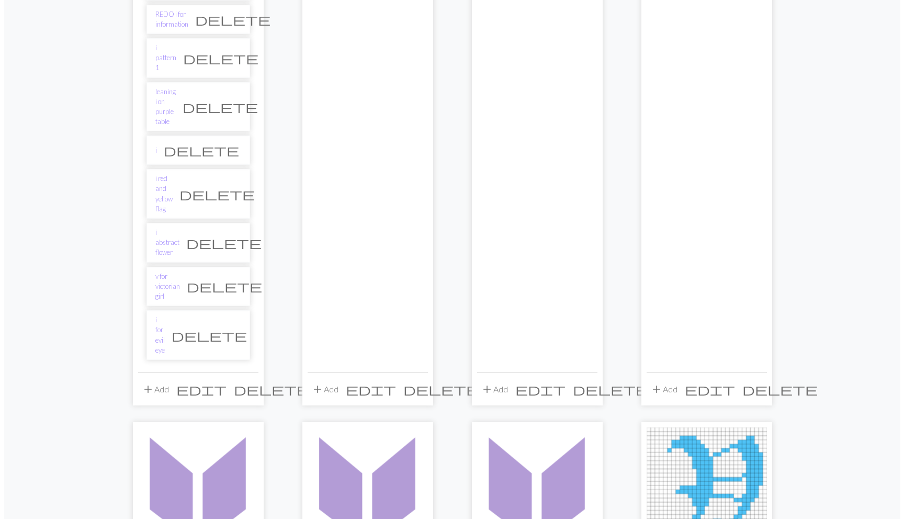
scroll to position [527, 0]
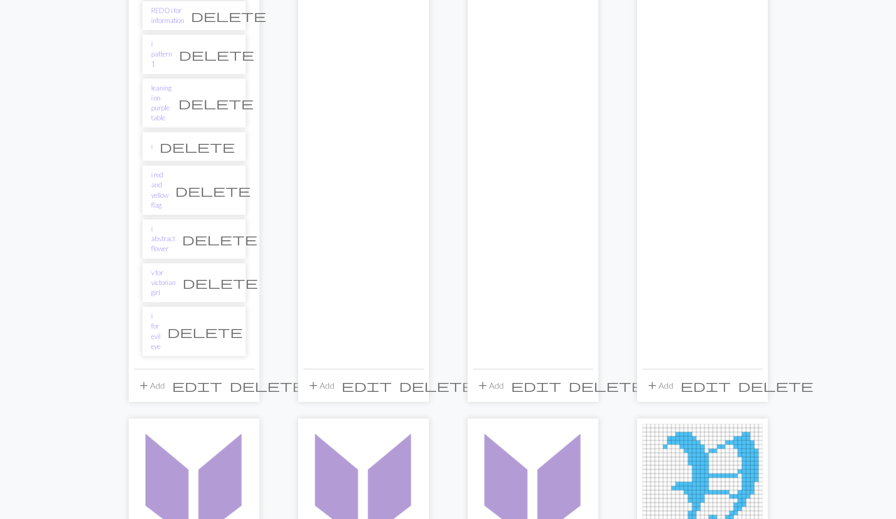
click at [139, 378] on span "add" at bounding box center [144, 385] width 13 height 15
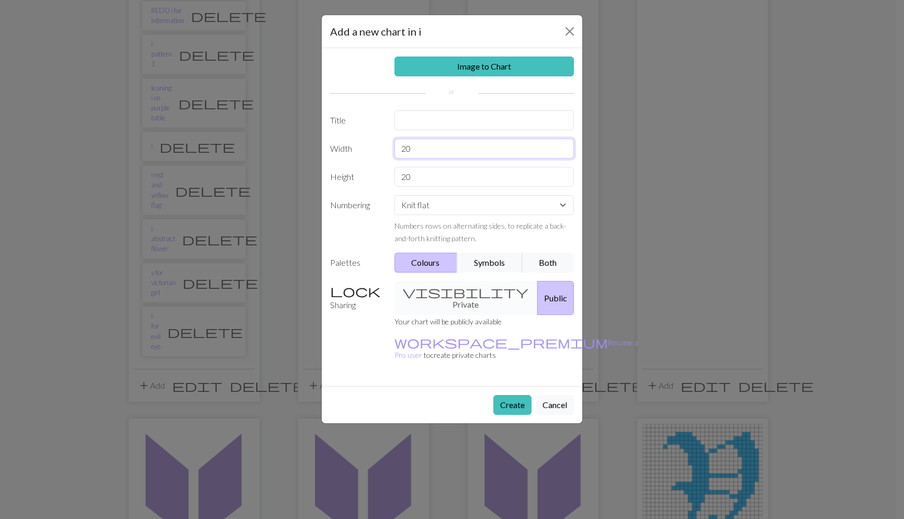
click at [416, 149] on input "20" at bounding box center [484, 149] width 180 height 20
drag, startPoint x: 417, startPoint y: 152, endPoint x: 369, endPoint y: 141, distance: 49.0
click at [370, 142] on div "Width 20" at bounding box center [452, 149] width 256 height 20
type input "30"
drag, startPoint x: 412, startPoint y: 175, endPoint x: 315, endPoint y: 169, distance: 96.9
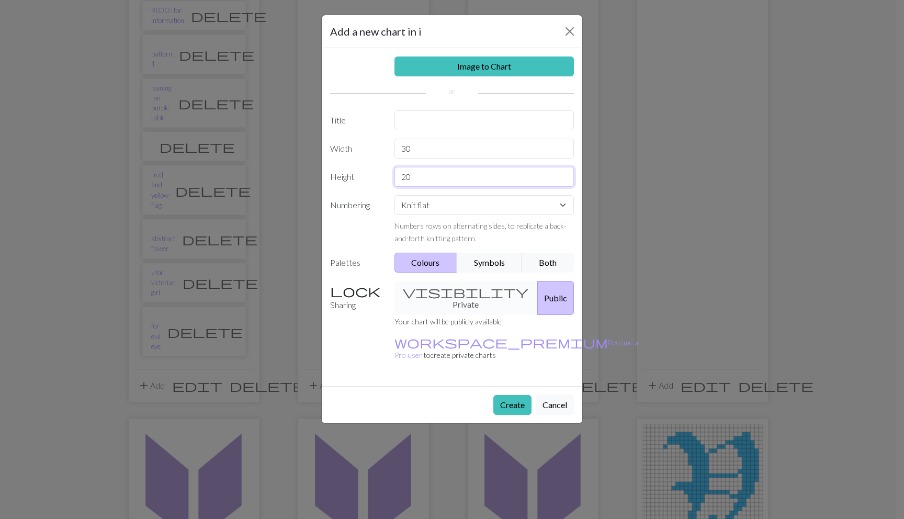
click at [315, 169] on div "Add a new chart in i Image to Chart Title Width 30 Height 20 Numbering Knit fla…" at bounding box center [452, 259] width 904 height 519
type input "30"
click at [402, 117] on input "text" at bounding box center [484, 120] width 180 height 20
type input "i"
click at [513, 395] on button "Create" at bounding box center [512, 405] width 38 height 20
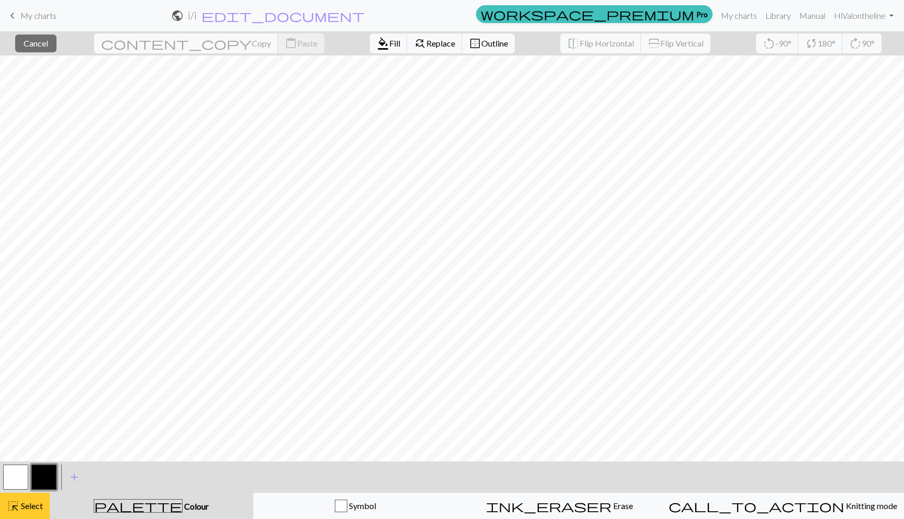
click at [34, 507] on span "Select" at bounding box center [31, 505] width 24 height 10
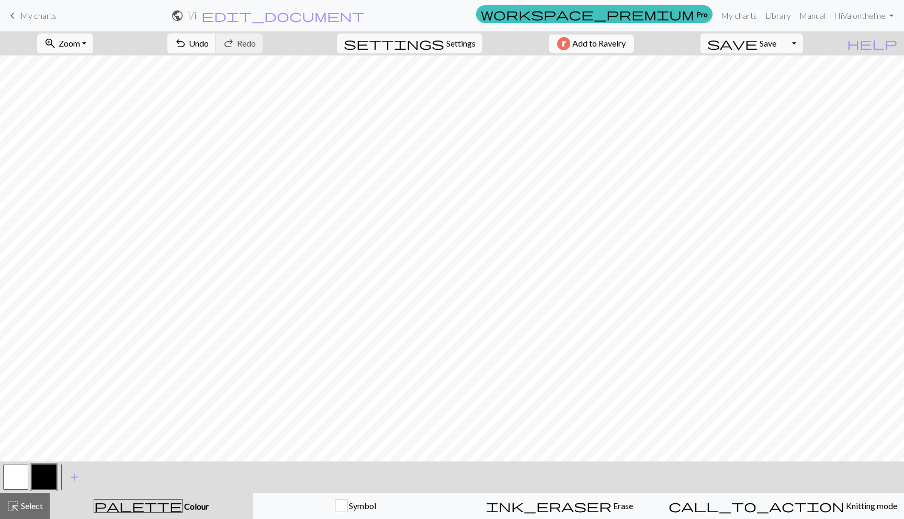
click at [23, 471] on button "button" at bounding box center [15, 476] width 25 height 25
click at [50, 480] on button "button" at bounding box center [43, 476] width 25 height 25
click at [8, 472] on button "button" at bounding box center [15, 476] width 25 height 25
click at [51, 470] on button "button" at bounding box center [43, 476] width 25 height 25
click at [21, 472] on button "button" at bounding box center [15, 476] width 25 height 25
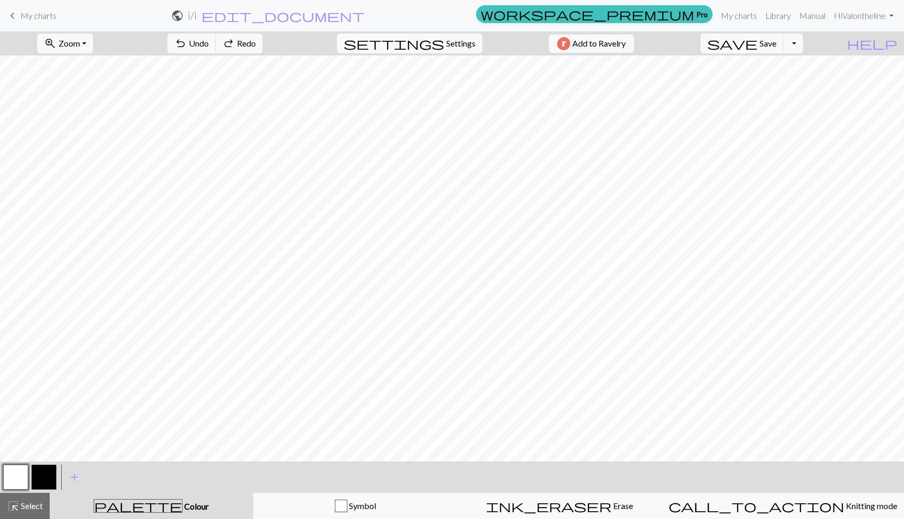
click at [44, 476] on button "button" at bounding box center [43, 476] width 25 height 25
click at [20, 476] on button "button" at bounding box center [15, 476] width 25 height 25
click at [38, 481] on button "button" at bounding box center [43, 476] width 25 height 25
click at [16, 479] on button "button" at bounding box center [15, 476] width 25 height 25
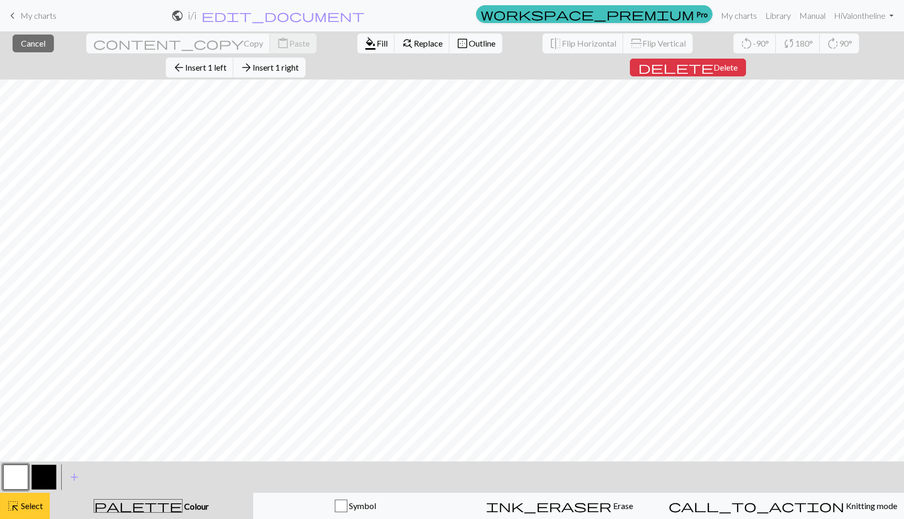
click at [19, 515] on button "highlight_alt Select Select" at bounding box center [25, 506] width 50 height 26
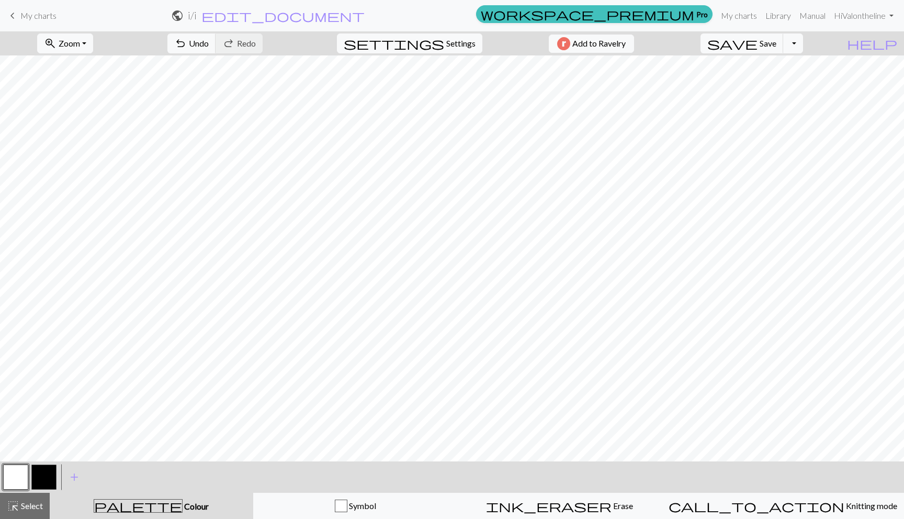
click at [36, 478] on button "button" at bounding box center [43, 476] width 25 height 25
click at [40, 481] on button "button" at bounding box center [43, 476] width 25 height 25
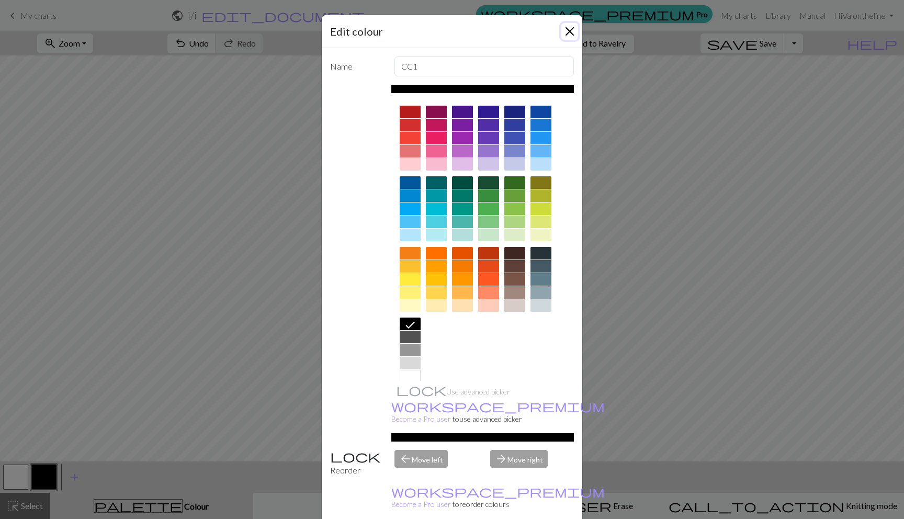
click at [566, 28] on button "Close" at bounding box center [569, 31] width 17 height 17
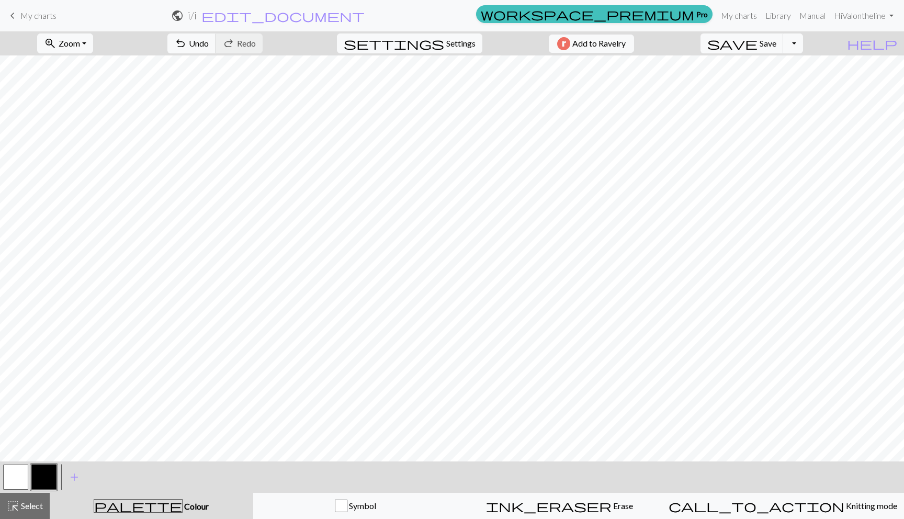
click at [15, 468] on button "button" at bounding box center [15, 476] width 25 height 25
click at [56, 472] on div at bounding box center [44, 477] width 28 height 28
click at [55, 471] on button "button" at bounding box center [43, 476] width 25 height 25
click at [19, 479] on button "button" at bounding box center [15, 476] width 25 height 25
click at [62, 475] on button "add Add a colour" at bounding box center [74, 477] width 26 height 26
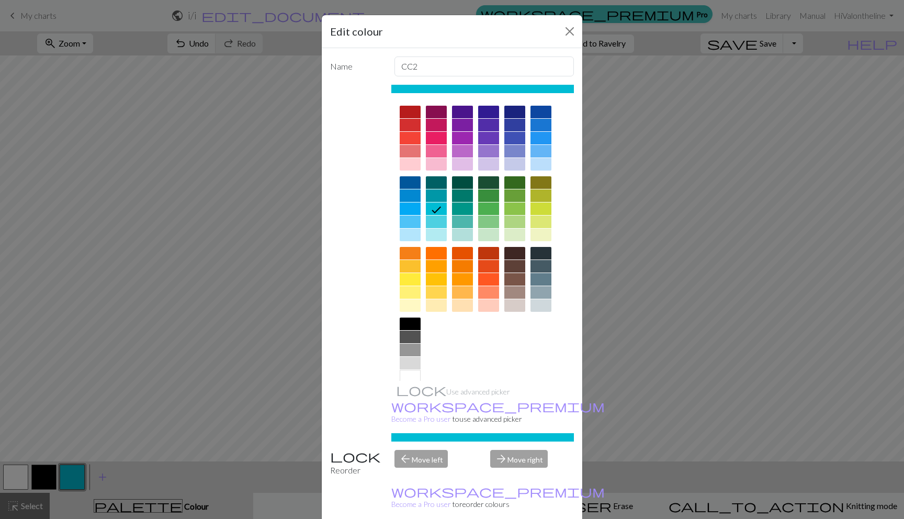
click at [52, 474] on div "Edit colour Name CC2 Use advanced picker workspace_premium Become a Pro user to…" at bounding box center [452, 259] width 904 height 519
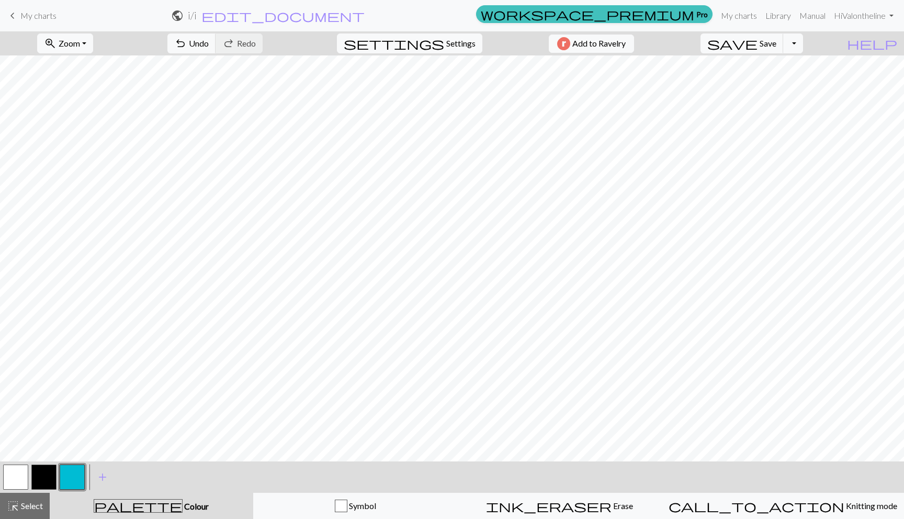
click at [42, 472] on button "button" at bounding box center [43, 476] width 25 height 25
click at [14, 467] on button "button" at bounding box center [15, 476] width 25 height 25
